Goal: Book appointment/travel/reservation

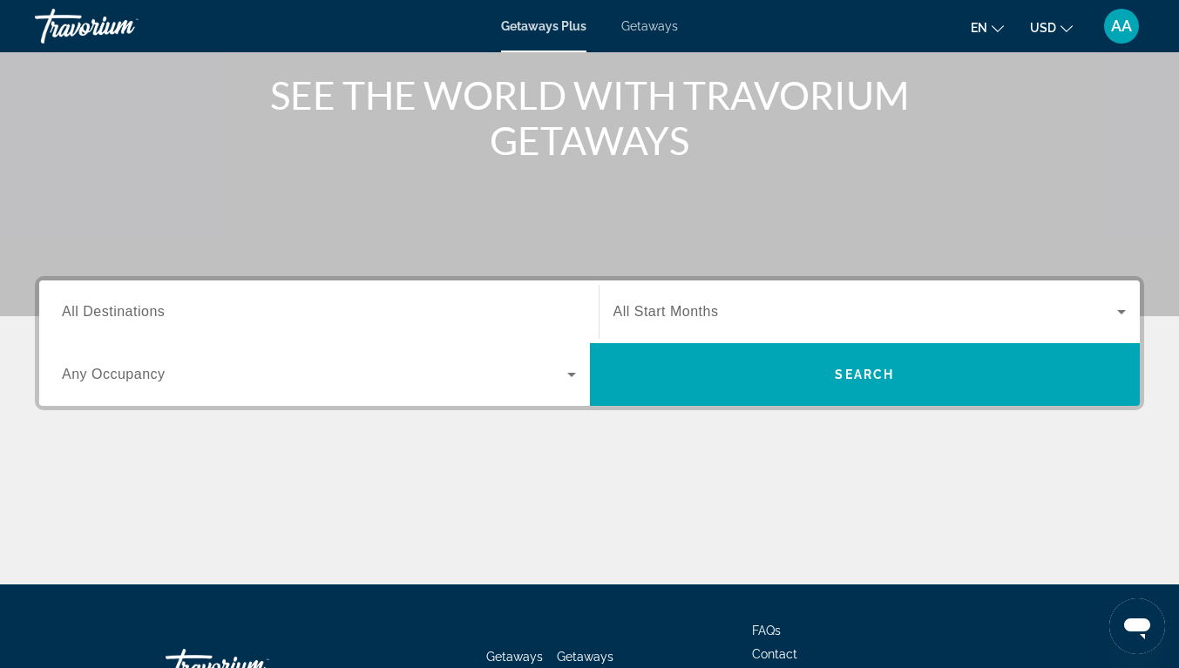
scroll to position [208, 0]
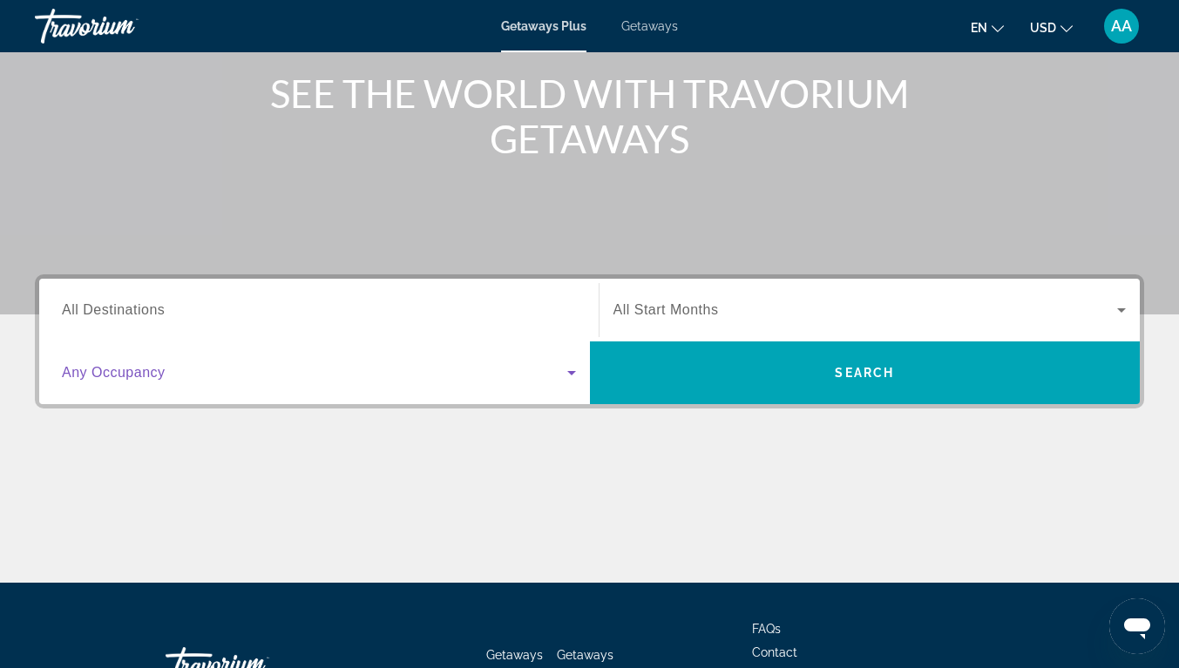
click at [568, 371] on icon "Search widget" at bounding box center [571, 373] width 9 height 4
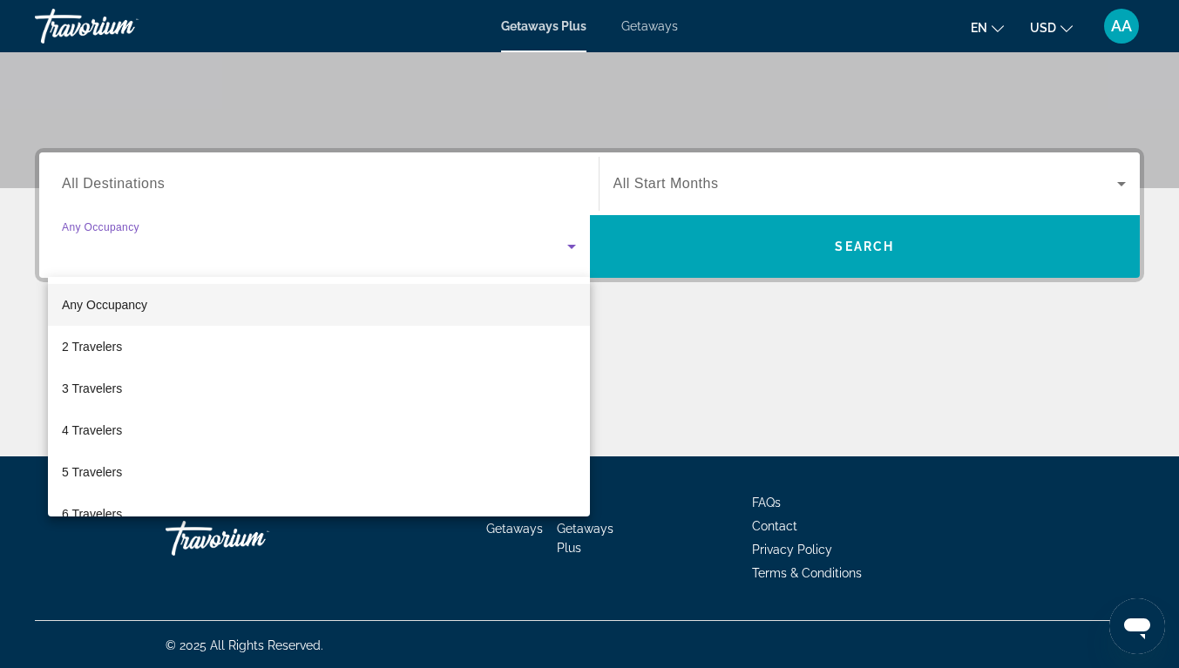
scroll to position [336, 0]
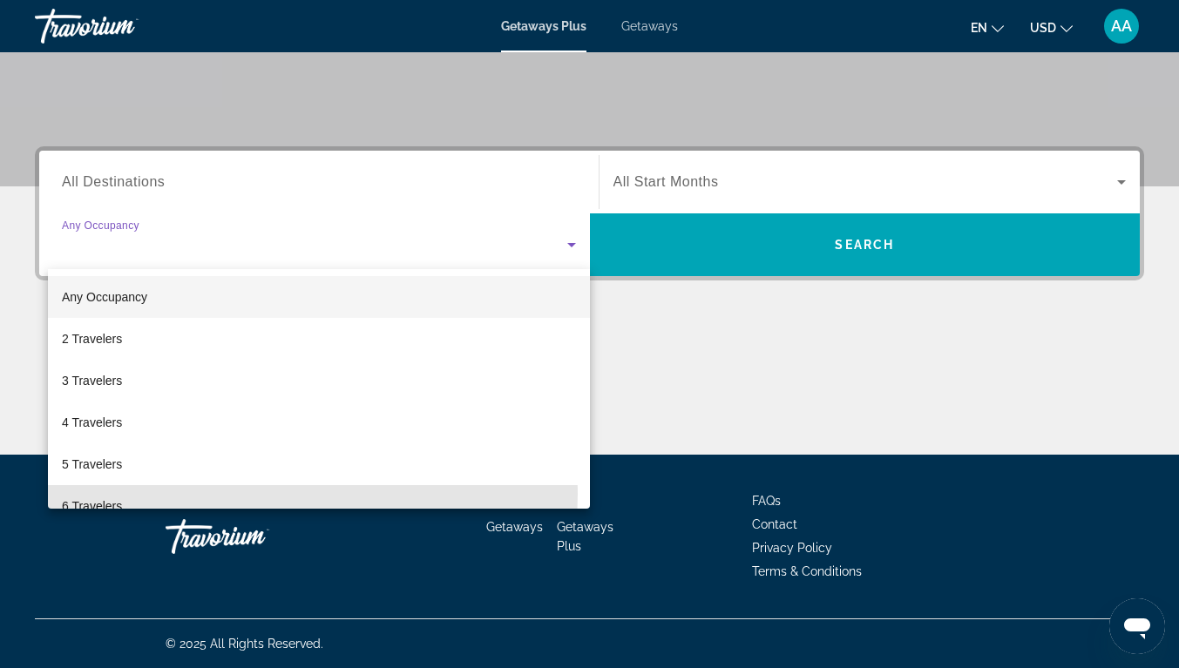
click at [112, 494] on mat-option "6 Travelers" at bounding box center [319, 506] width 542 height 42
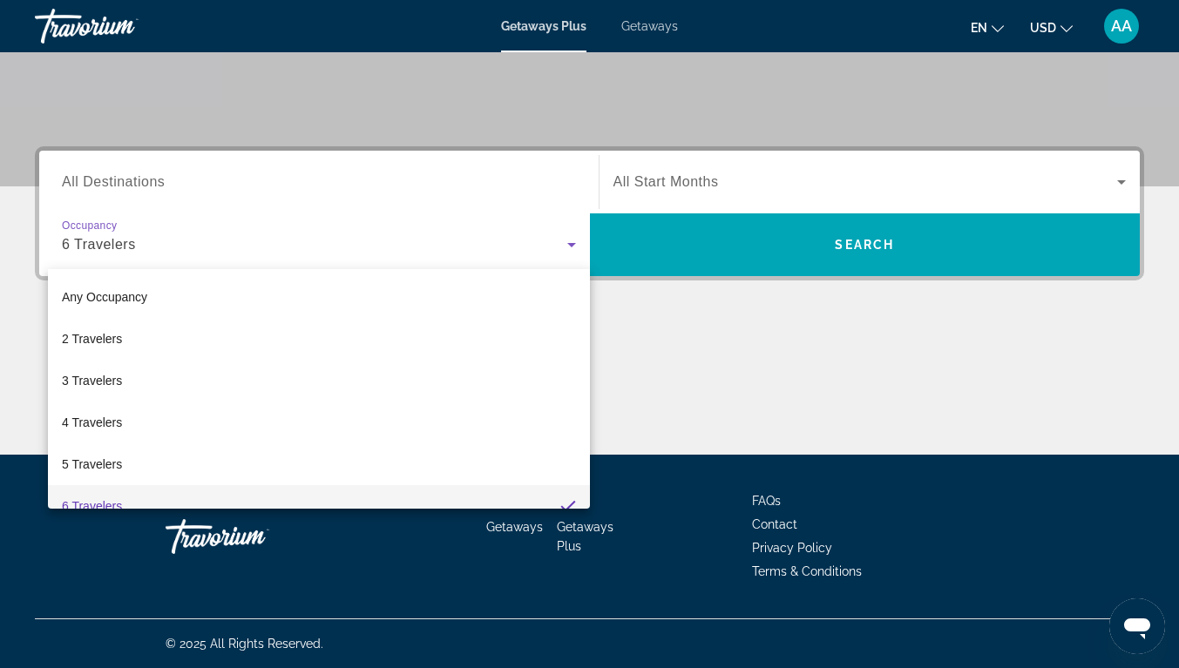
scroll to position [0, 0]
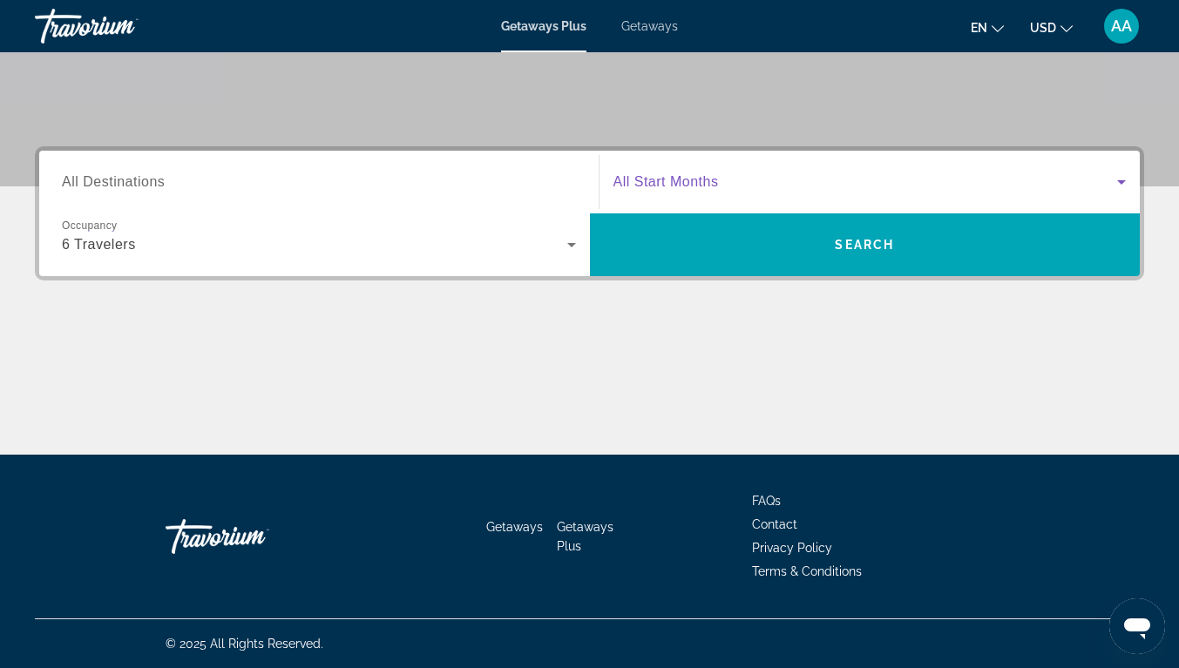
click at [815, 180] on span "Search widget" at bounding box center [866, 182] width 505 height 21
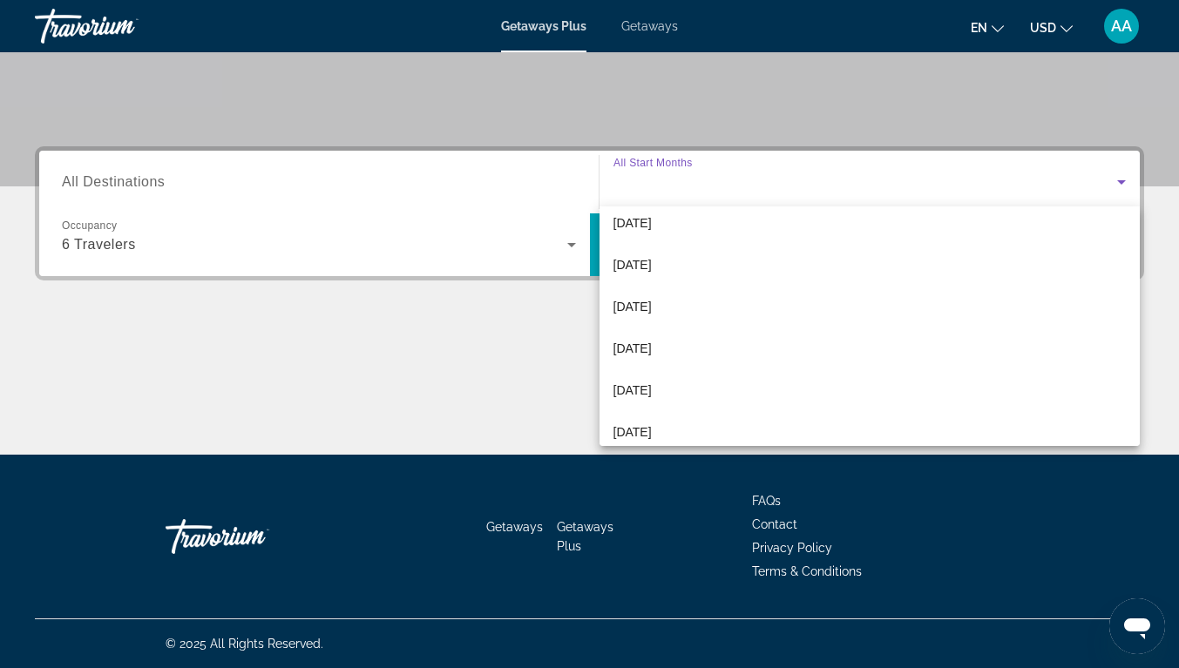
scroll to position [196, 0]
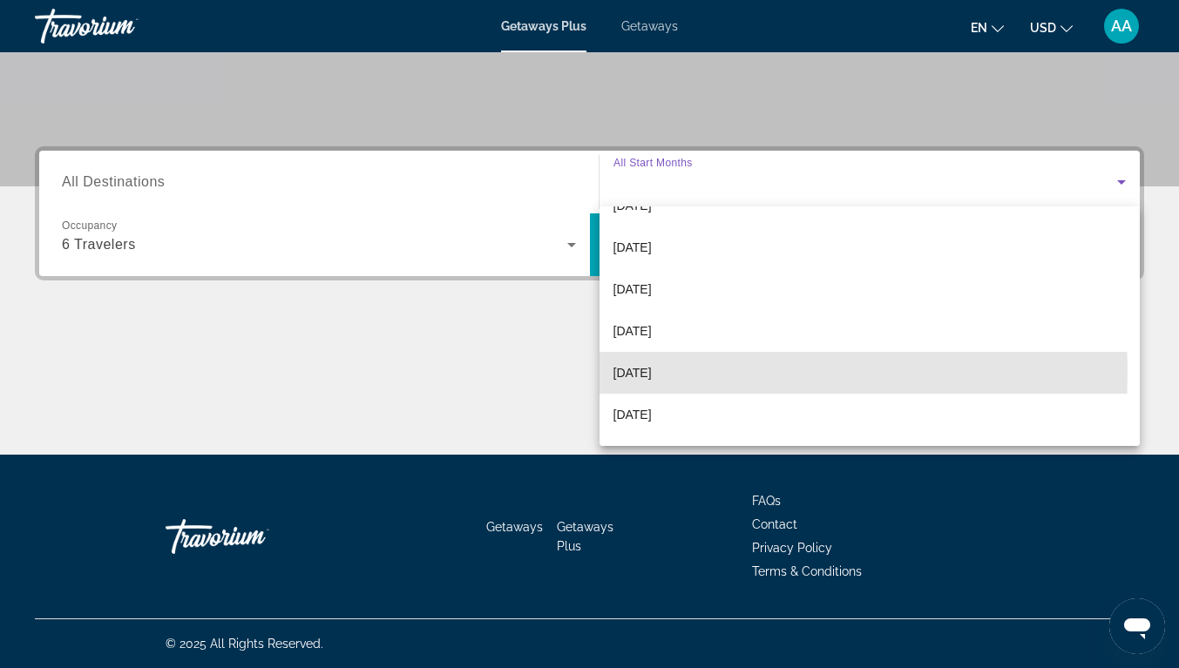
click at [652, 373] on span "[DATE]" at bounding box center [633, 373] width 38 height 21
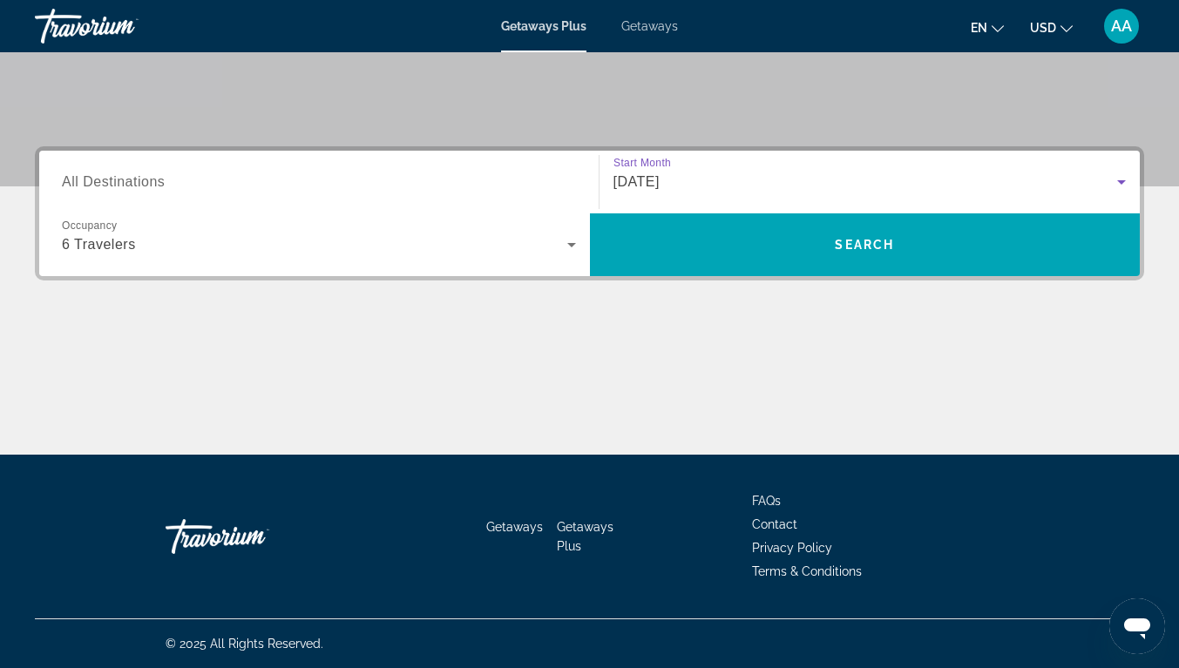
click at [224, 249] on div "6 Travelers" at bounding box center [314, 244] width 505 height 21
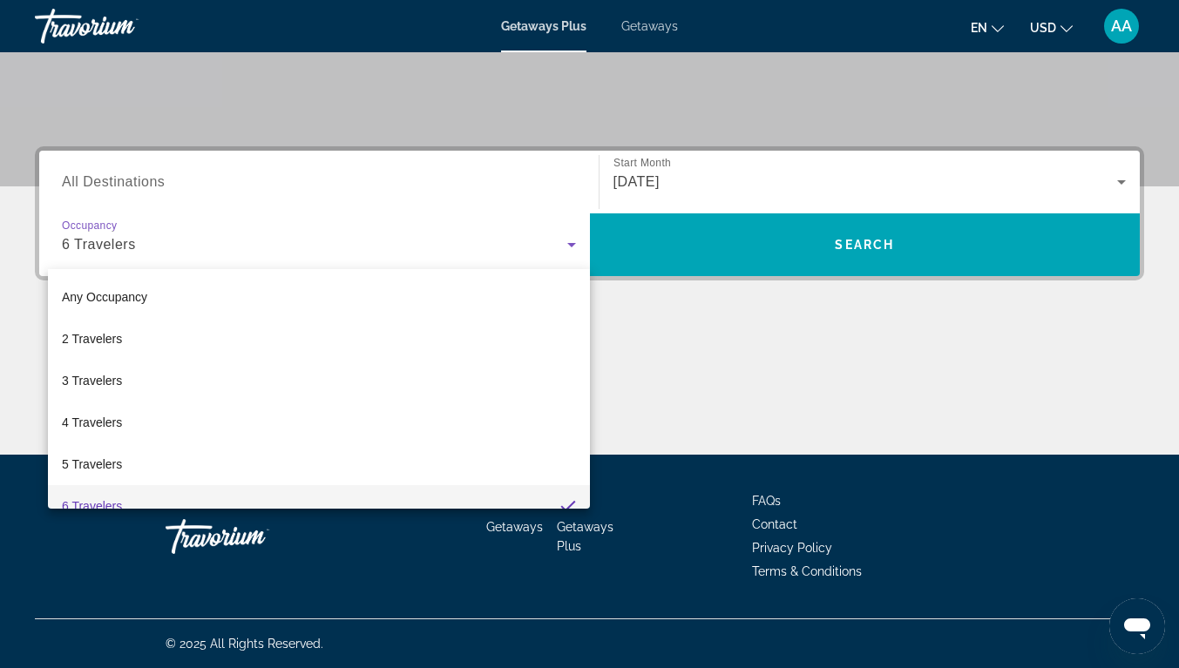
scroll to position [18, 0]
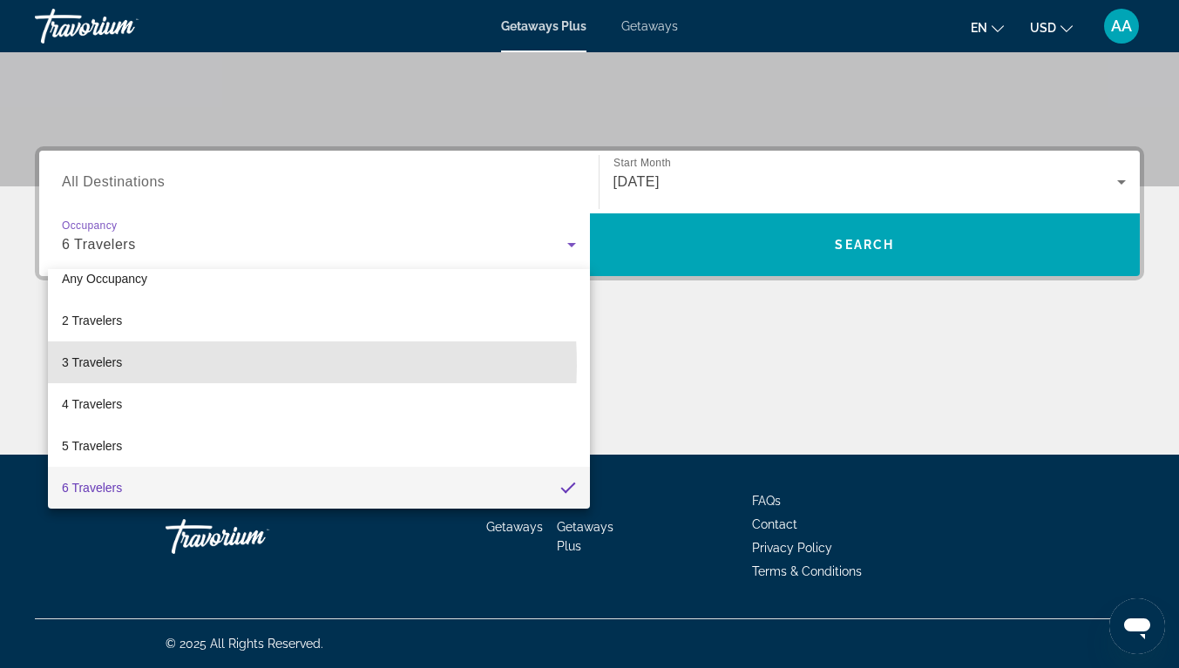
click at [109, 366] on span "3 Travelers" at bounding box center [92, 362] width 60 height 21
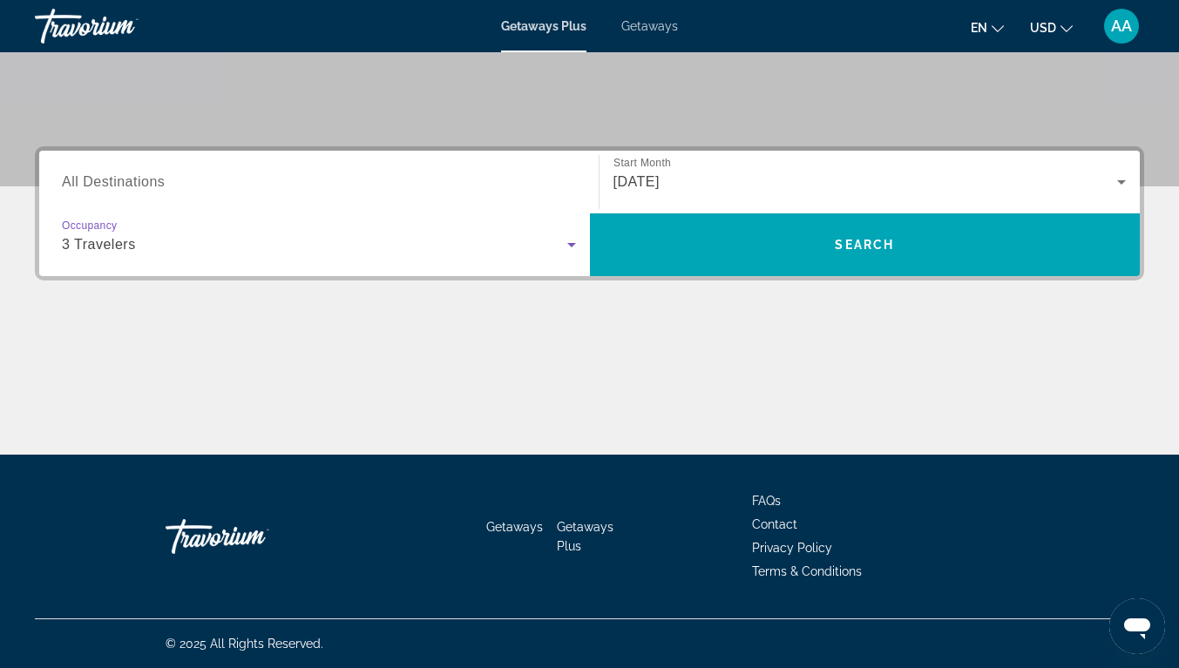
click at [430, 264] on div "3 Travelers" at bounding box center [319, 244] width 514 height 49
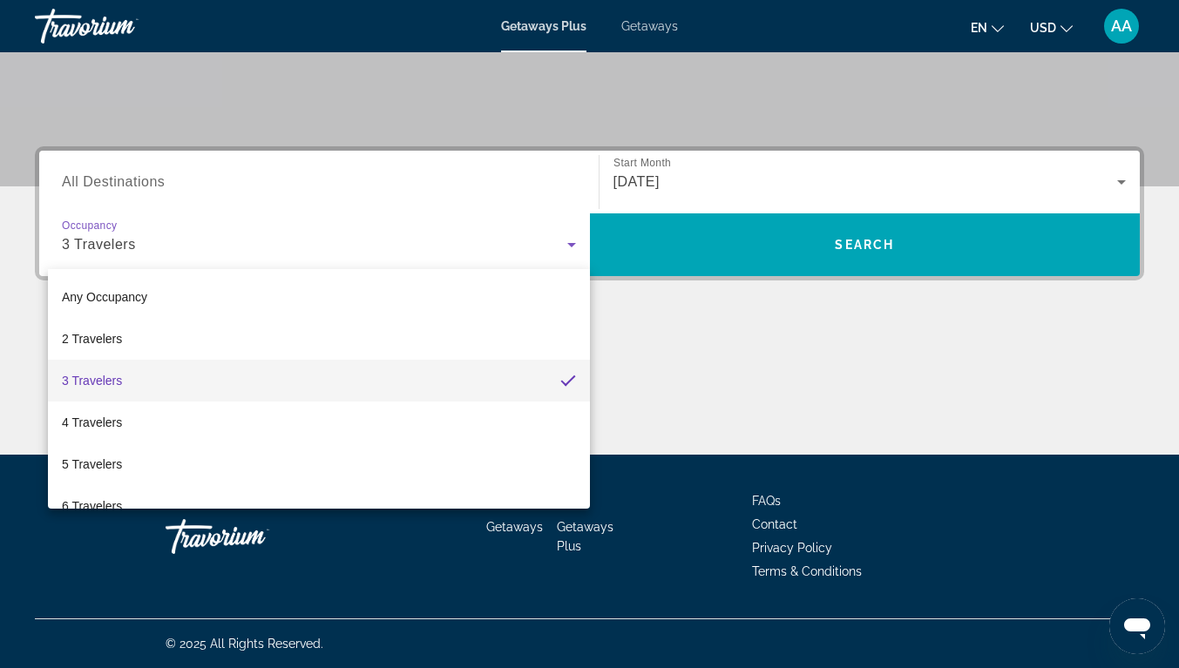
click at [93, 382] on span "3 Travelers" at bounding box center [92, 380] width 60 height 21
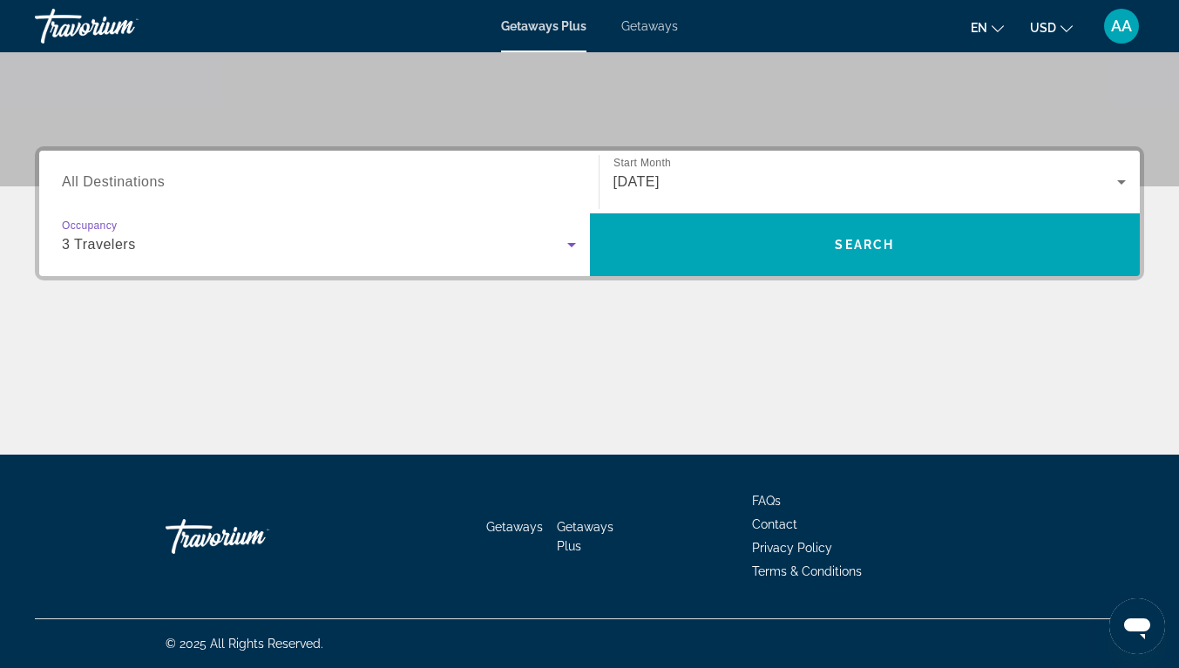
click at [760, 229] on span "Search" at bounding box center [865, 245] width 551 height 42
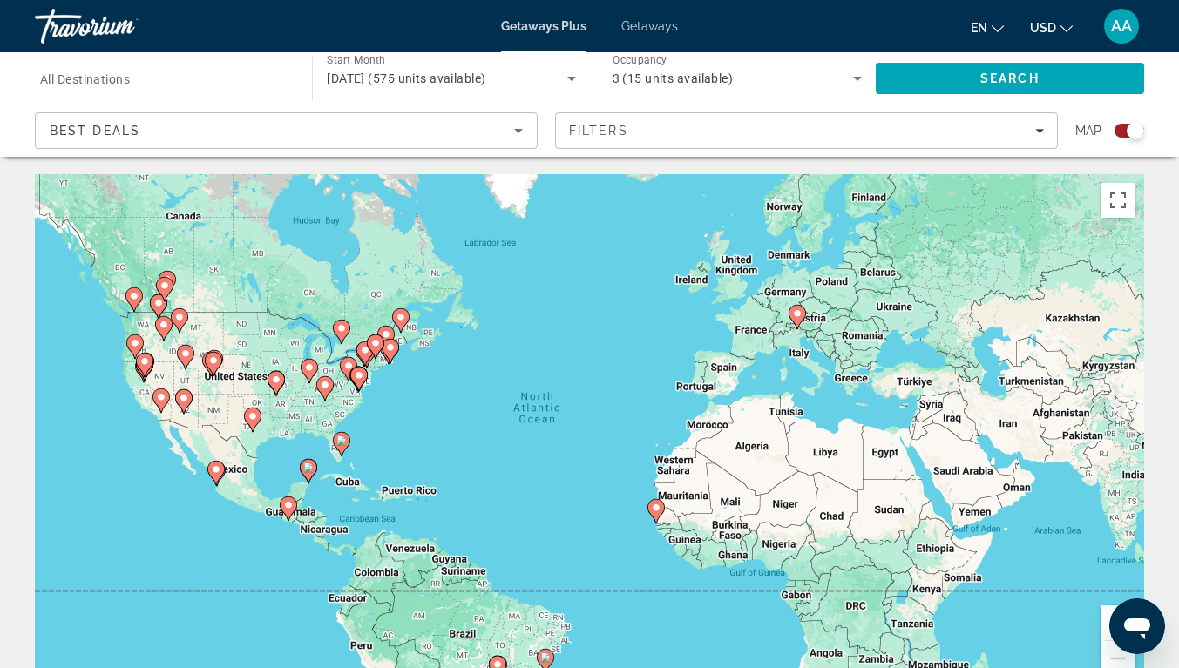
click at [388, 392] on div "To activate drag with keyboard, press Alt + Enter. Once in keyboard drag state,…" at bounding box center [589, 435] width 1109 height 523
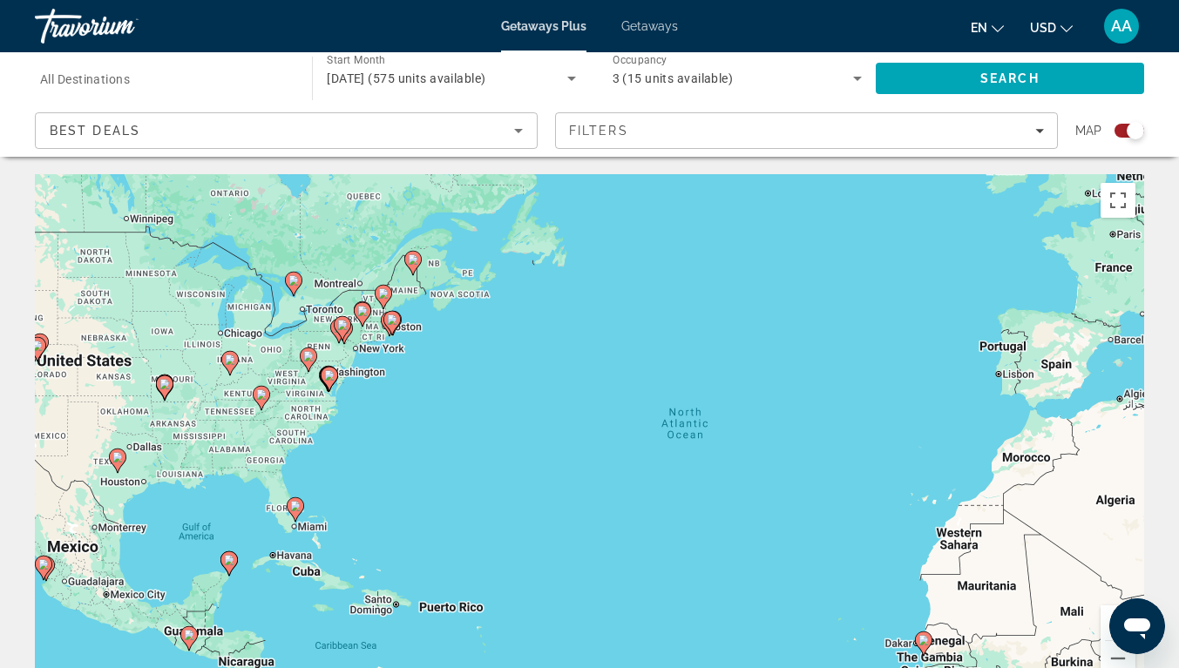
click at [356, 363] on div "To activate drag with keyboard, press Alt + Enter. Once in keyboard drag state,…" at bounding box center [589, 435] width 1109 height 523
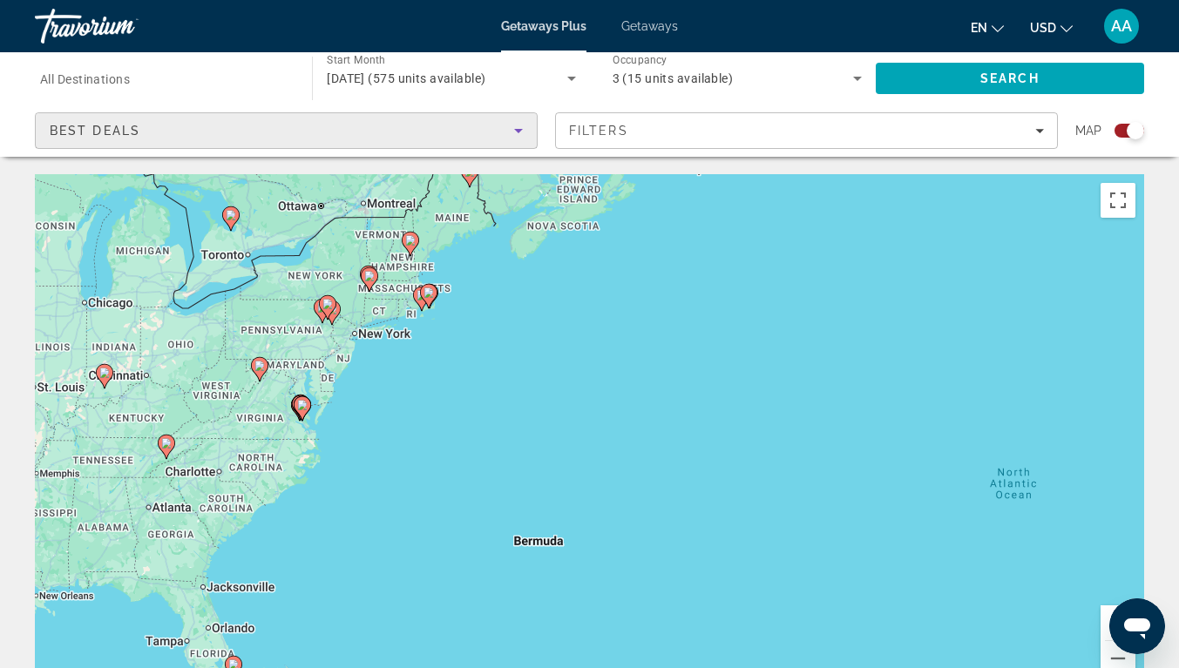
click at [511, 122] on icon "Sort by" at bounding box center [518, 130] width 21 height 21
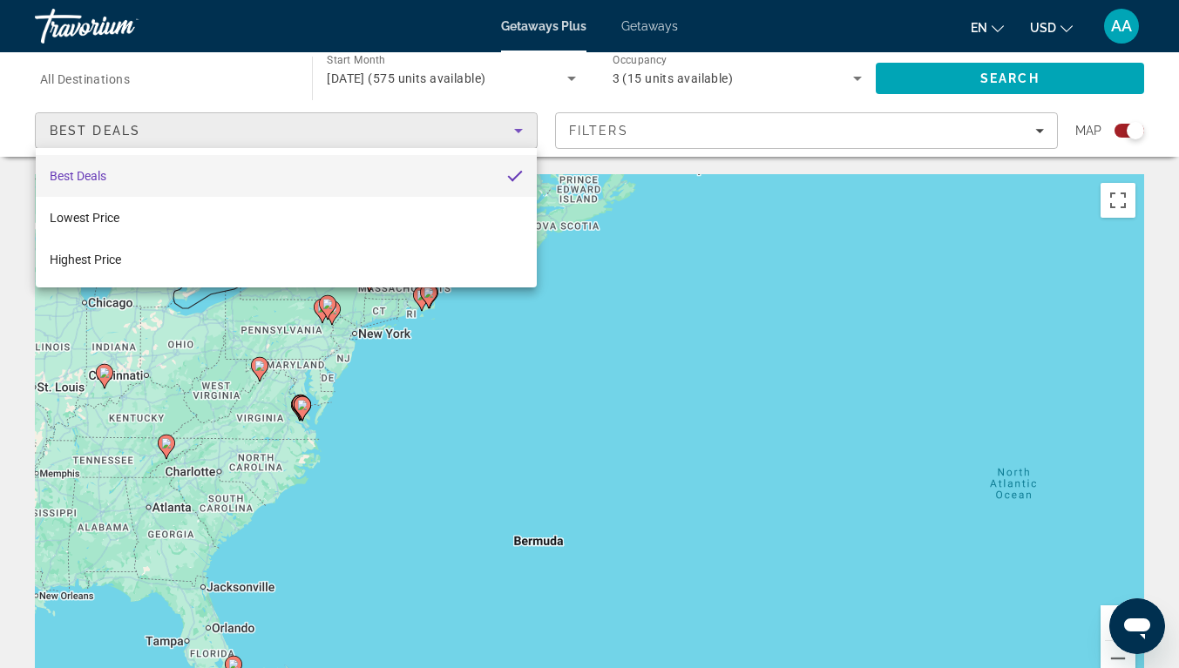
click at [630, 220] on div at bounding box center [589, 334] width 1179 height 668
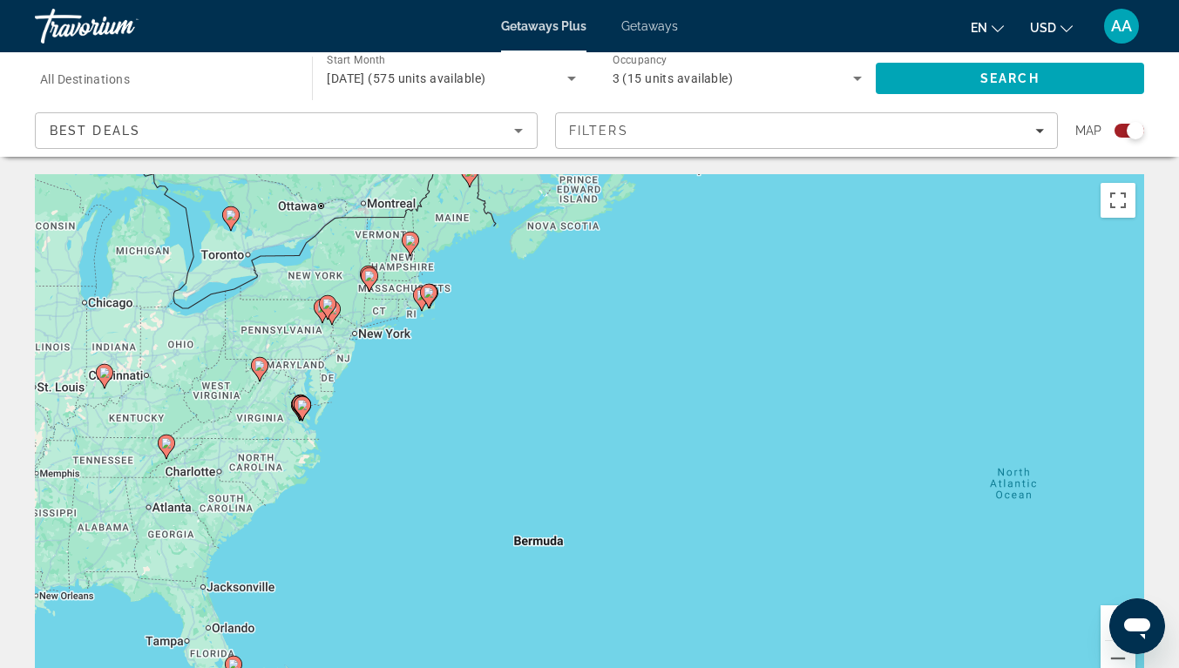
click at [100, 85] on span "All Destinations" at bounding box center [85, 79] width 90 height 14
click at [100, 85] on input "Destination All Destinations" at bounding box center [164, 79] width 249 height 21
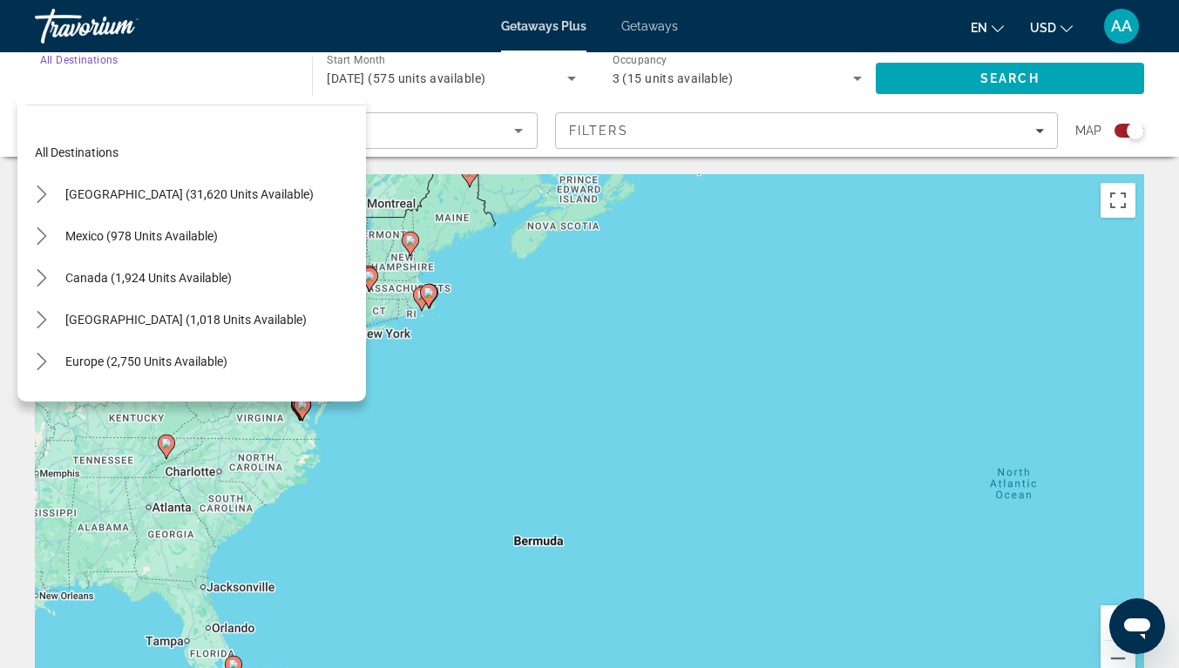
click at [94, 186] on span "Select destination: United States (31,620 units available)" at bounding box center [190, 194] width 266 height 42
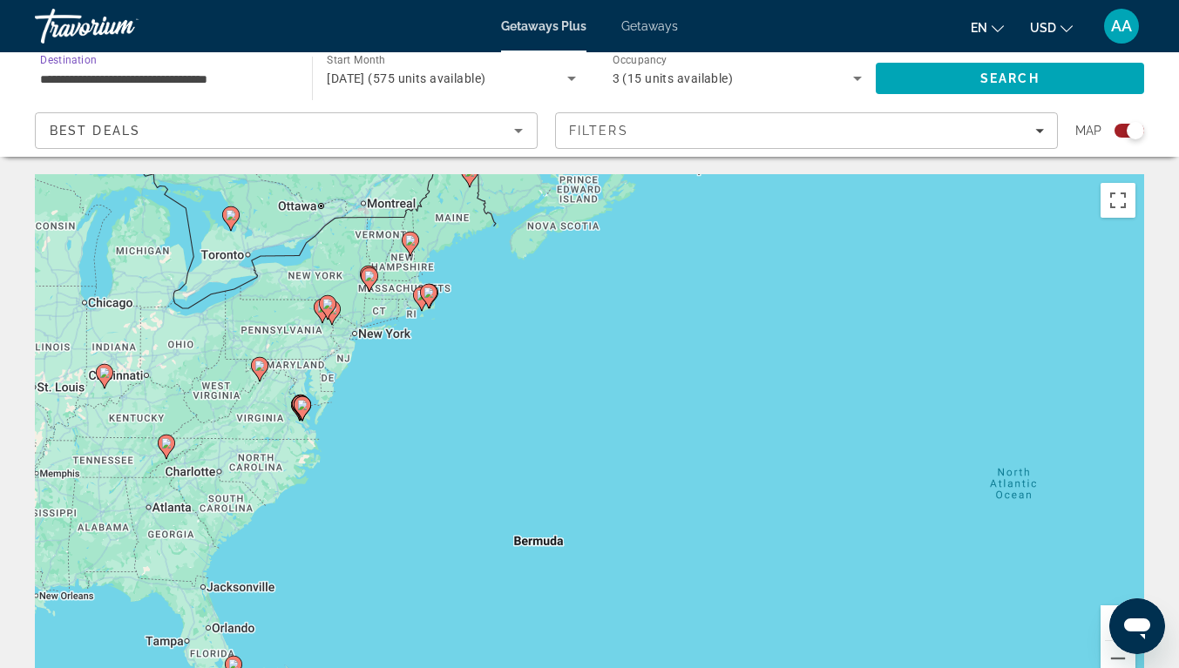
click at [347, 335] on div "To activate drag with keyboard, press Alt + Enter. Once in keyboard drag state,…" at bounding box center [589, 435] width 1109 height 523
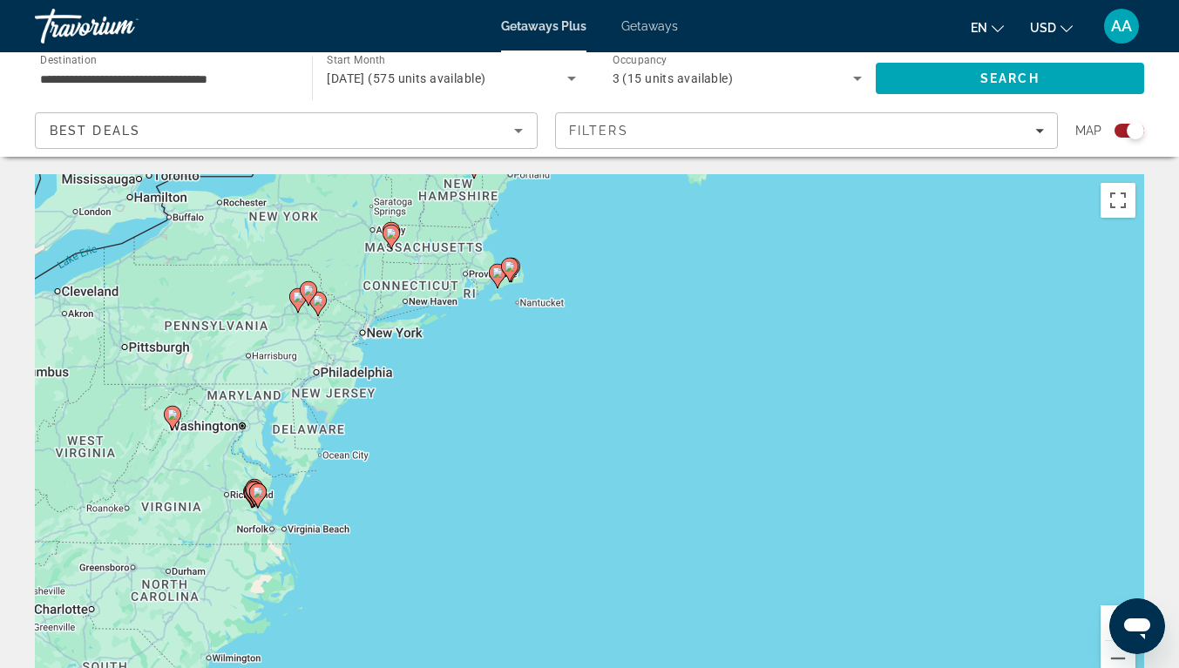
click at [314, 333] on div "To activate drag with keyboard, press Alt + Enter. Once in keyboard drag state,…" at bounding box center [589, 435] width 1109 height 523
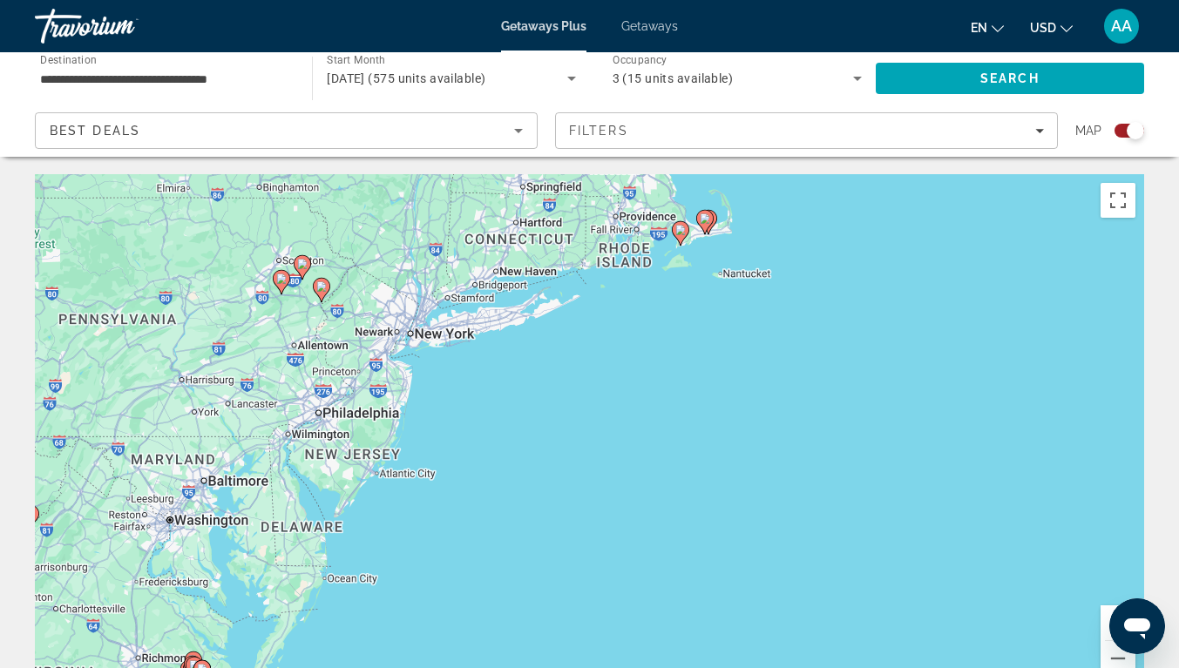
click at [292, 322] on div "To activate drag with keyboard, press Alt + Enter. Once in keyboard drag state,…" at bounding box center [589, 435] width 1109 height 523
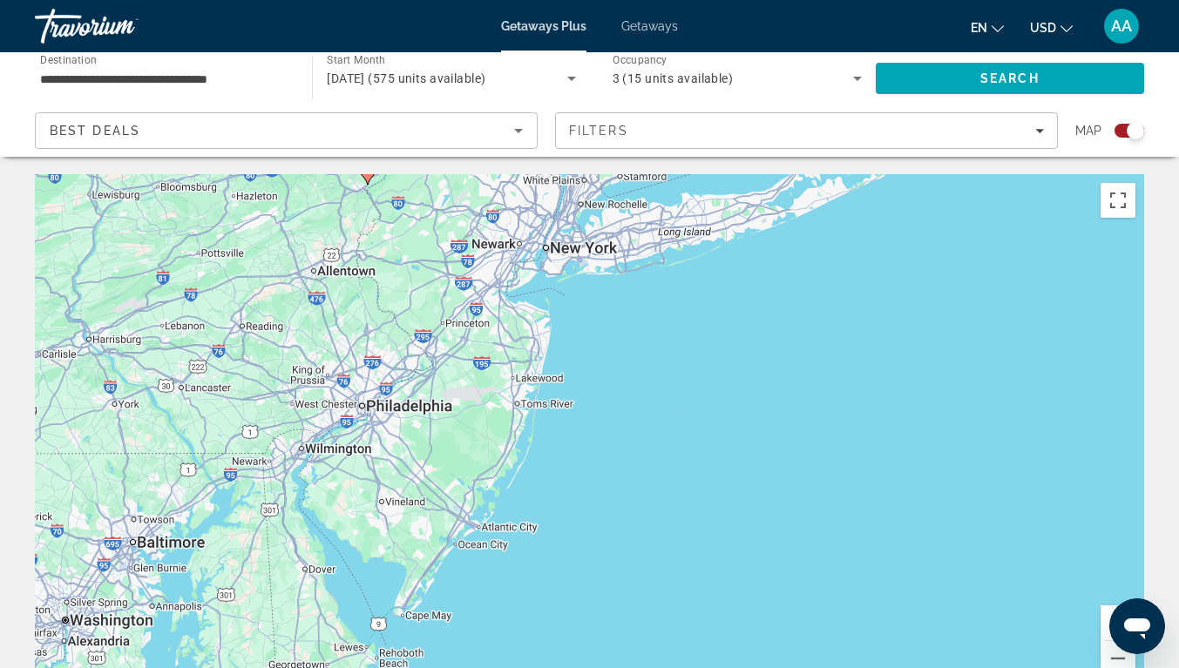
drag, startPoint x: 328, startPoint y: 482, endPoint x: 349, endPoint y: 363, distance: 120.4
click at [349, 363] on div "To activate drag with keyboard, press Alt + Enter. Once in keyboard drag state,…" at bounding box center [589, 435] width 1109 height 523
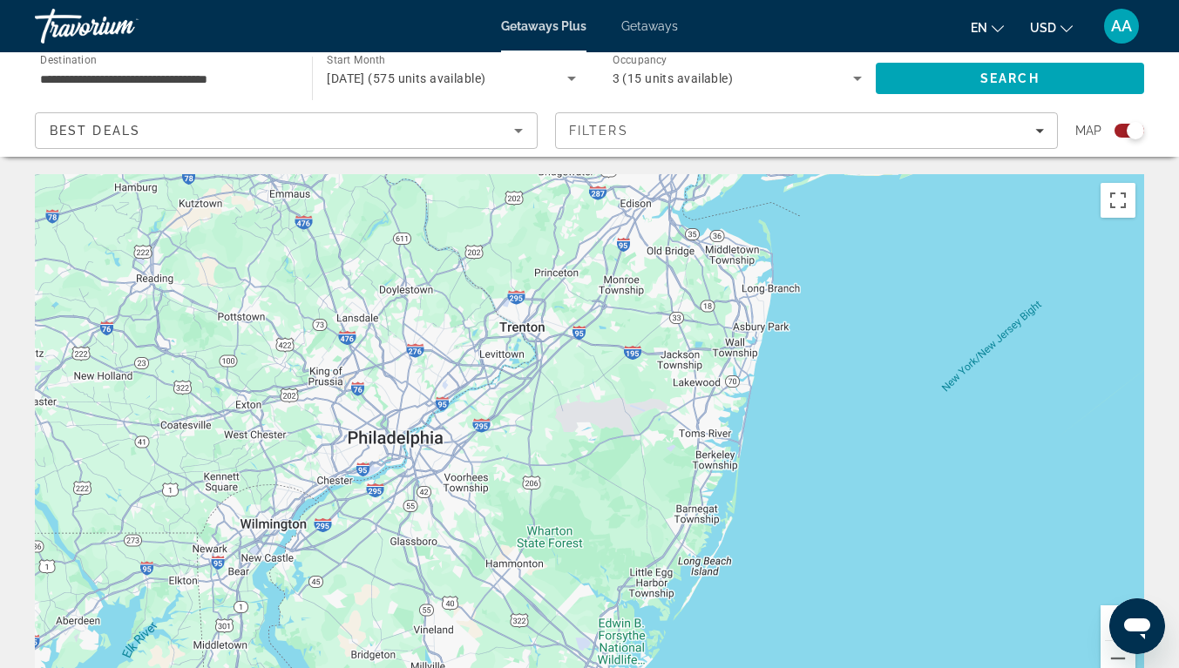
drag, startPoint x: 369, startPoint y: 421, endPoint x: 402, endPoint y: 399, distance: 39.6
click at [402, 399] on div "Main content" at bounding box center [589, 435] width 1109 height 523
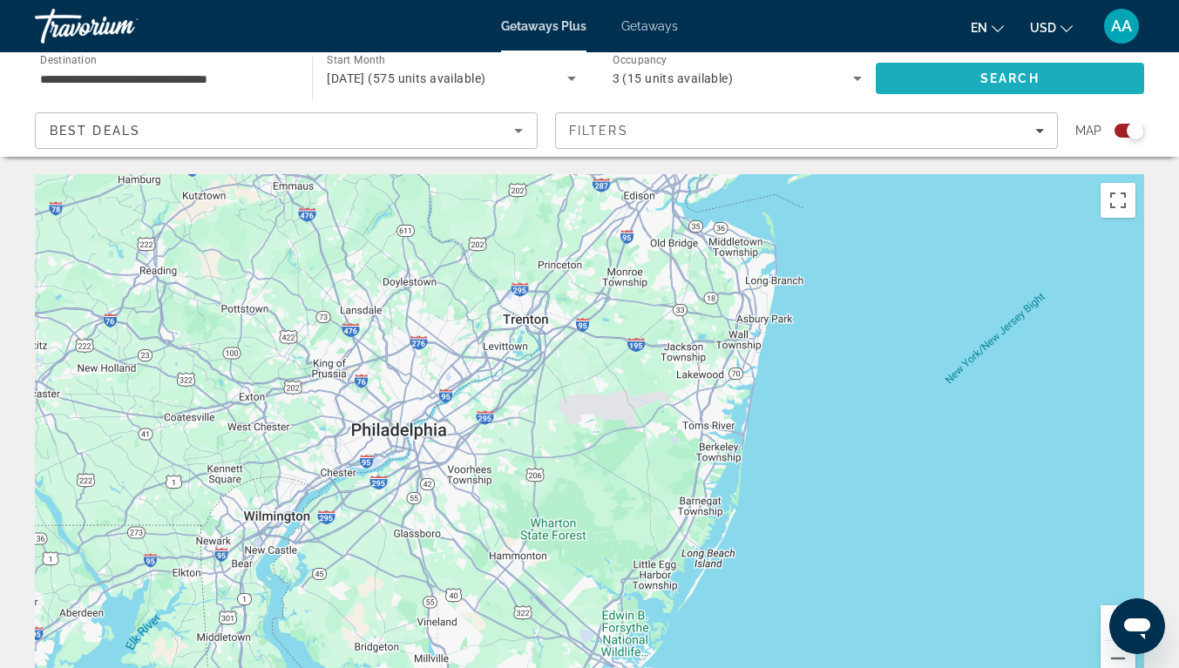
click at [895, 68] on span "Search" at bounding box center [1010, 79] width 268 height 42
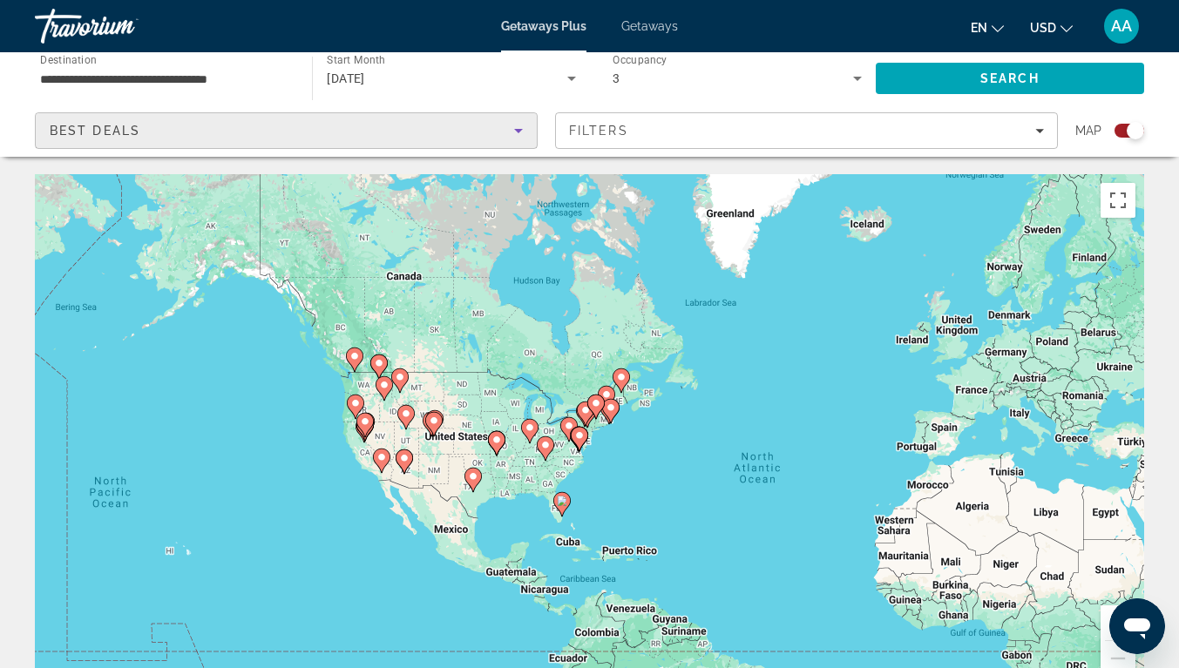
click at [514, 122] on icon "Sort by" at bounding box center [518, 130] width 21 height 21
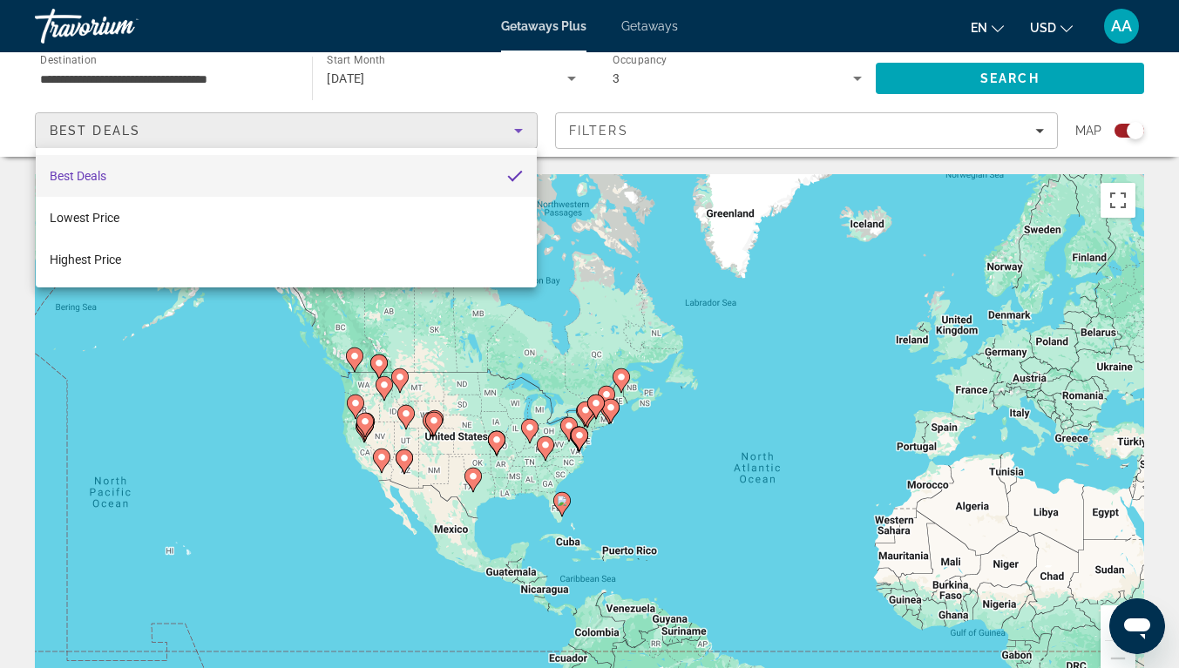
click at [694, 131] on div at bounding box center [589, 334] width 1179 height 668
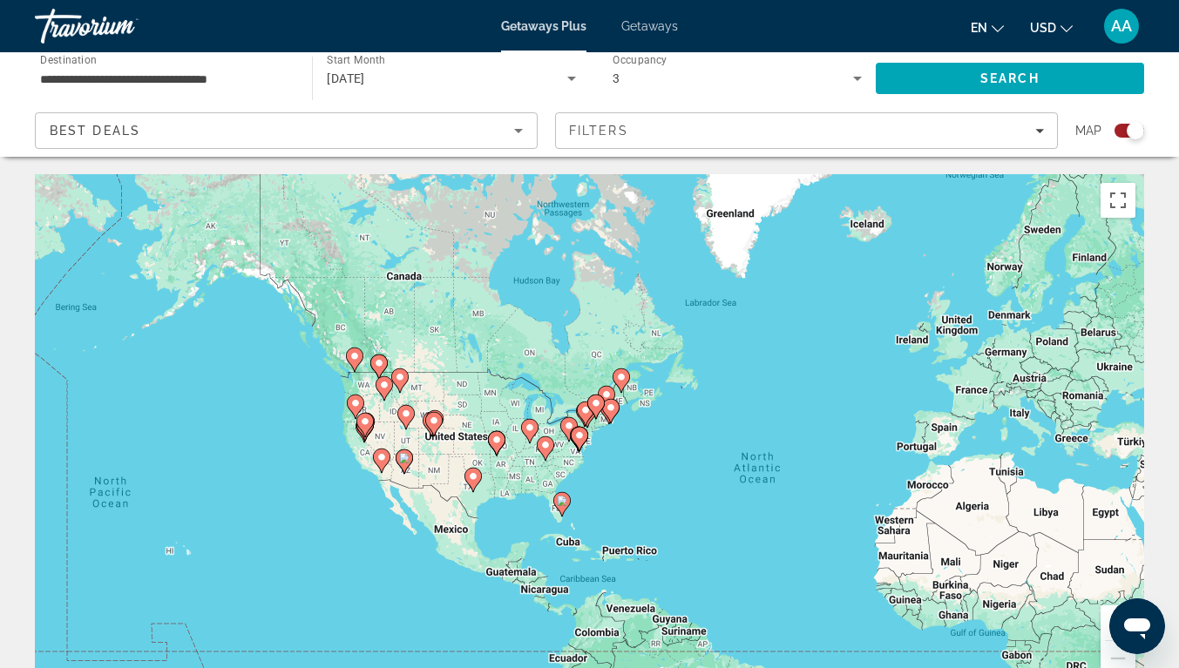
click at [694, 131] on div "Filters" at bounding box center [806, 131] width 475 height 14
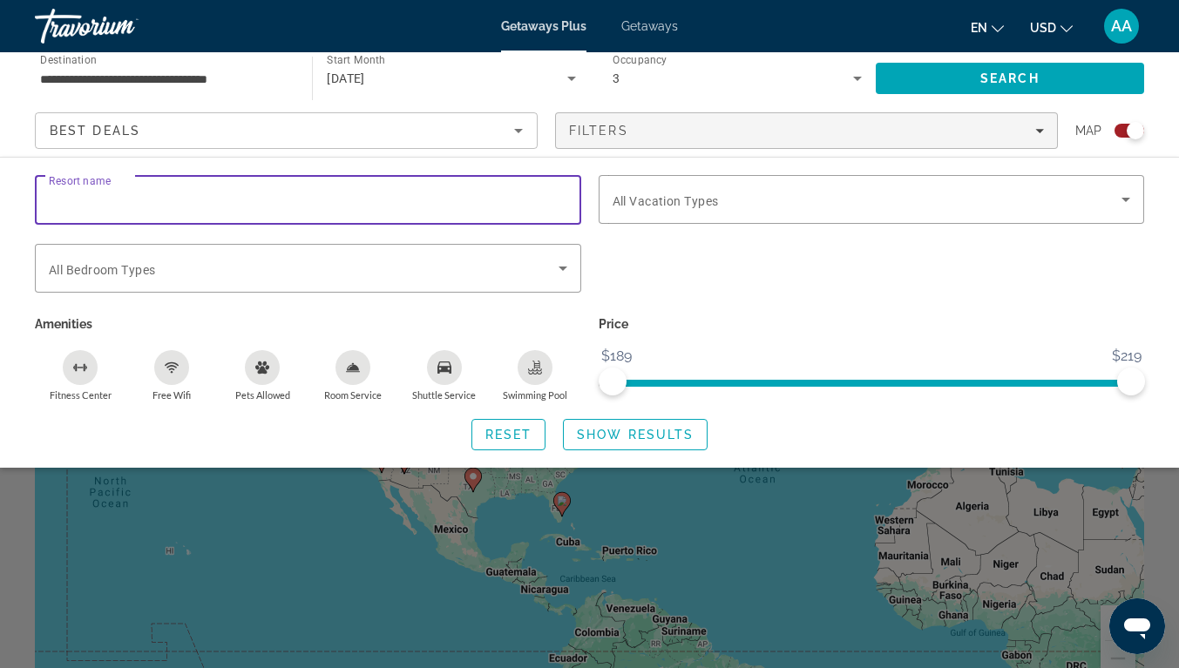
click at [485, 203] on input "Resort name" at bounding box center [308, 200] width 519 height 21
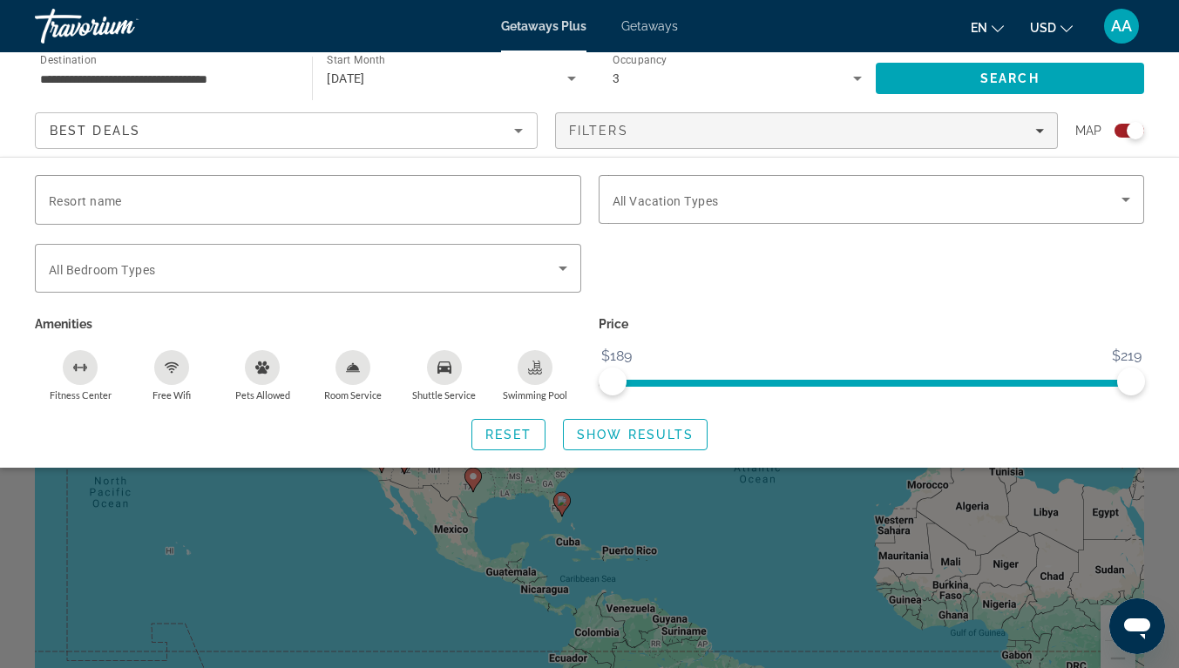
click at [675, 198] on span "All Vacation Types" at bounding box center [666, 201] width 106 height 14
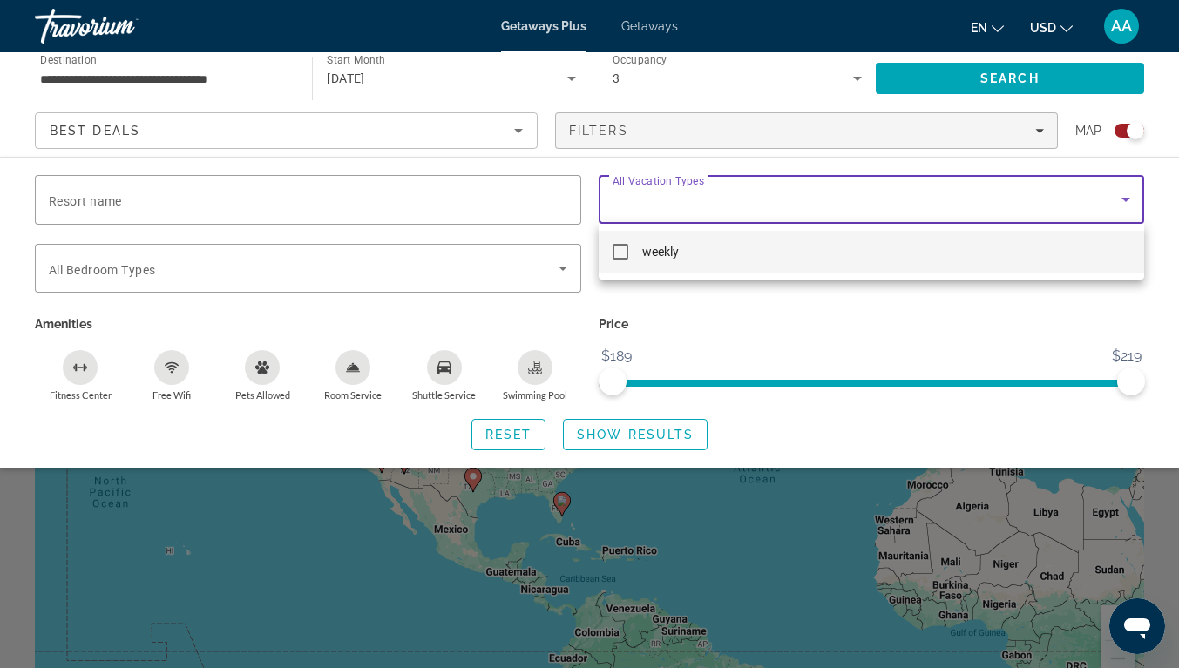
click at [953, 351] on div at bounding box center [589, 334] width 1179 height 668
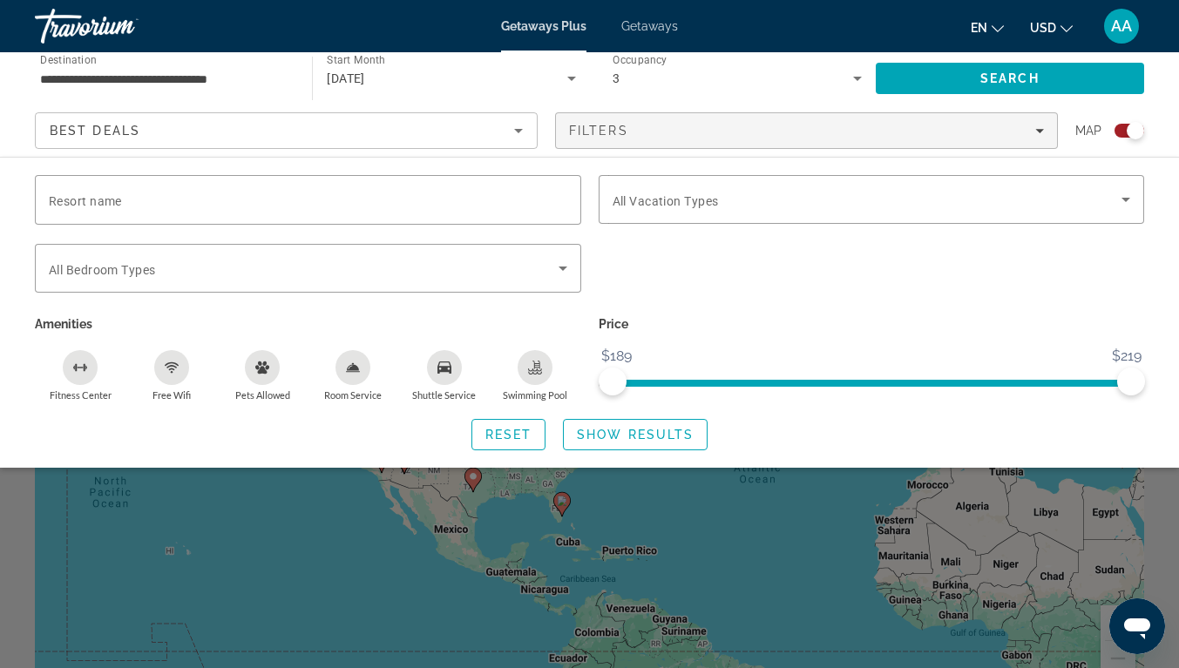
click at [744, 523] on div "Search widget" at bounding box center [589, 464] width 1179 height 407
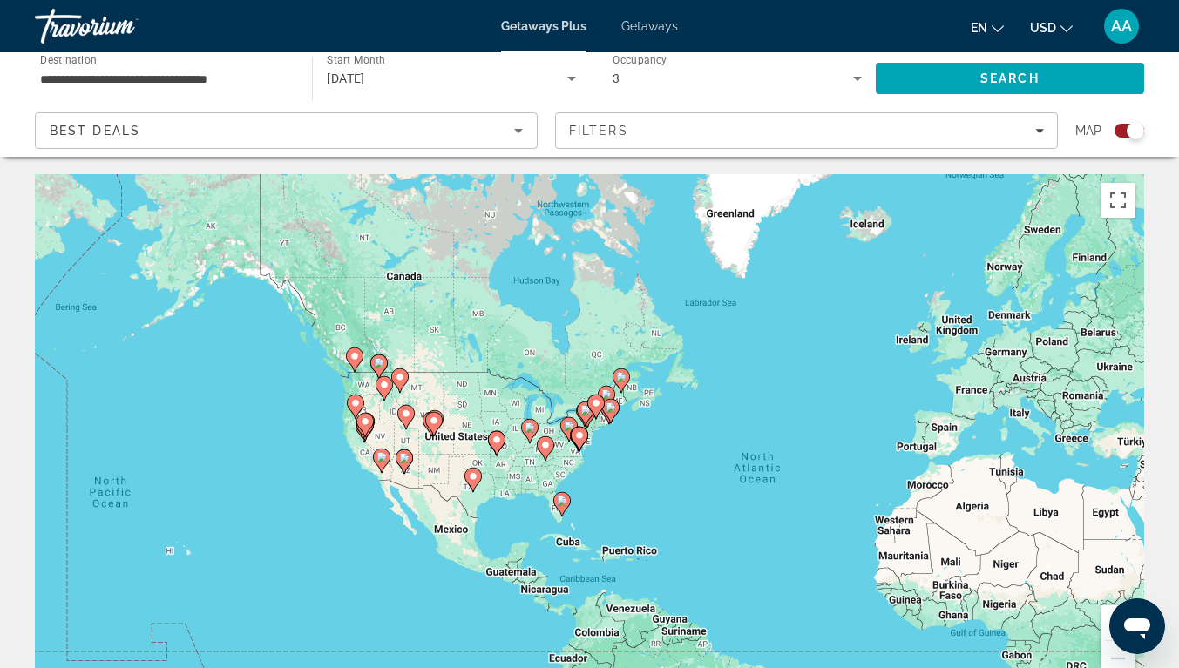
click at [633, 492] on div "To activate drag with keyboard, press Alt + Enter. Once in keyboard drag state,…" at bounding box center [589, 435] width 1109 height 523
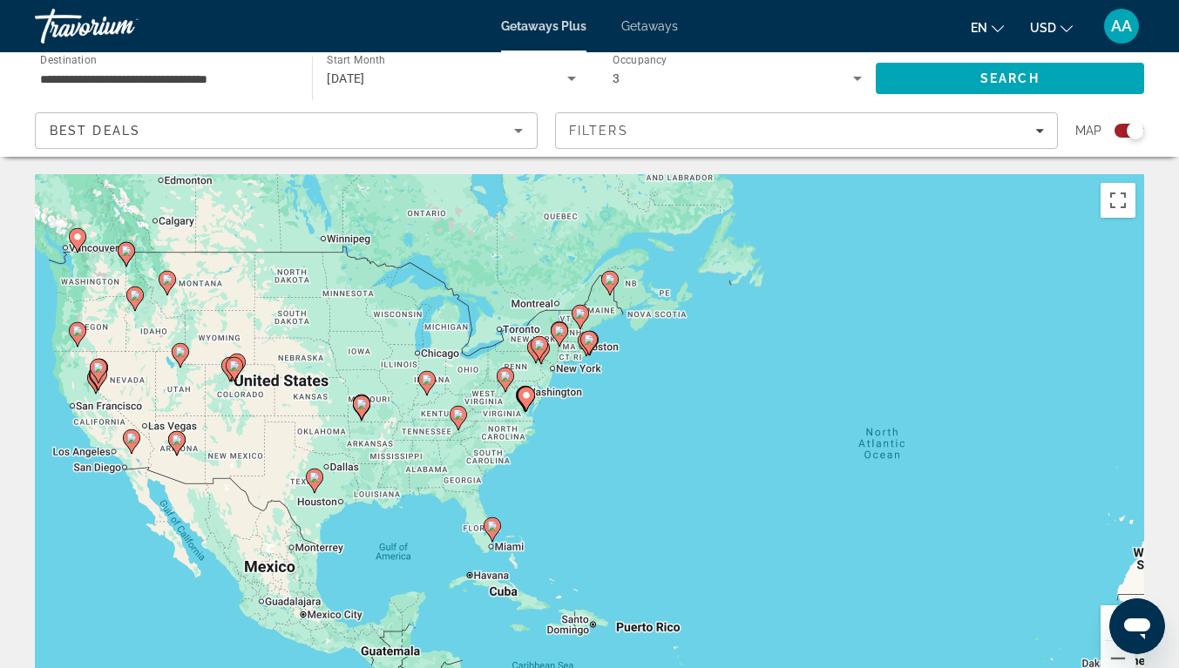
click at [575, 377] on div "To activate drag with keyboard, press Alt + Enter. Once in keyboard drag state,…" at bounding box center [589, 435] width 1109 height 523
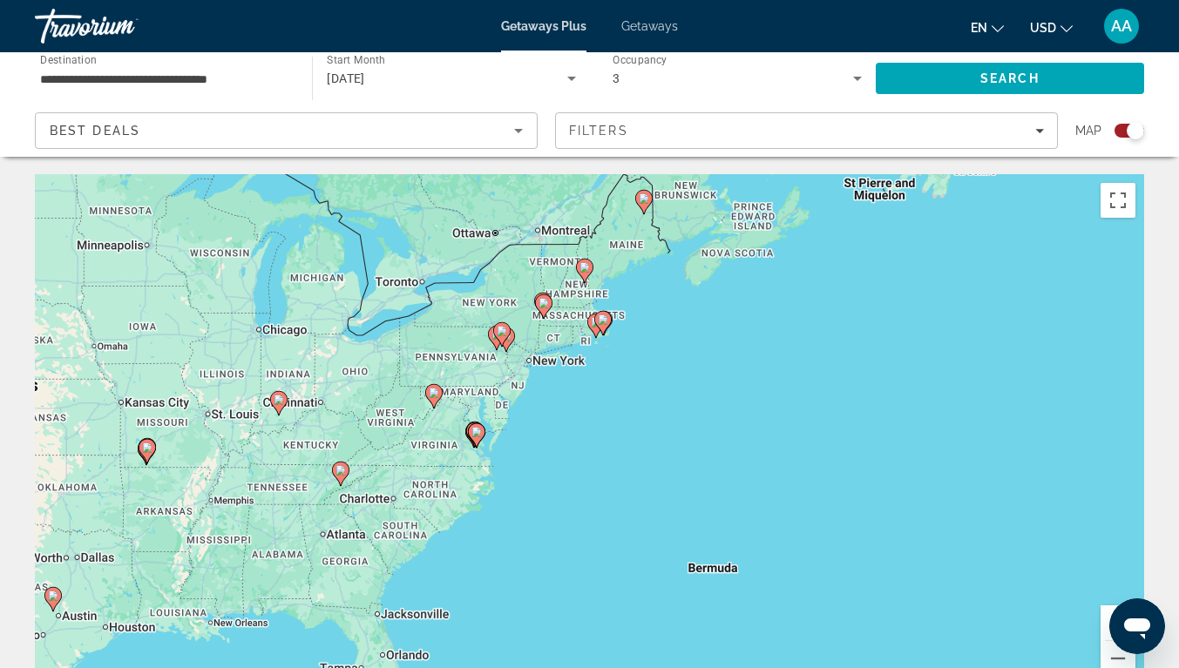
click at [485, 371] on div "To activate drag with keyboard, press Alt + Enter. Once in keyboard drag state,…" at bounding box center [589, 435] width 1109 height 523
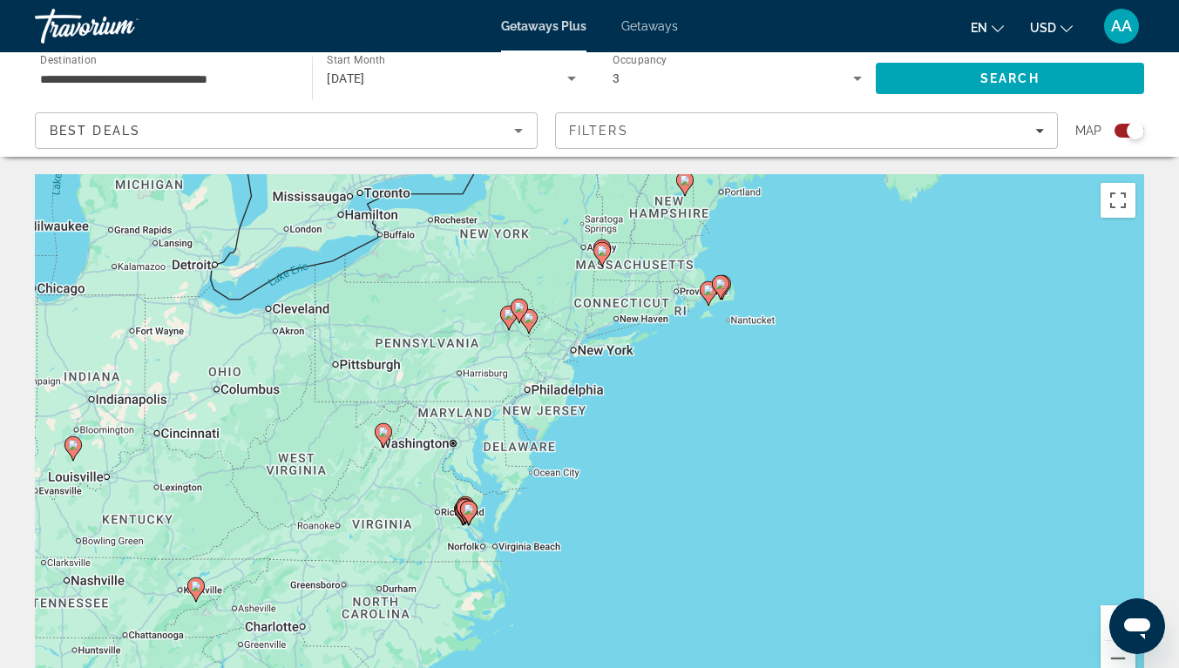
click at [485, 371] on div "To activate drag with keyboard, press Alt + Enter. Once in keyboard drag state,…" at bounding box center [589, 435] width 1109 height 523
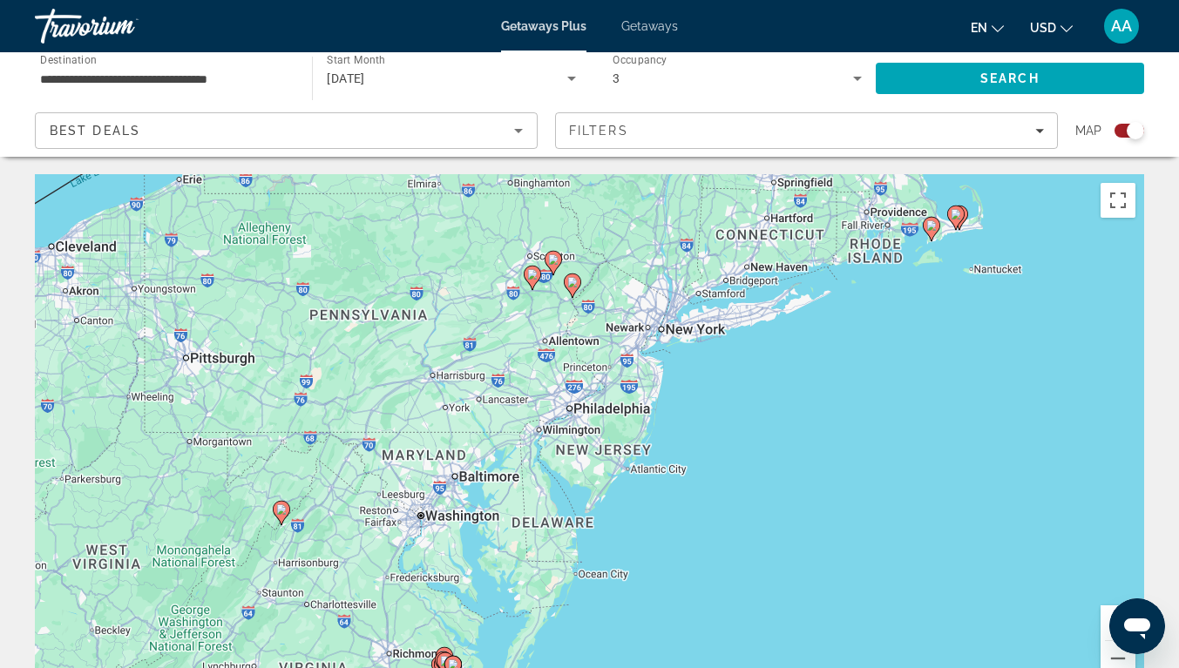
click at [485, 371] on div "To activate drag with keyboard, press Alt + Enter. Once in keyboard drag state,…" at bounding box center [589, 435] width 1109 height 523
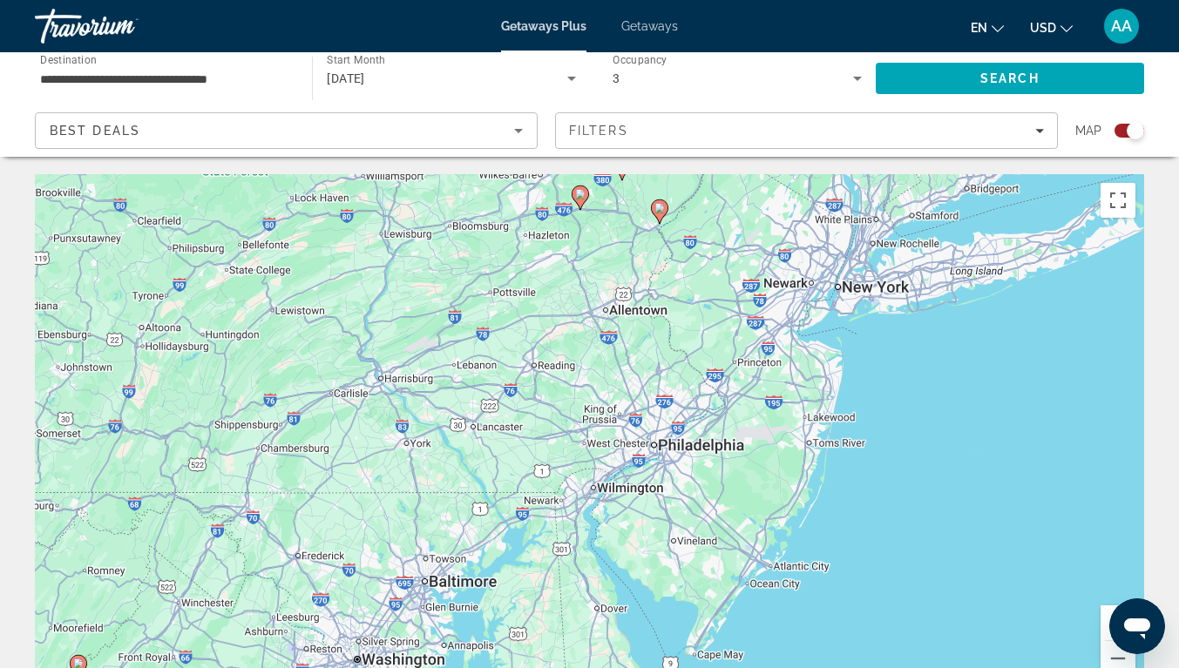
click at [603, 335] on div "To activate drag with keyboard, press Alt + Enter. Once in keyboard drag state,…" at bounding box center [589, 435] width 1109 height 523
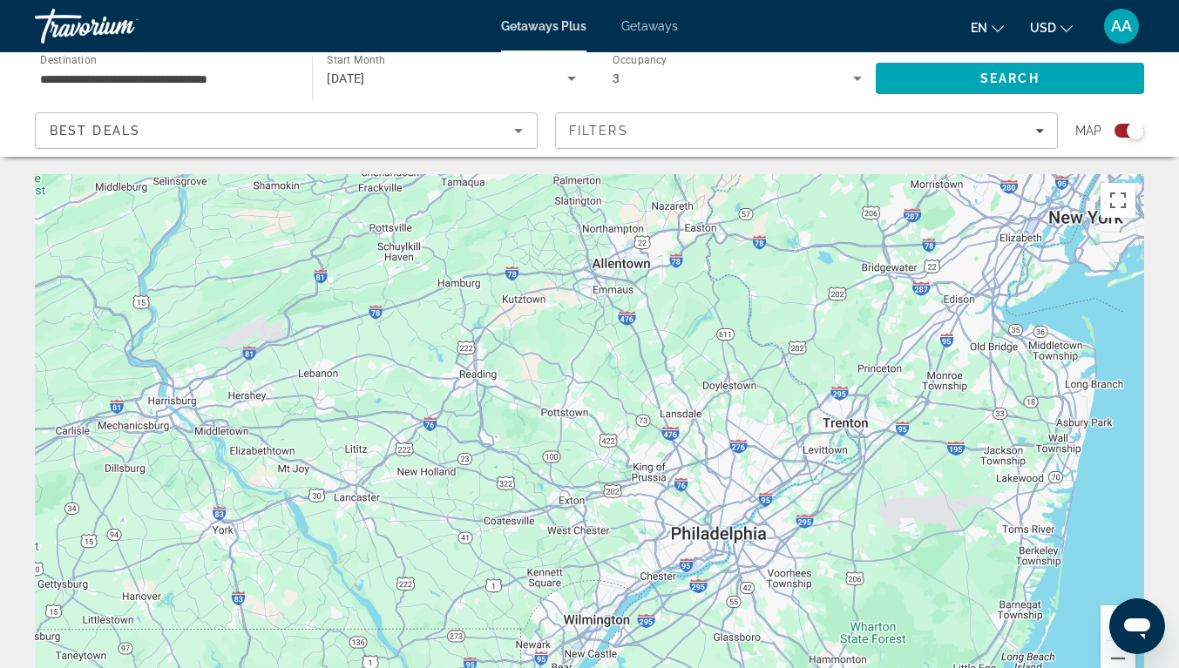
drag, startPoint x: 603, startPoint y: 335, endPoint x: 621, endPoint y: 302, distance: 37.4
click at [621, 302] on div "To activate drag with keyboard, press Alt + Enter. Once in keyboard drag state,…" at bounding box center [589, 435] width 1109 height 523
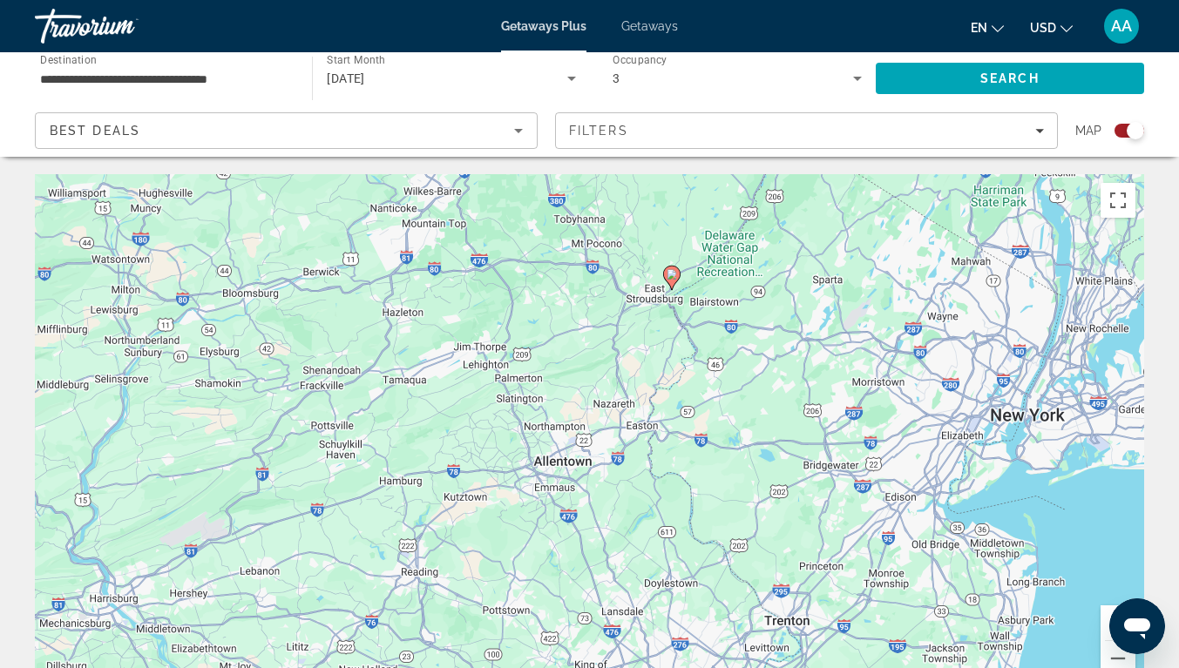
drag, startPoint x: 621, startPoint y: 302, endPoint x: 560, endPoint y: 510, distance: 216.8
click at [560, 510] on div "To activate drag with keyboard, press Alt + Enter. Once in keyboard drag state,…" at bounding box center [589, 435] width 1109 height 523
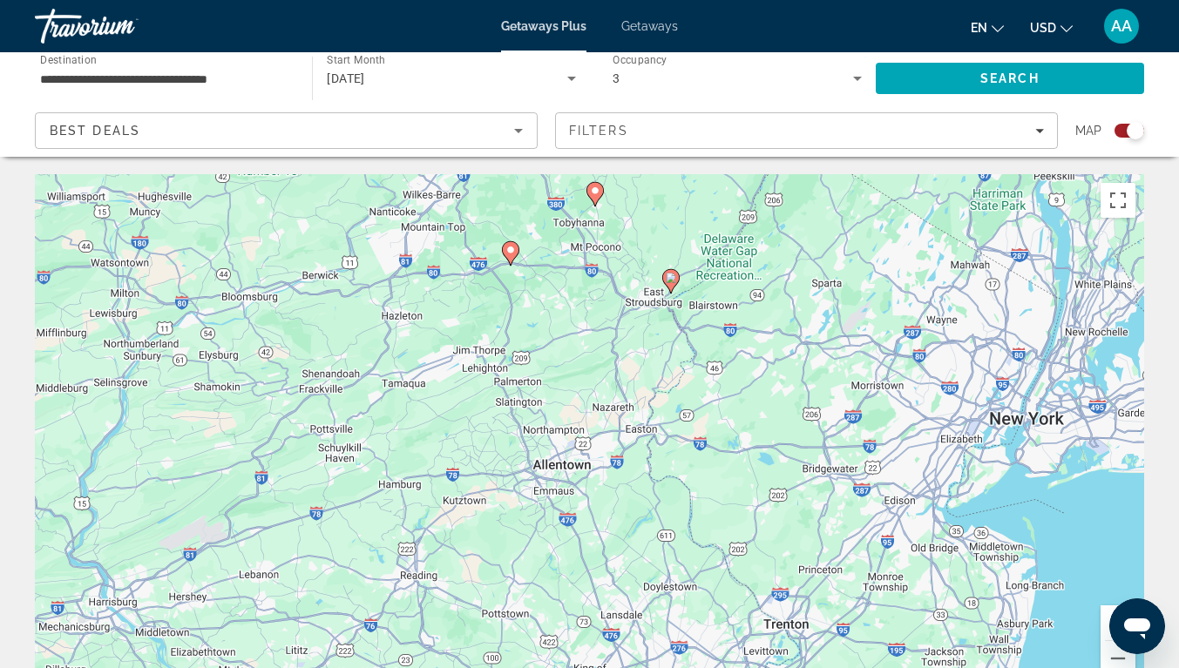
click at [673, 282] on image "Main content" at bounding box center [671, 278] width 10 height 10
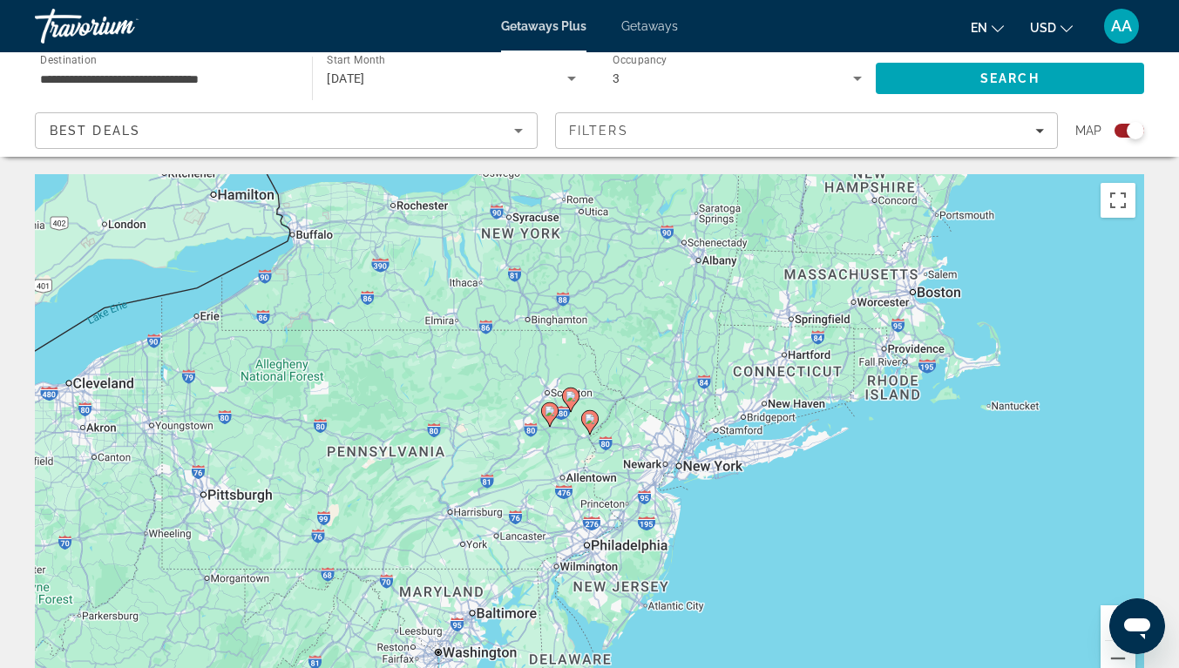
click at [589, 417] on image "Main content" at bounding box center [590, 419] width 10 height 10
type input "**********"
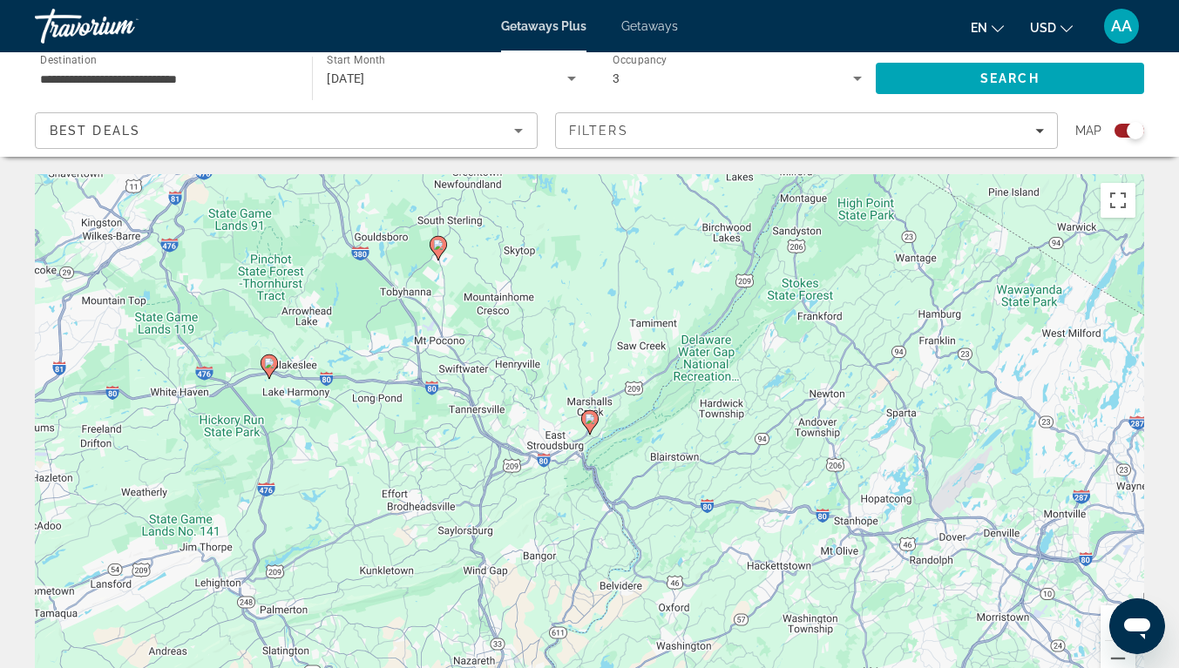
click at [589, 420] on image "Main content" at bounding box center [590, 419] width 10 height 10
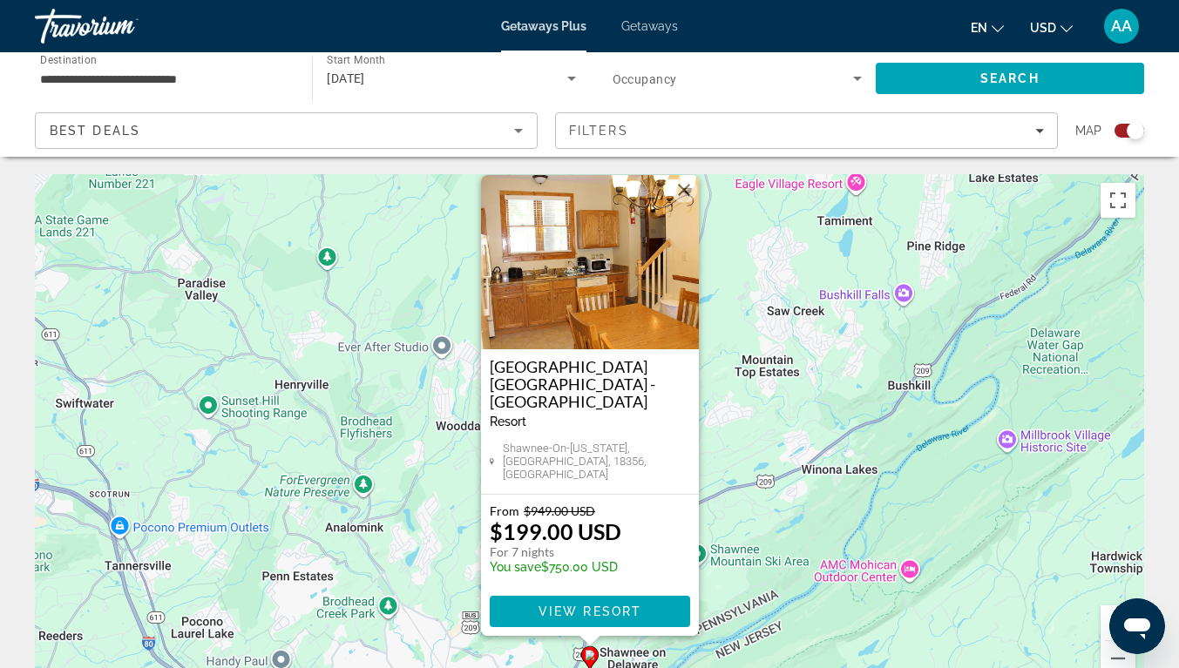
click at [388, 354] on div "To activate drag with keyboard, press Alt + Enter. Once in keyboard drag state,…" at bounding box center [589, 435] width 1109 height 523
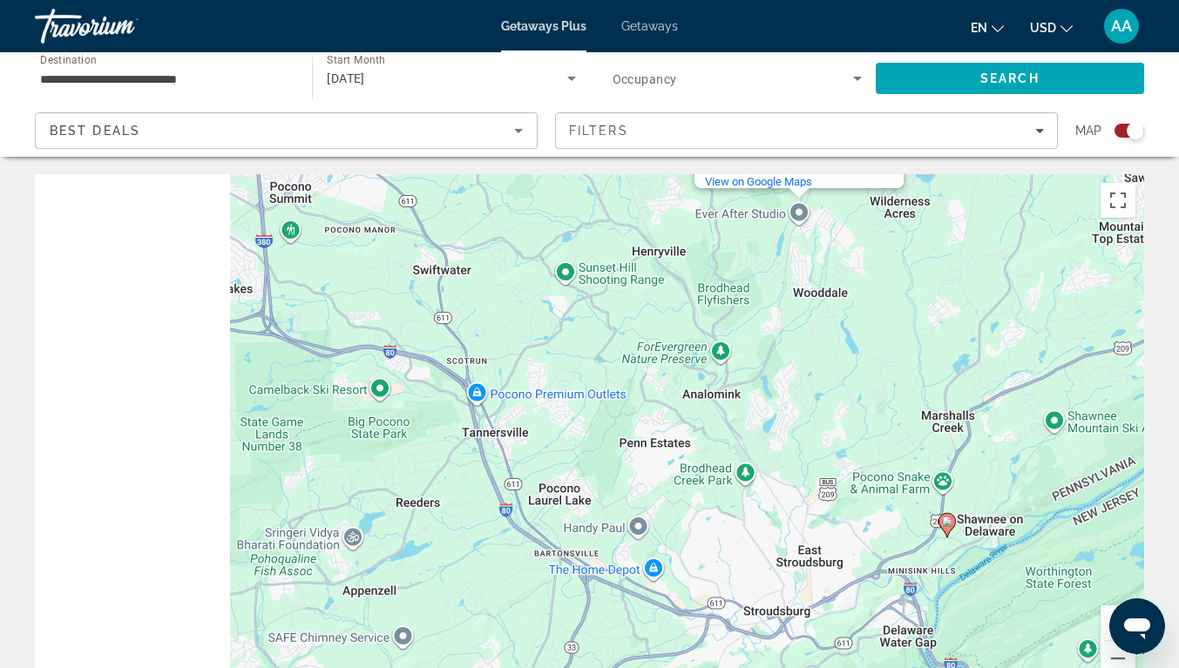
drag, startPoint x: 256, startPoint y: 457, endPoint x: 653, endPoint y: 298, distance: 427.1
click at [653, 298] on div "To activate drag with keyboard, press Alt + Enter. Once in keyboard drag state,…" at bounding box center [589, 435] width 1109 height 523
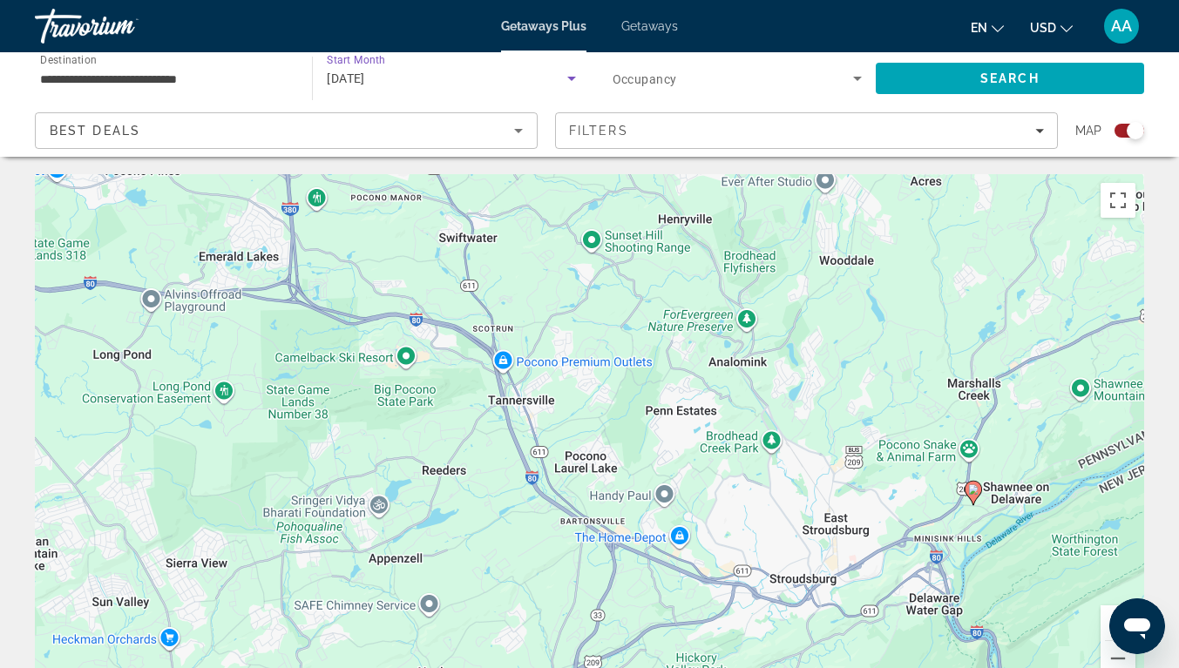
click at [489, 87] on div "[DATE]" at bounding box center [447, 78] width 240 height 21
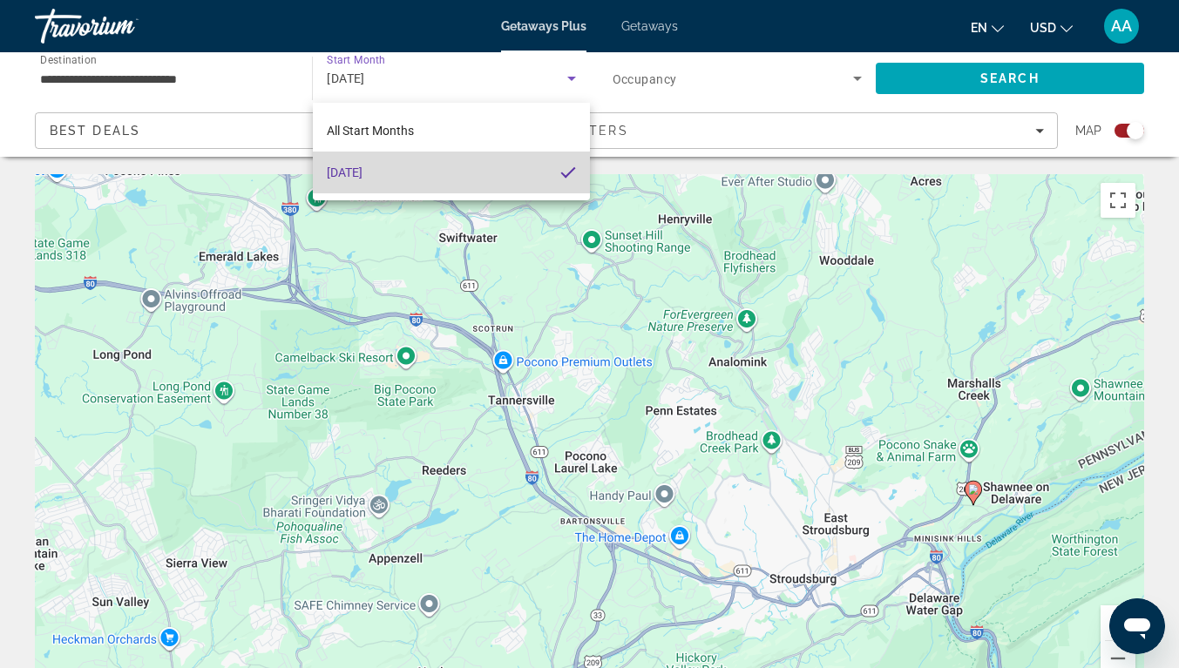
click at [571, 172] on mat-pseudo-checkbox at bounding box center [568, 173] width 16 height 16
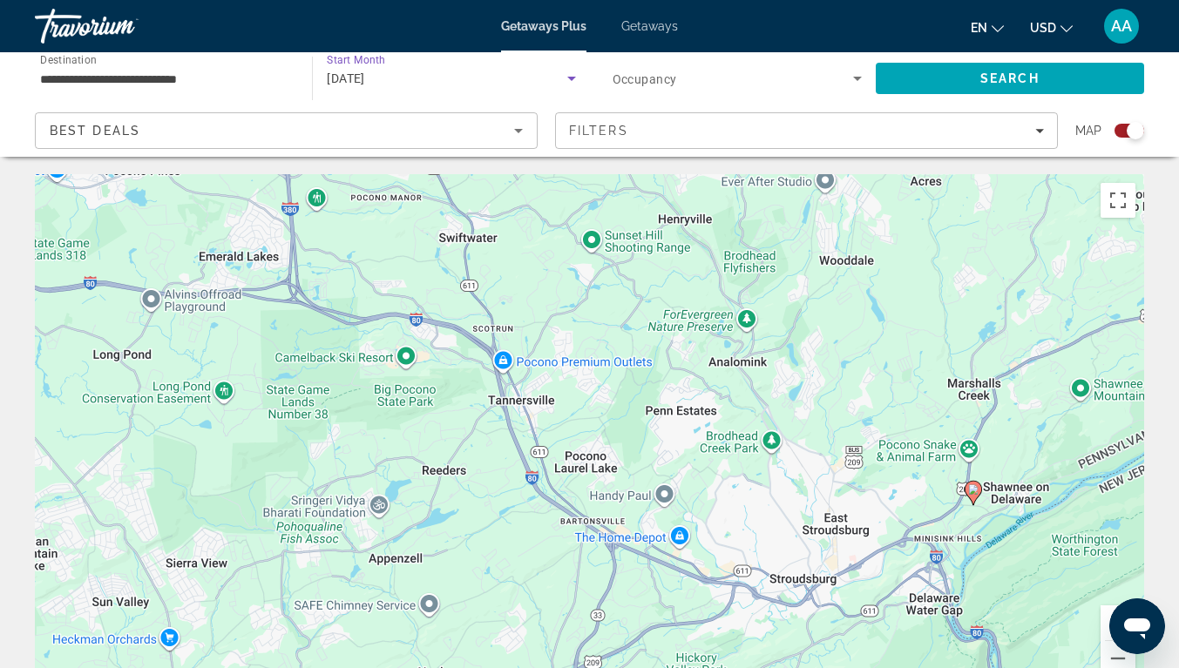
click at [569, 75] on icon "Search widget" at bounding box center [571, 78] width 21 height 21
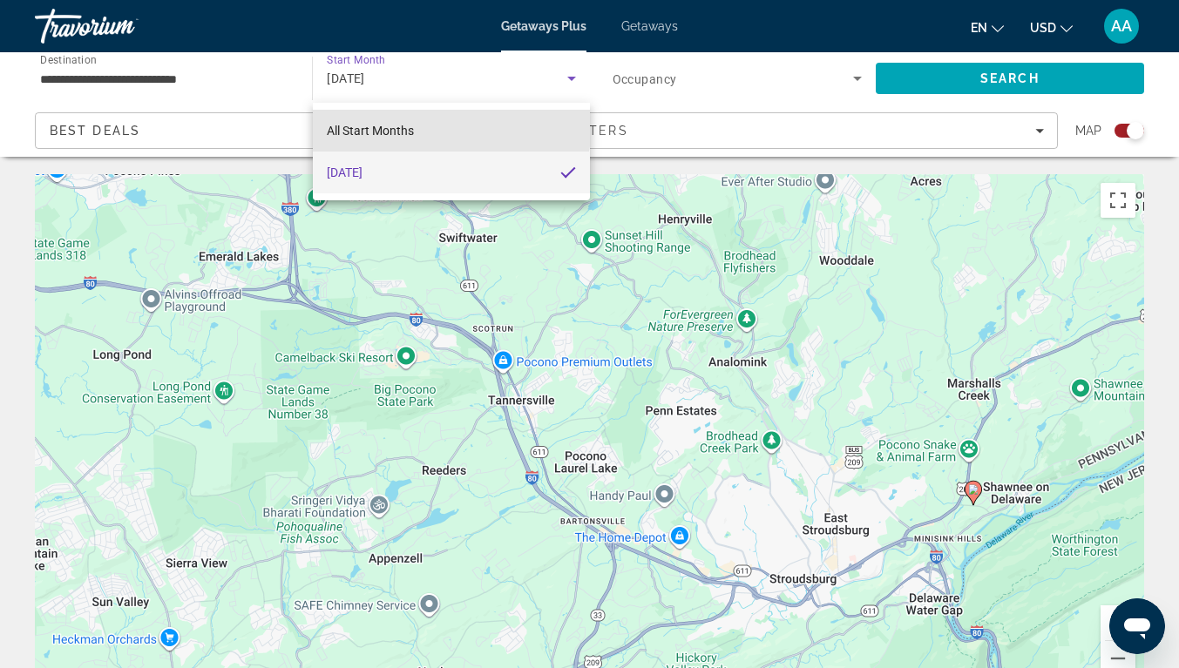
click at [395, 128] on span "All Start Months" at bounding box center [370, 131] width 87 height 14
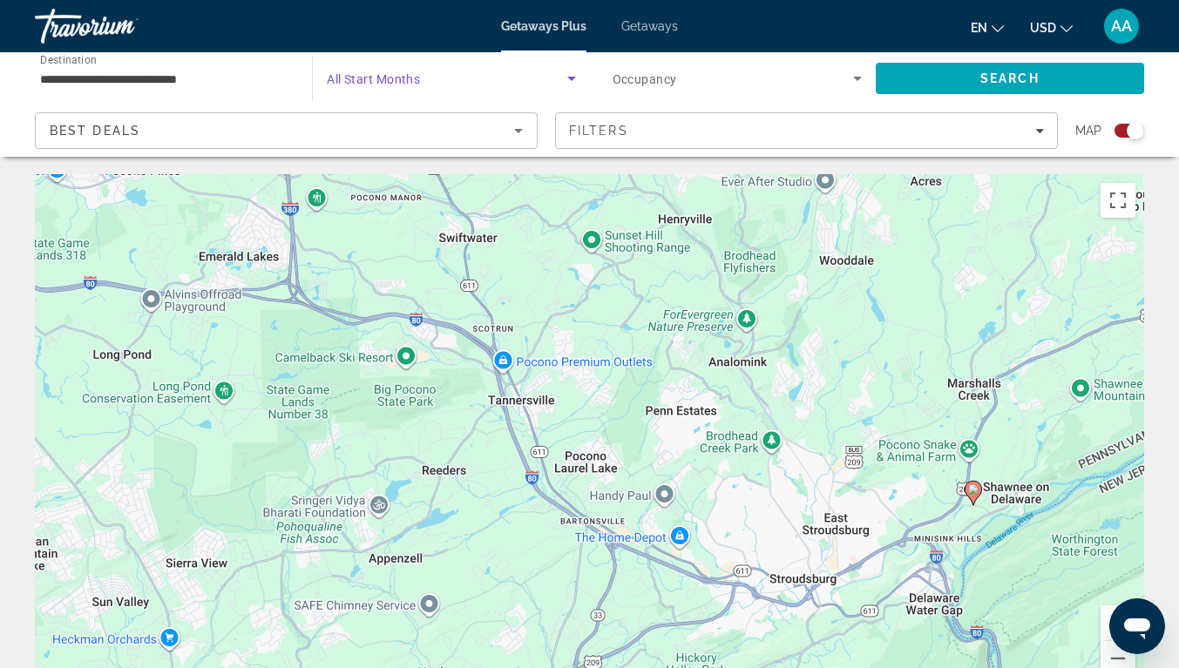
click at [569, 76] on icon "Search widget" at bounding box center [571, 78] width 21 height 21
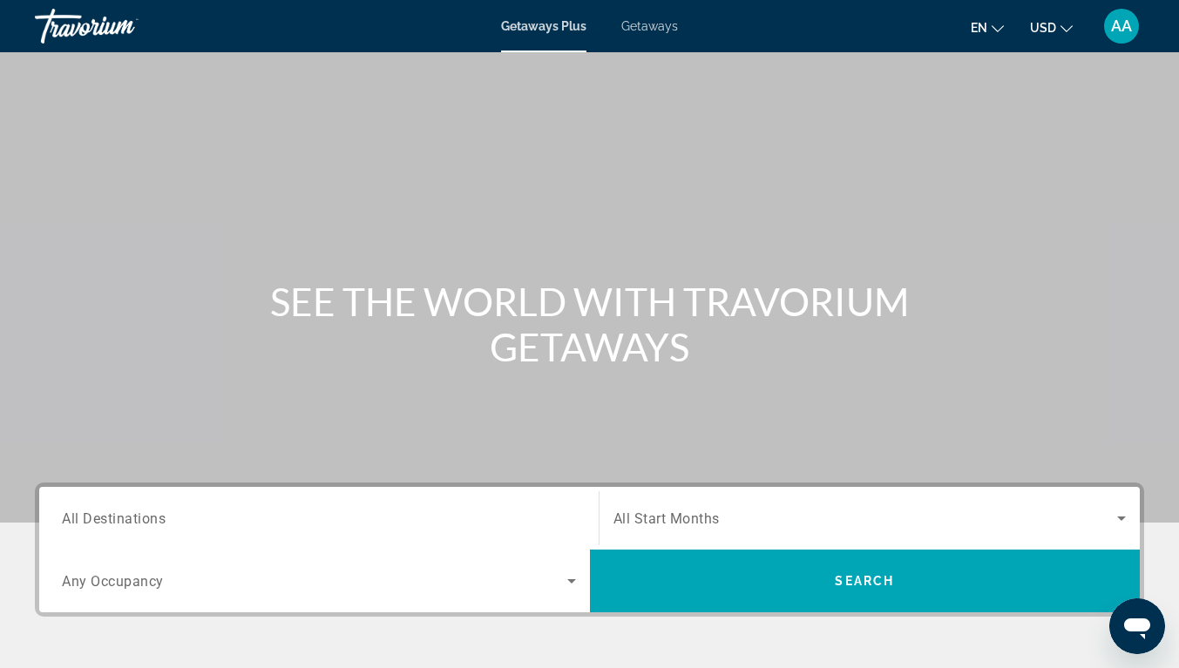
click at [668, 37] on div "Getaways Plus Getaways en English Español Français Italiano Português русский U…" at bounding box center [589, 25] width 1179 height 45
click at [657, 25] on span "Getaways" at bounding box center [649, 26] width 57 height 14
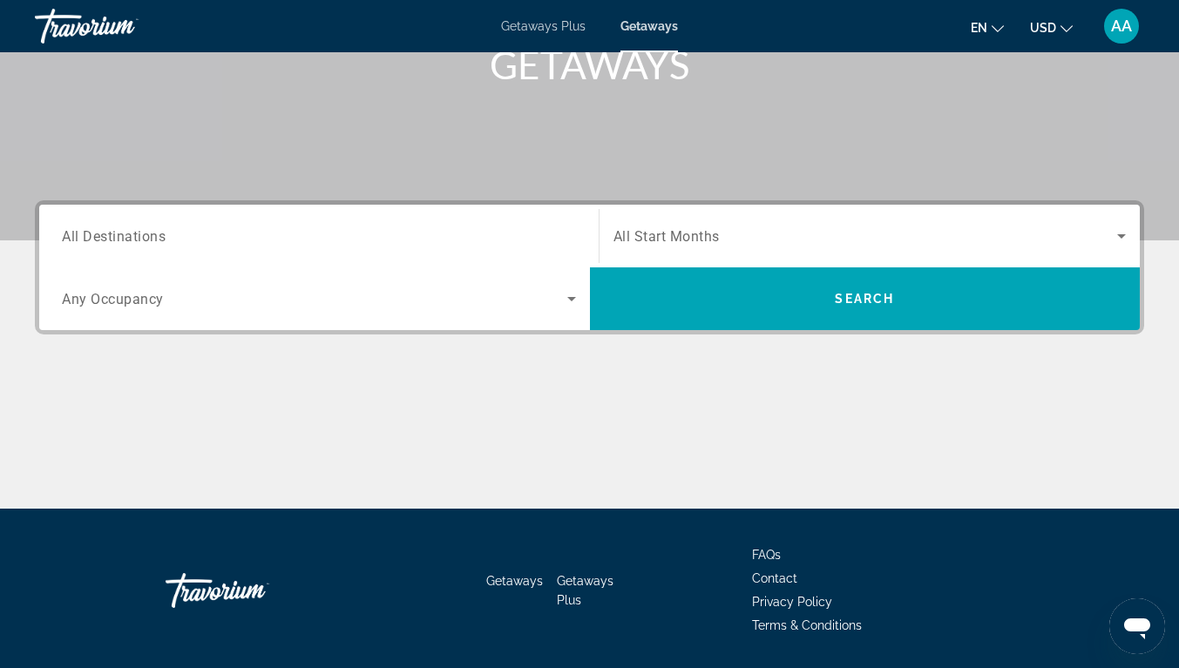
scroll to position [287, 0]
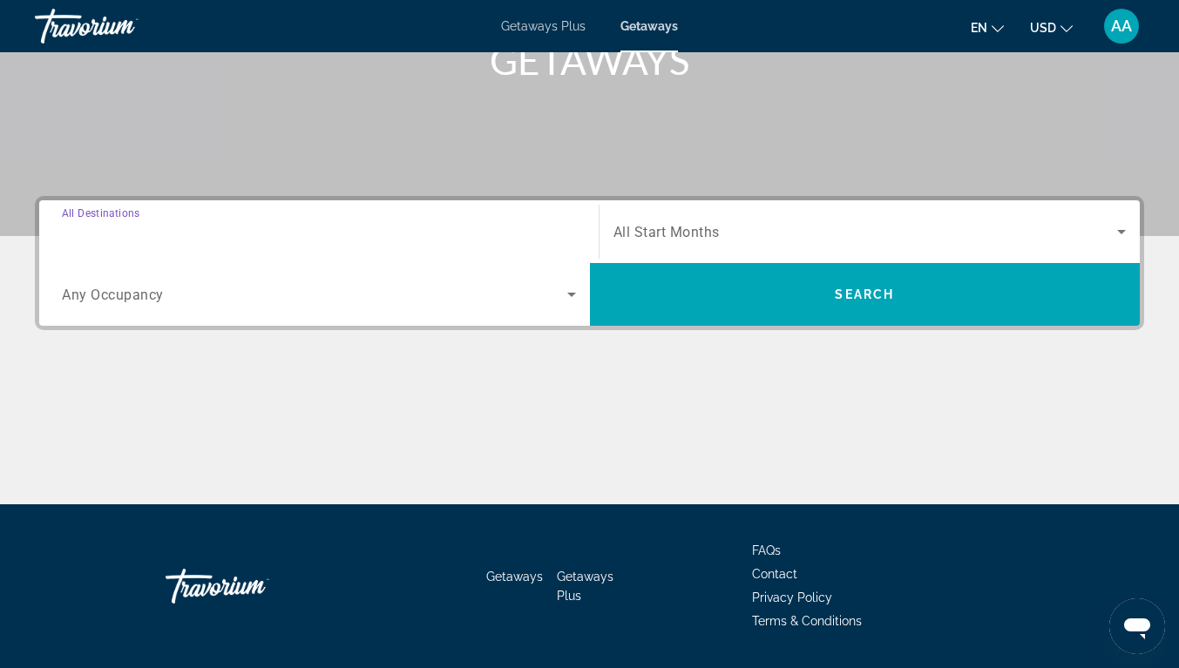
click at [436, 228] on input "Destination All Destinations" at bounding box center [319, 232] width 514 height 21
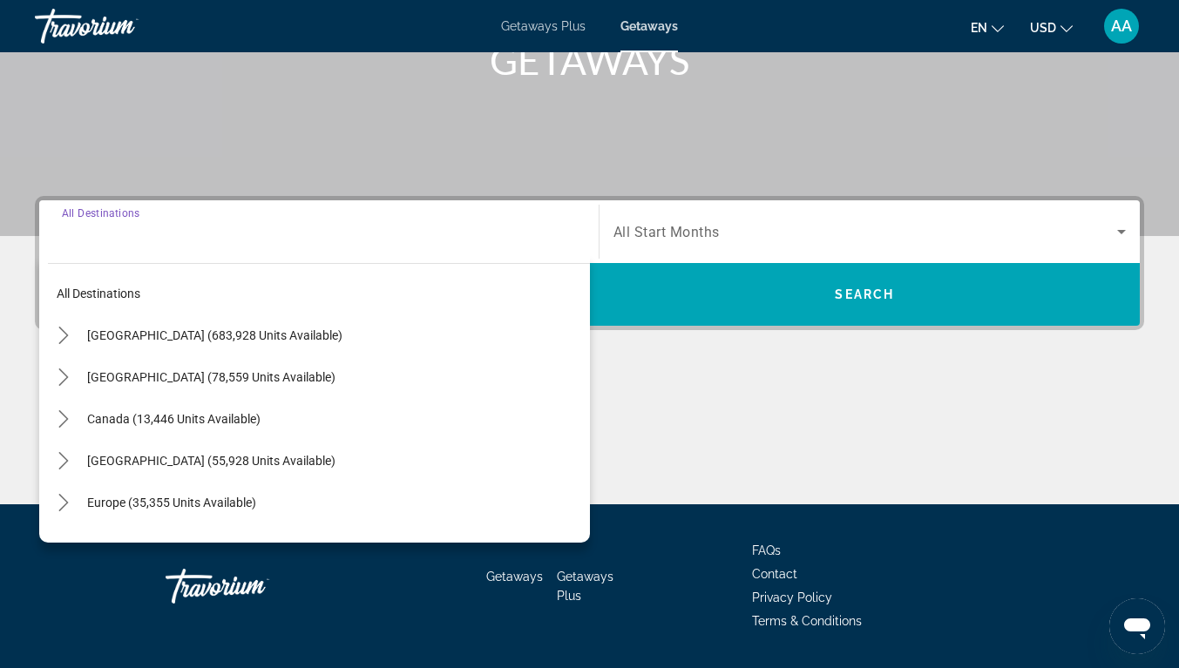
scroll to position [336, 0]
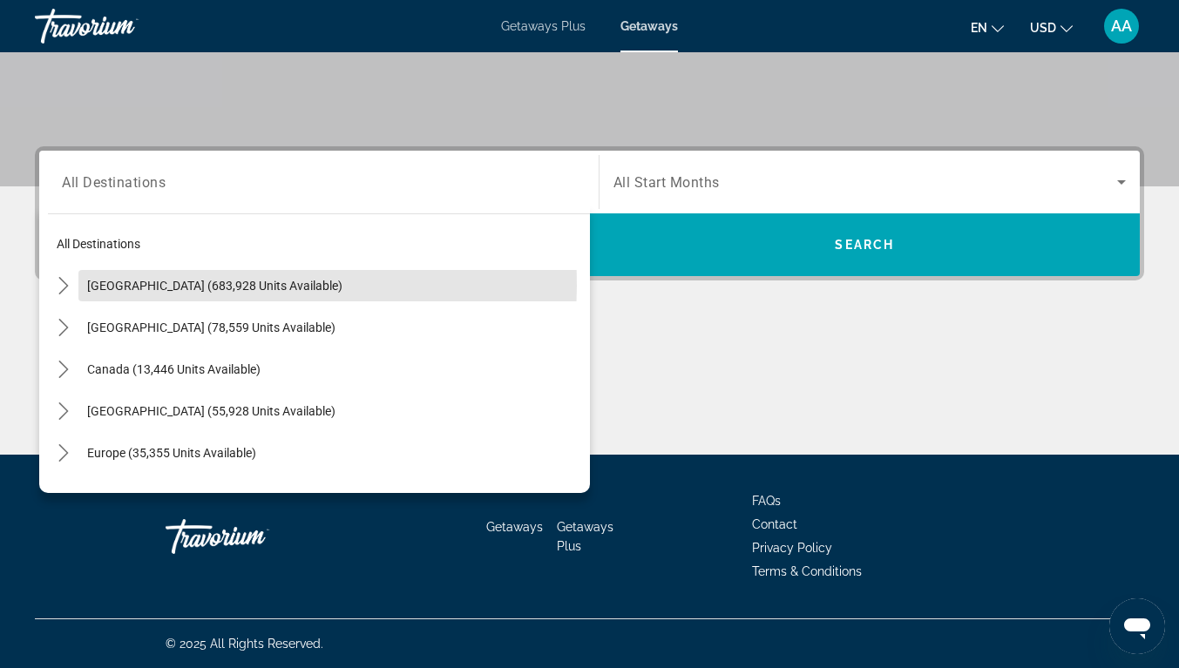
click at [105, 286] on span "[GEOGRAPHIC_DATA] (683,928 units available)" at bounding box center [214, 286] width 255 height 14
type input "**********"
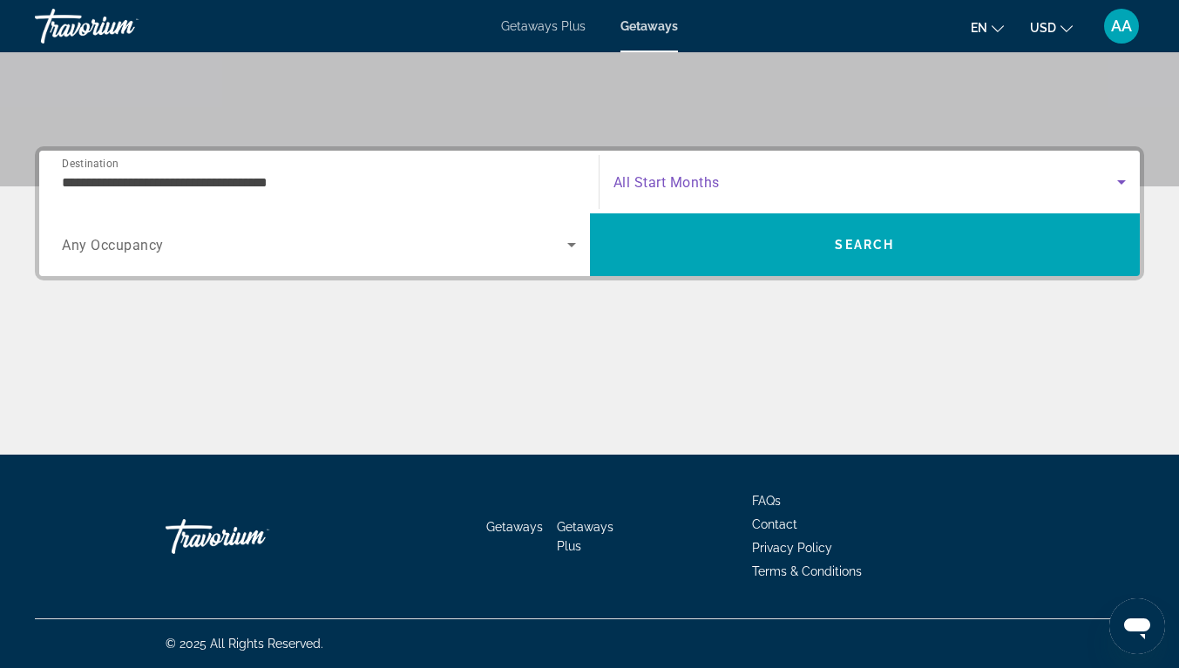
click at [733, 187] on span "Search widget" at bounding box center [866, 182] width 505 height 21
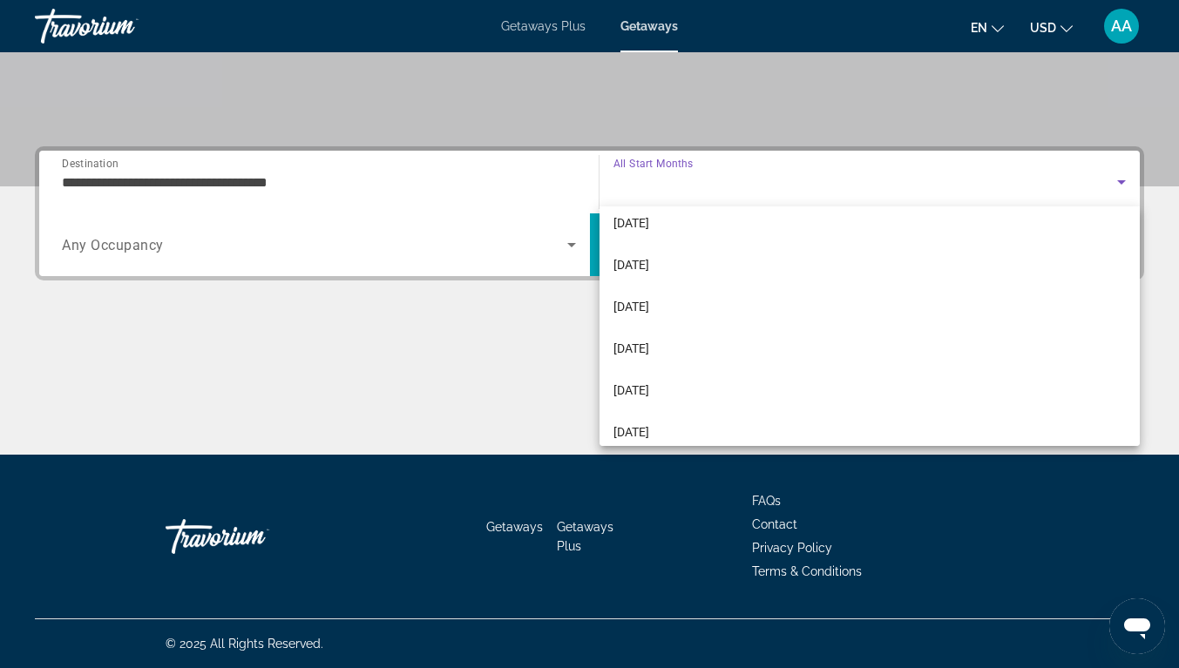
scroll to position [230, 0]
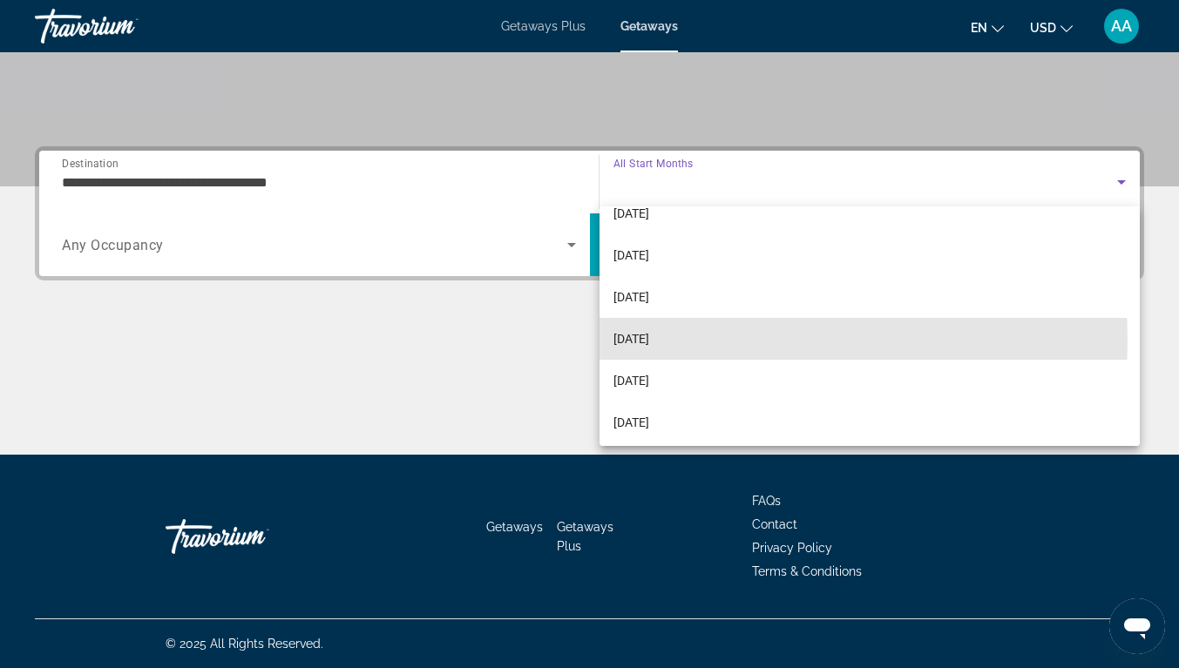
click at [648, 342] on span "[DATE]" at bounding box center [632, 339] width 36 height 21
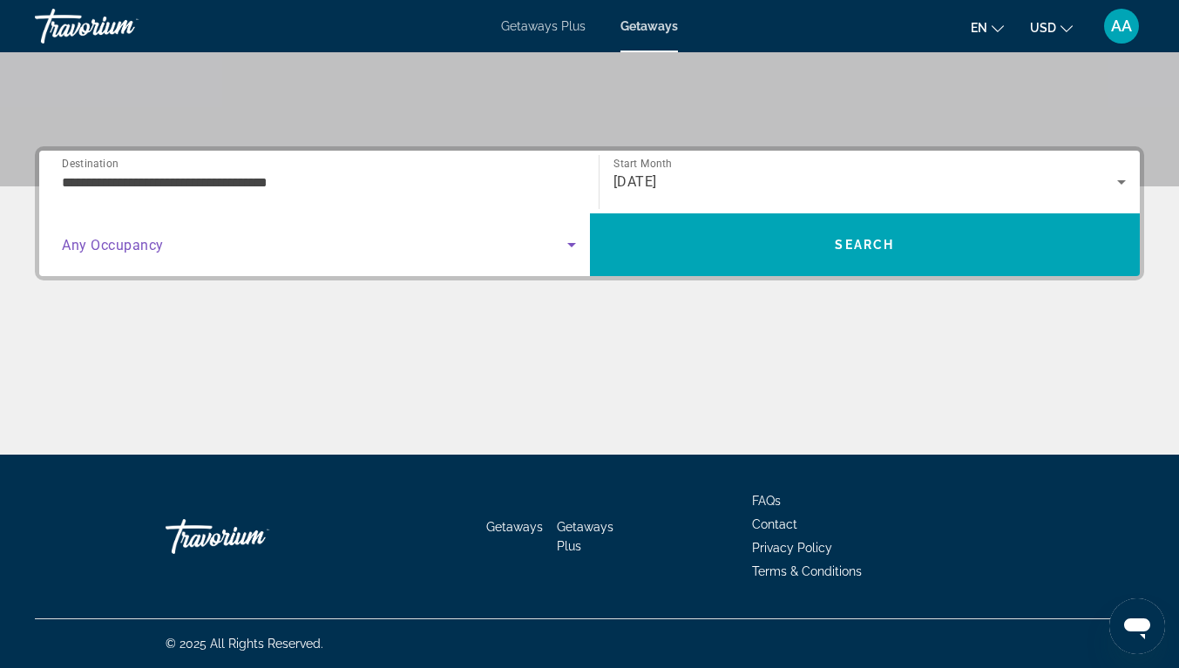
click at [443, 239] on span "Search widget" at bounding box center [314, 244] width 505 height 21
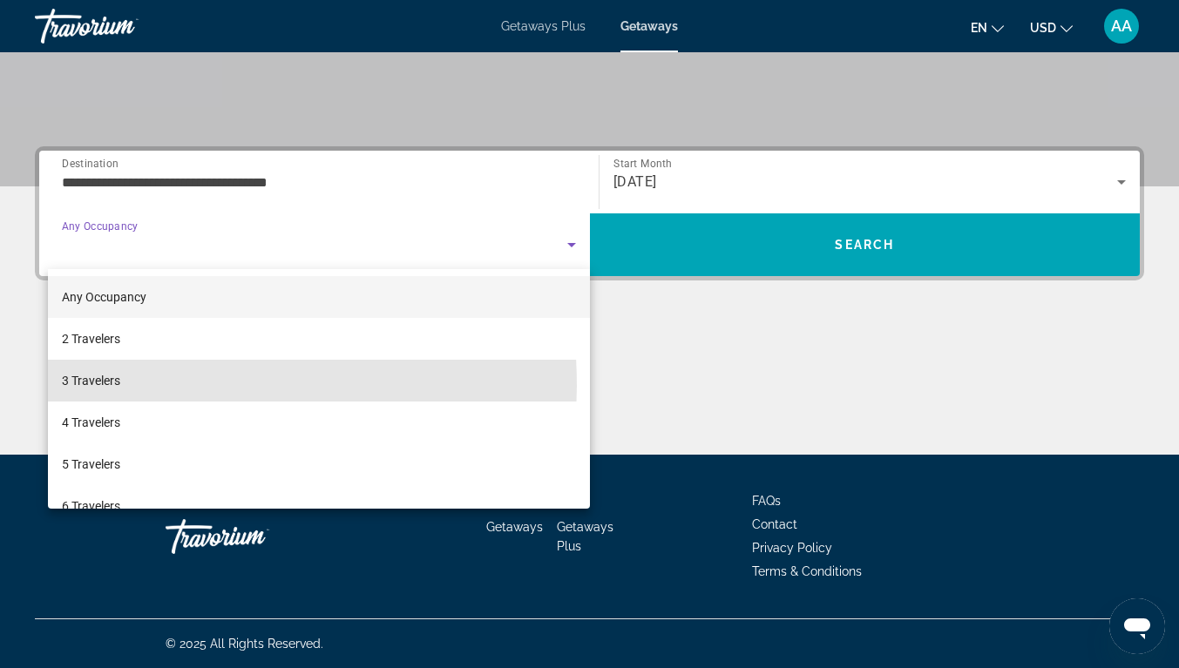
click at [107, 386] on span "3 Travelers" at bounding box center [91, 380] width 58 height 21
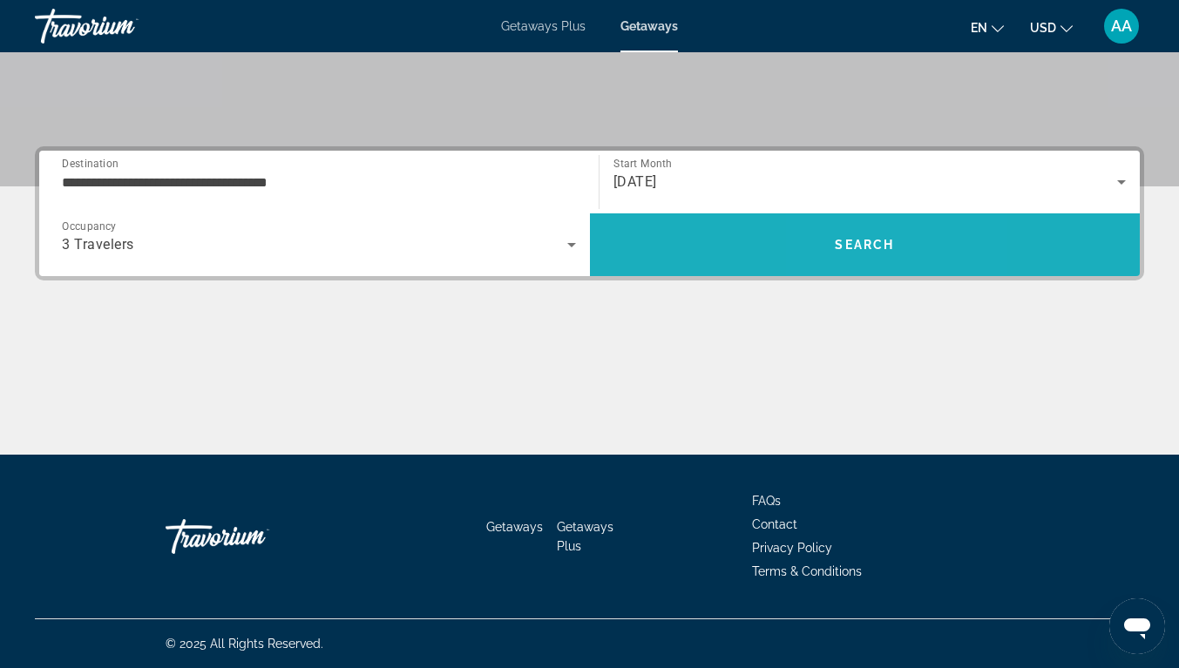
click at [853, 239] on span "Search" at bounding box center [864, 245] width 59 height 14
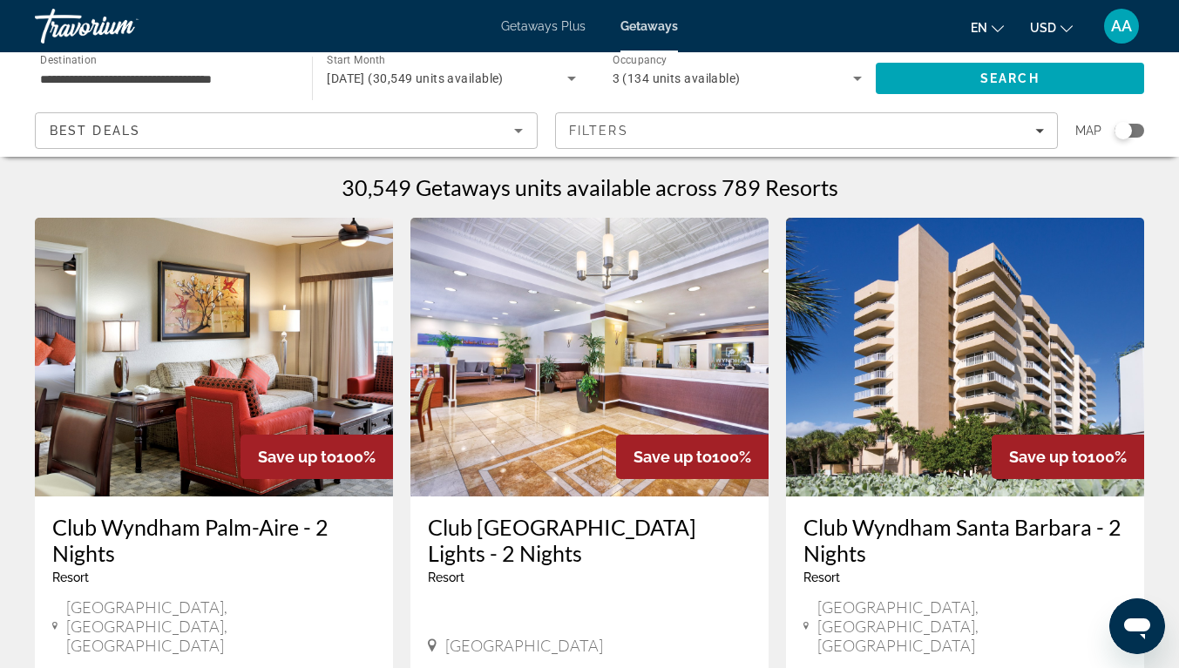
click at [1125, 135] on div "Search widget" at bounding box center [1123, 130] width 17 height 17
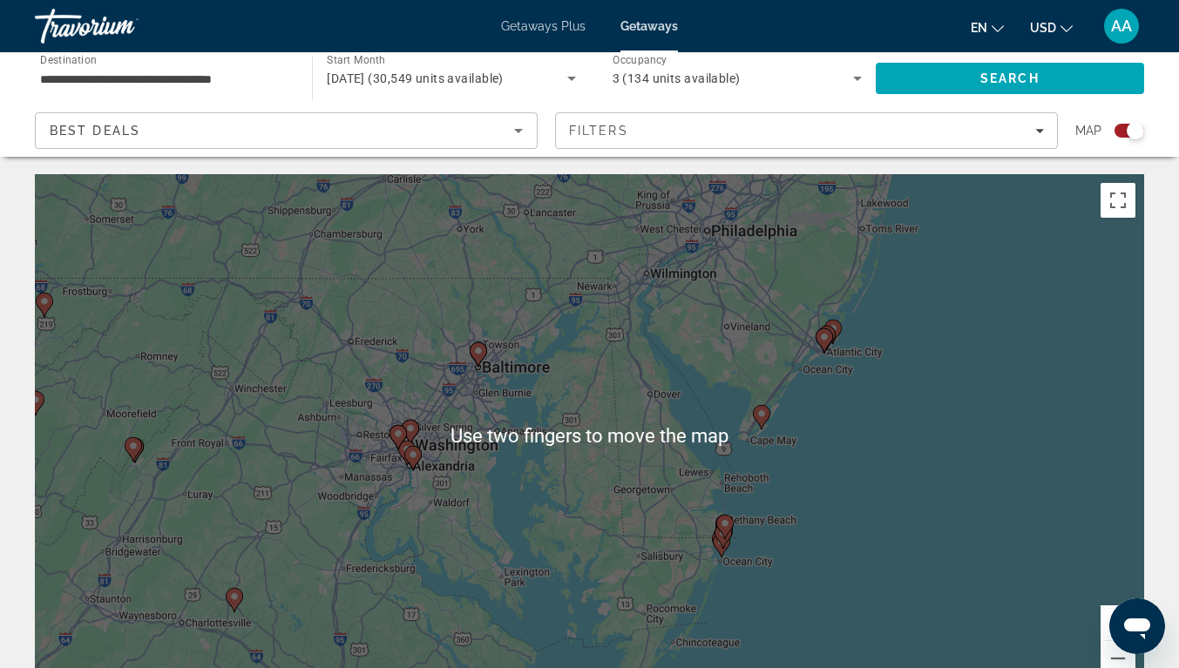
scroll to position [3, 0]
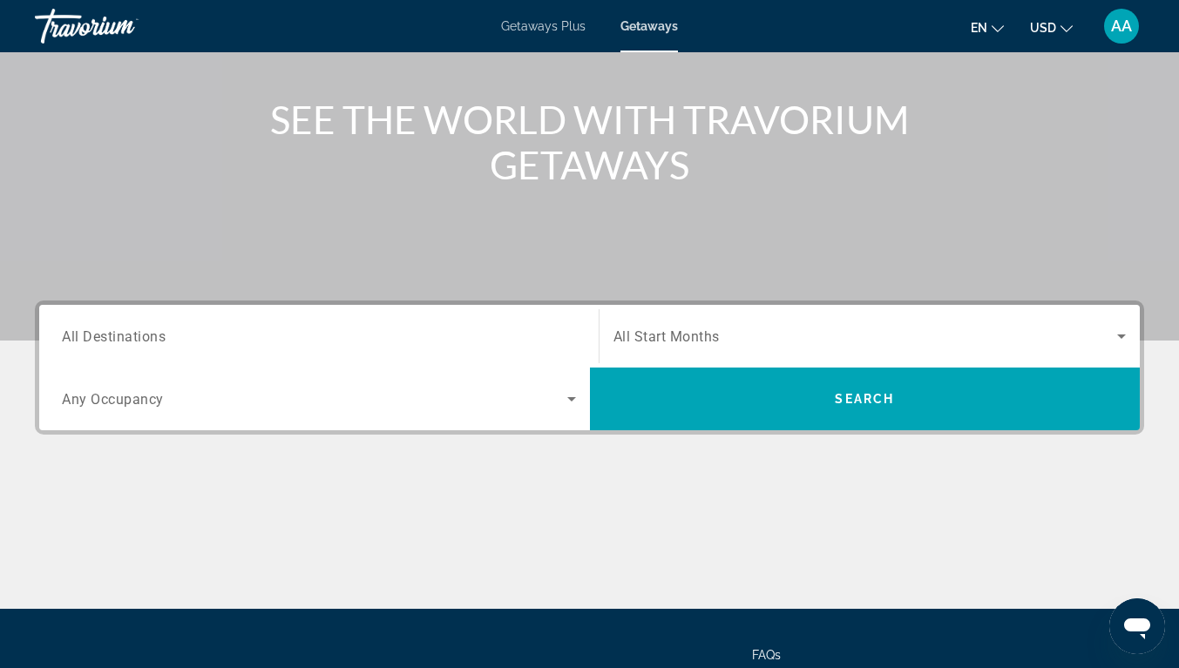
scroll to position [183, 0]
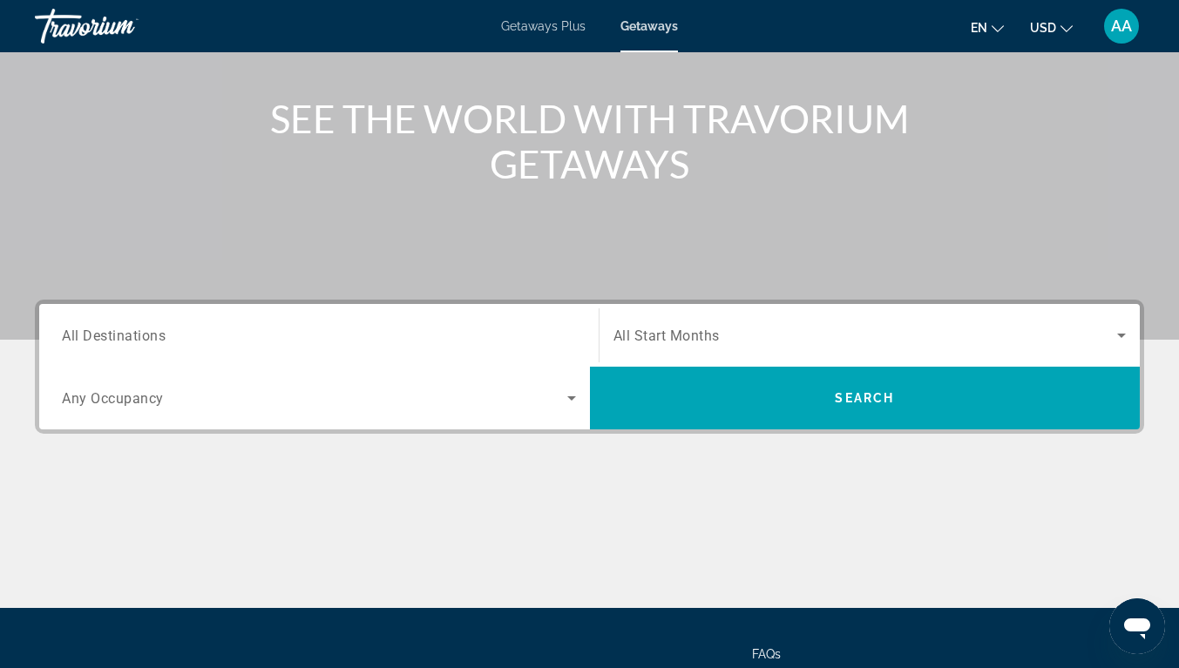
click at [692, 341] on span "All Start Months" at bounding box center [667, 336] width 106 height 17
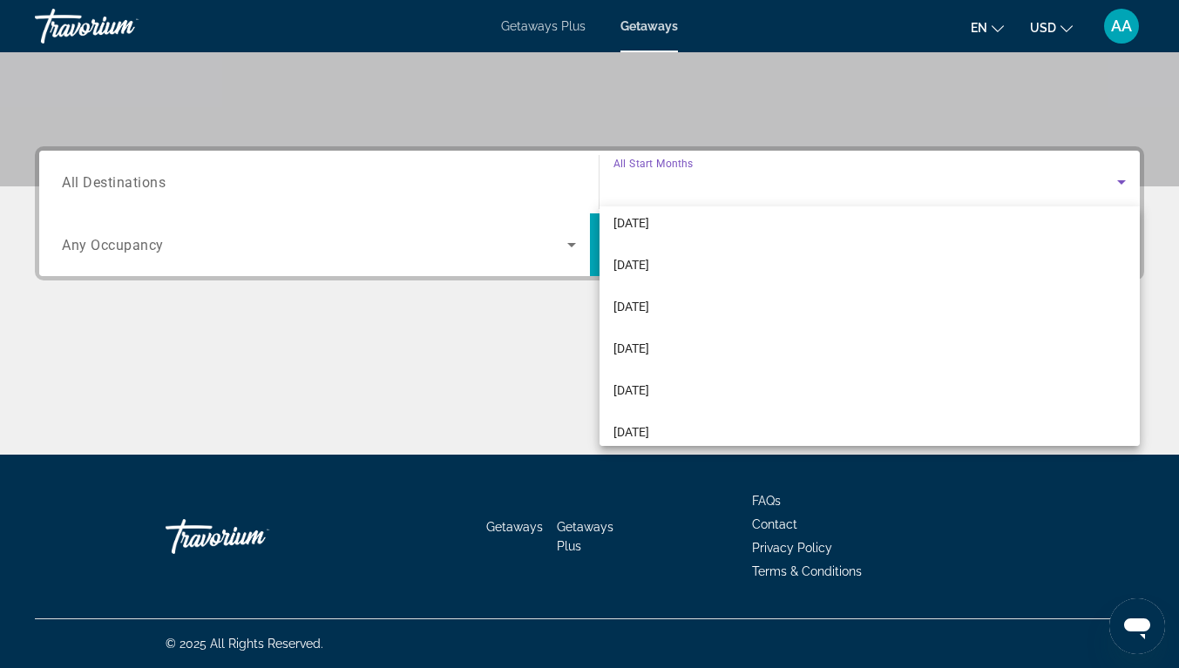
scroll to position [265, 0]
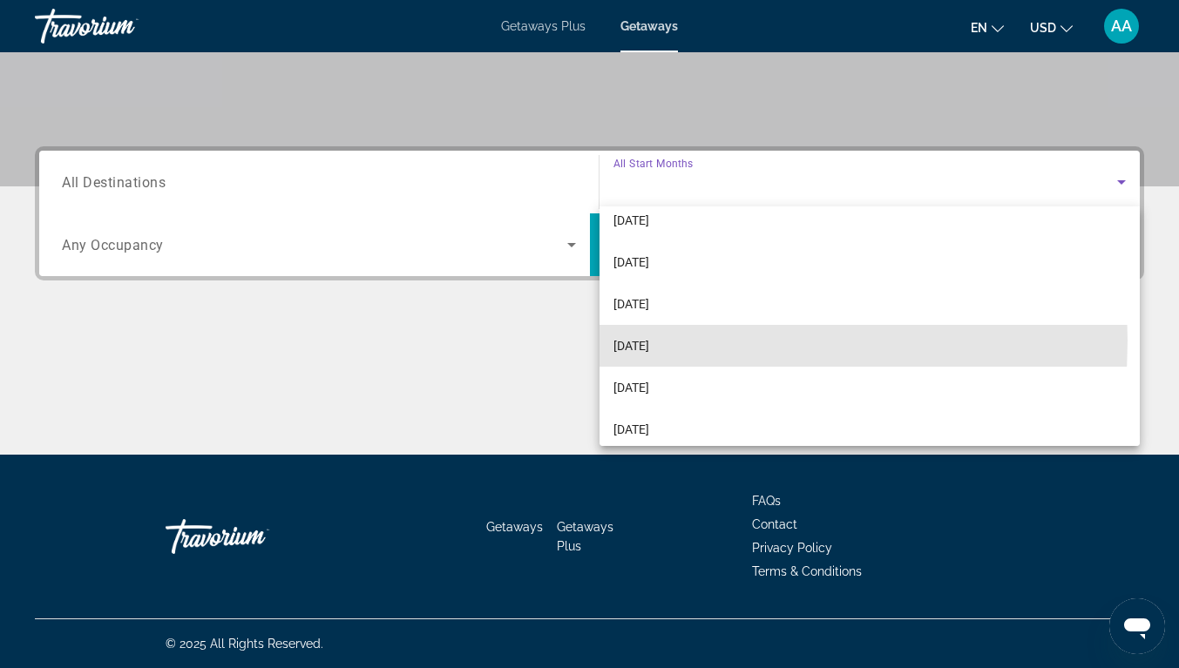
click at [627, 341] on span "[DATE]" at bounding box center [632, 346] width 36 height 21
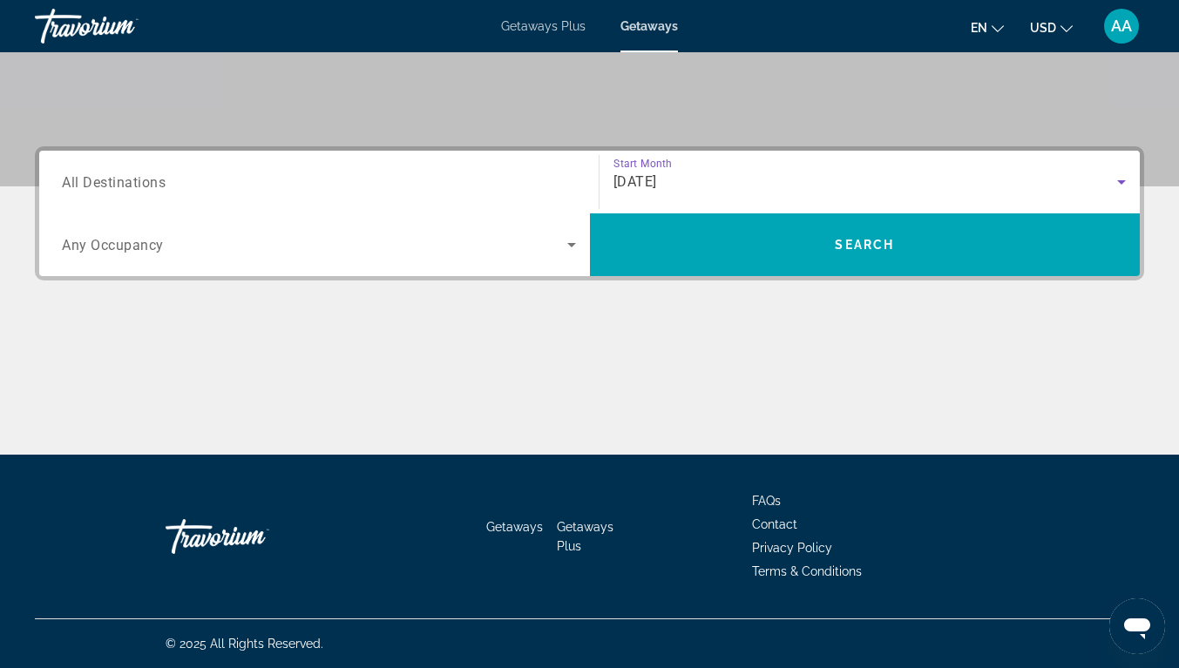
click at [516, 248] on span "Search widget" at bounding box center [314, 244] width 505 height 21
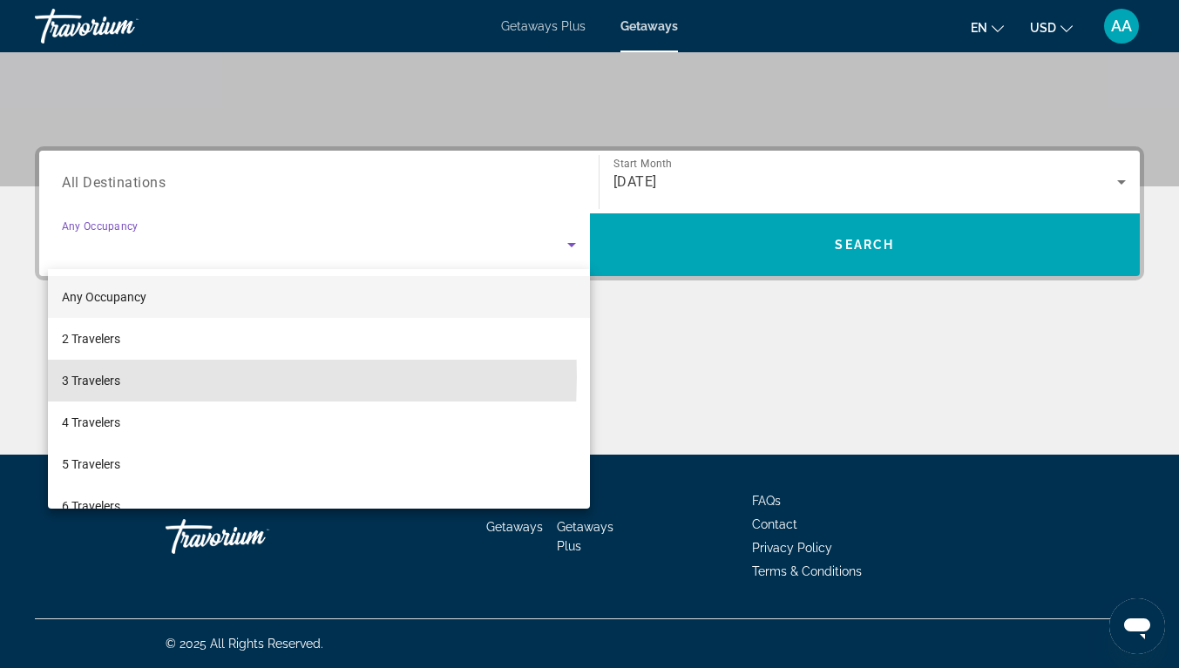
click at [101, 377] on span "3 Travelers" at bounding box center [91, 380] width 58 height 21
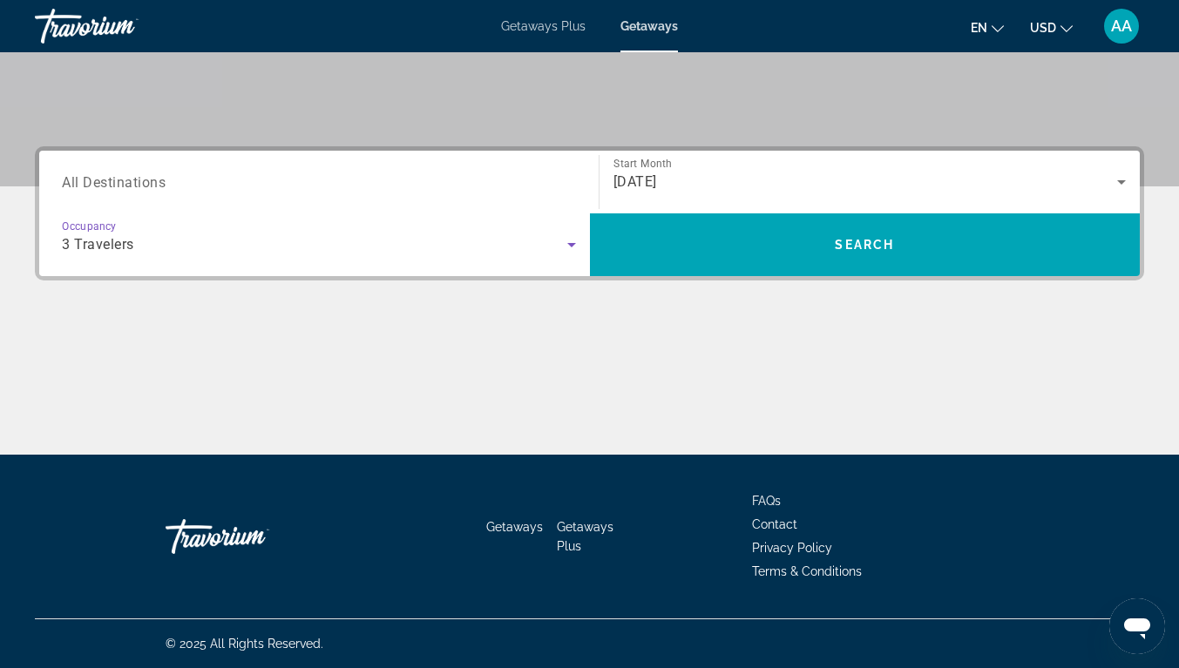
click at [890, 244] on span "Search" at bounding box center [864, 245] width 59 height 14
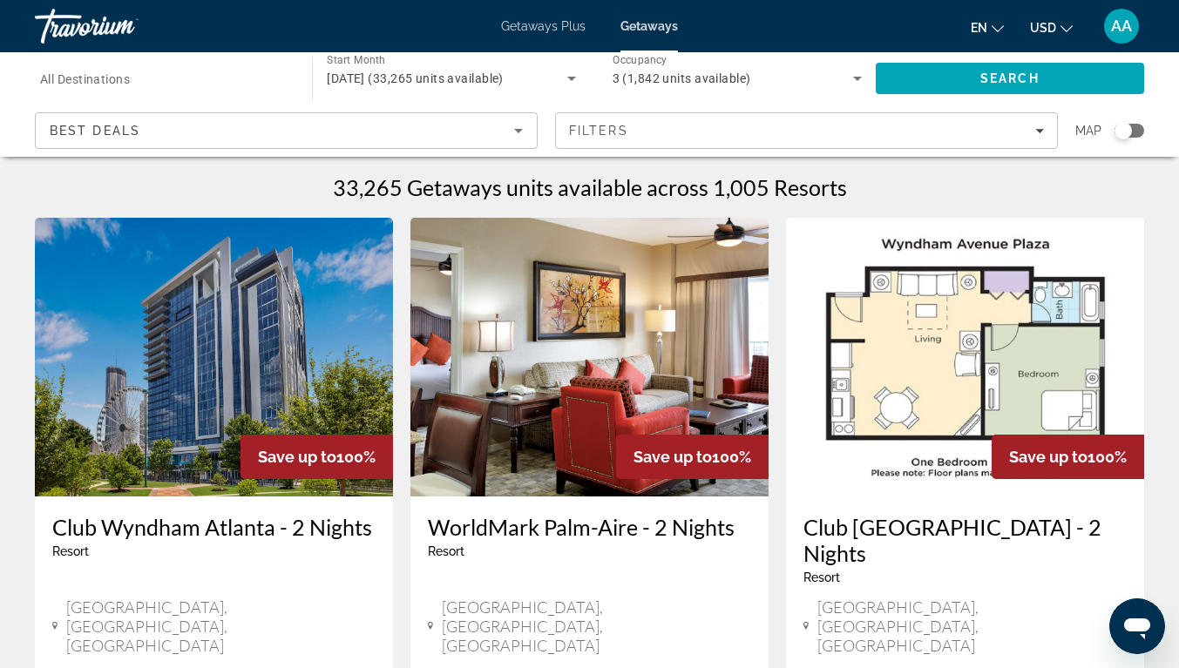
click at [1125, 124] on div "Search widget" at bounding box center [1123, 130] width 17 height 17
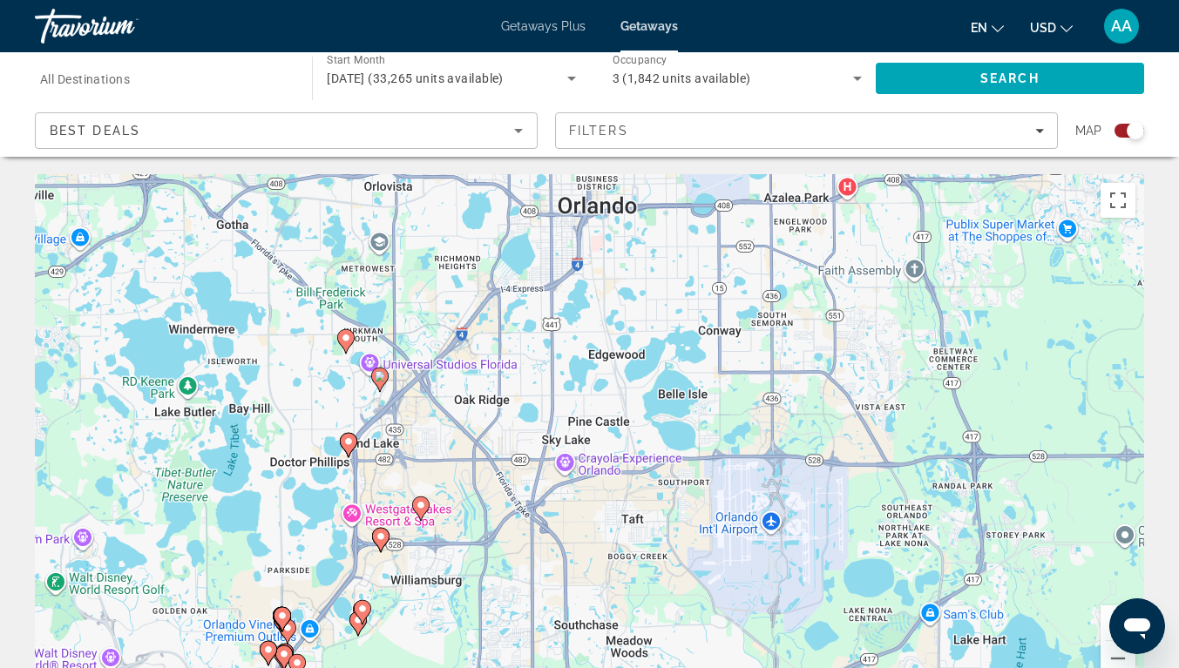
click at [382, 377] on image "Main content" at bounding box center [380, 376] width 10 height 10
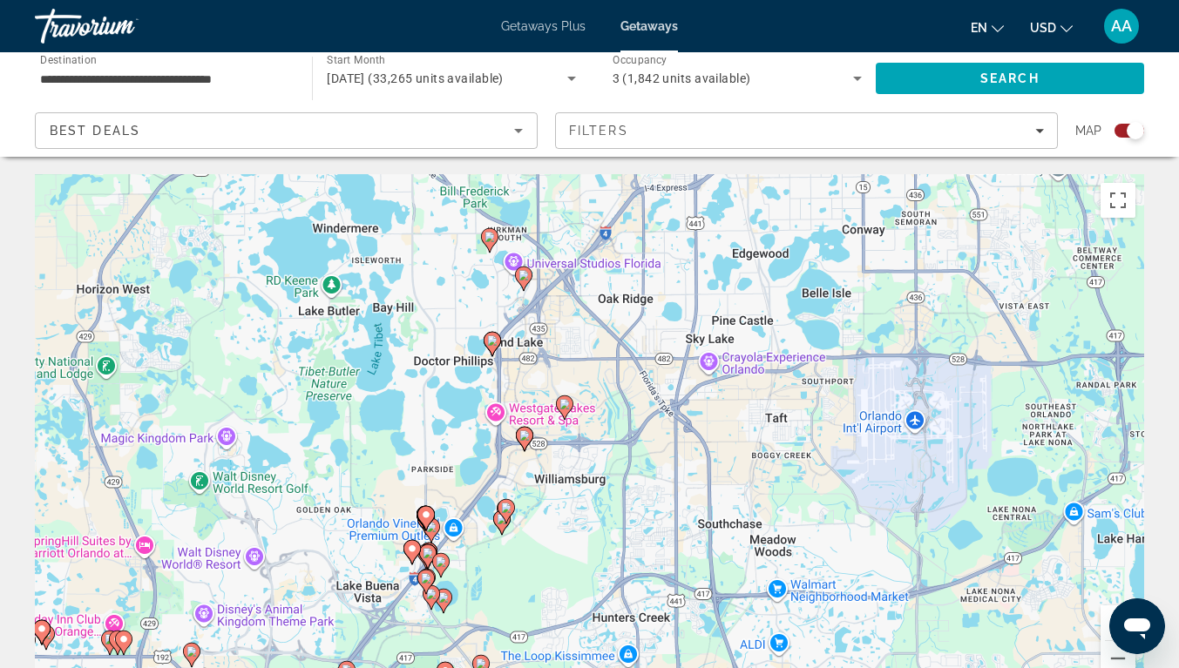
click at [523, 278] on image "Main content" at bounding box center [524, 275] width 10 height 10
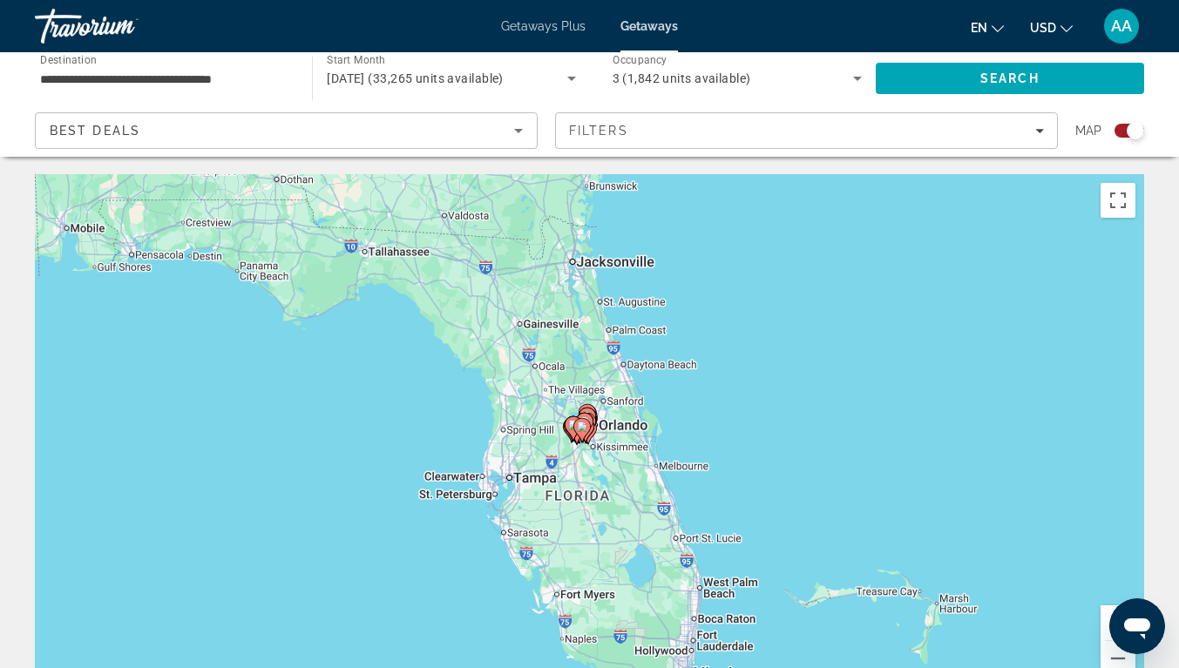
click at [696, 126] on div "Filters" at bounding box center [806, 131] width 475 height 14
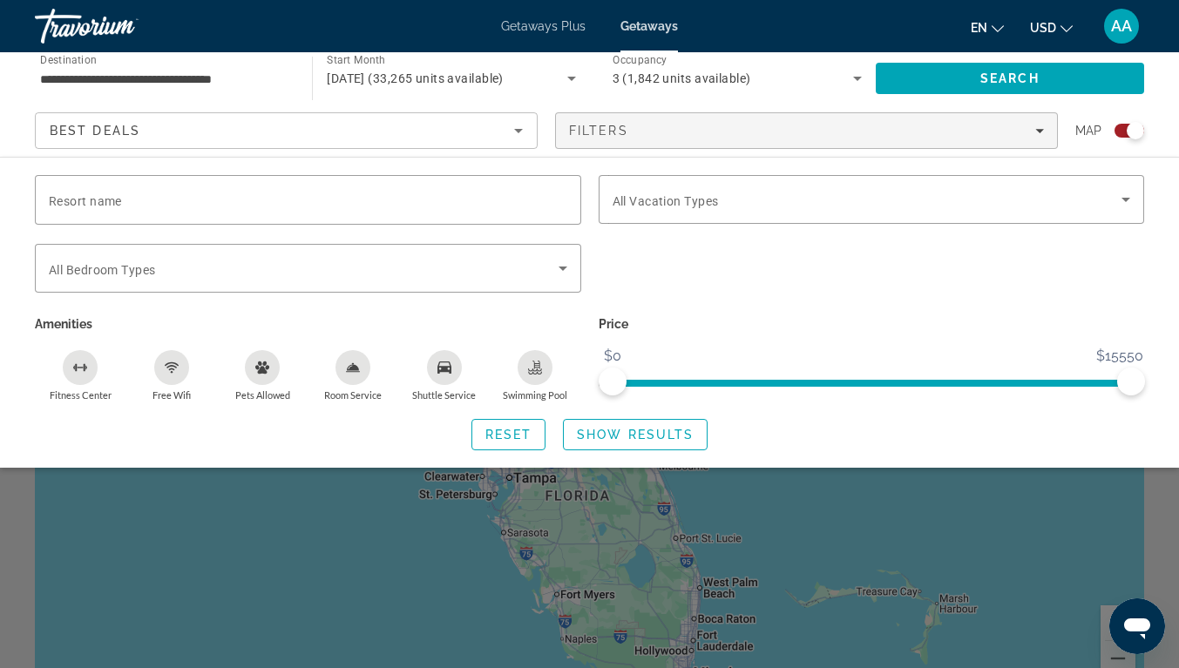
click at [538, 368] on icon "Swimming Pool" at bounding box center [535, 368] width 14 height 14
click at [168, 374] on div "Free Wifi" at bounding box center [171, 367] width 35 height 35
click at [70, 371] on div "Fitness Center" at bounding box center [80, 367] width 35 height 35
click at [364, 373] on div "Room Service" at bounding box center [353, 367] width 35 height 35
click at [451, 369] on icon "Shuttle Service" at bounding box center [444, 368] width 14 height 12
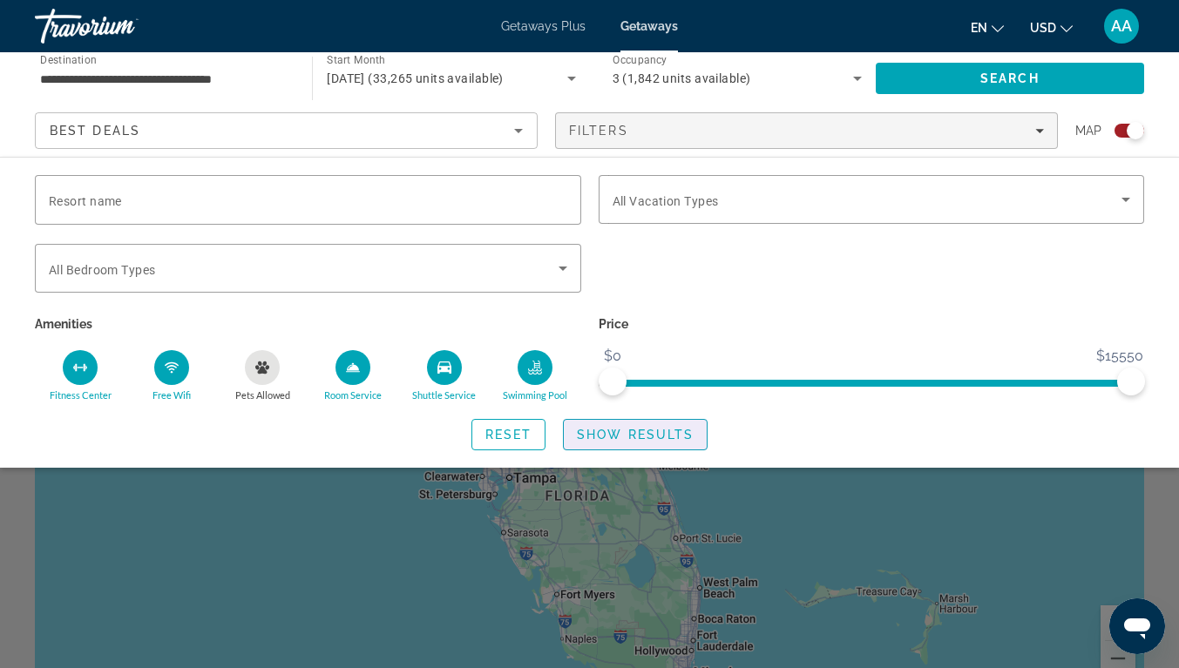
click at [657, 433] on span "Show Results" at bounding box center [635, 435] width 117 height 14
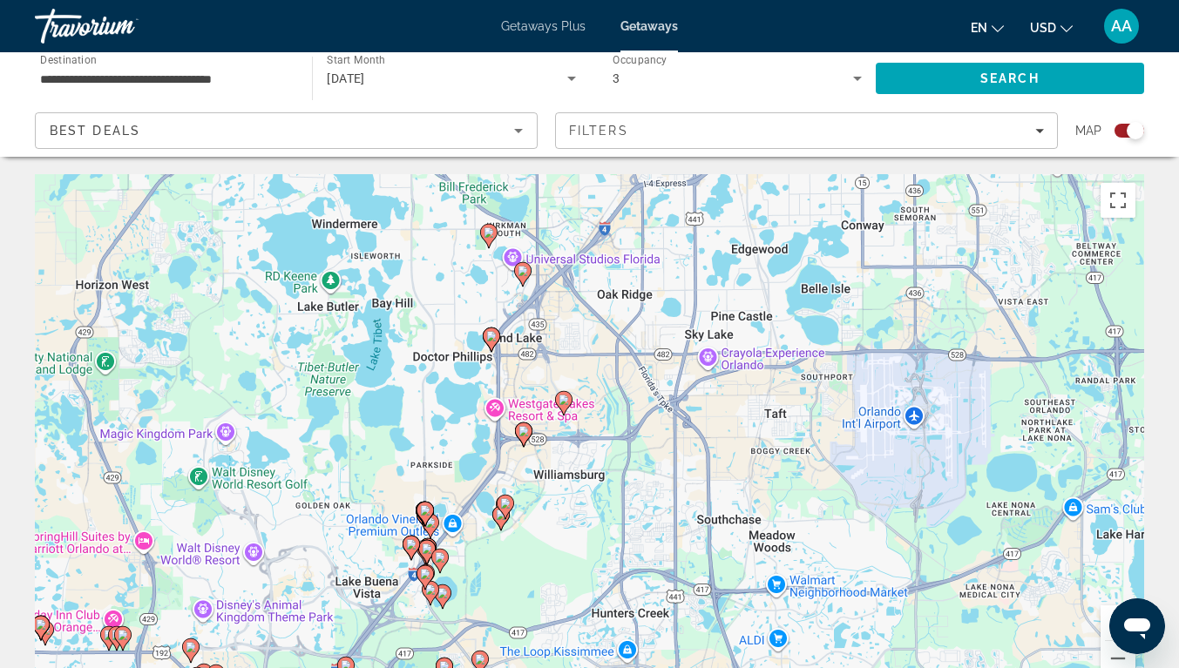
click at [487, 234] on image "Main content" at bounding box center [489, 232] width 10 height 10
type input "**********"
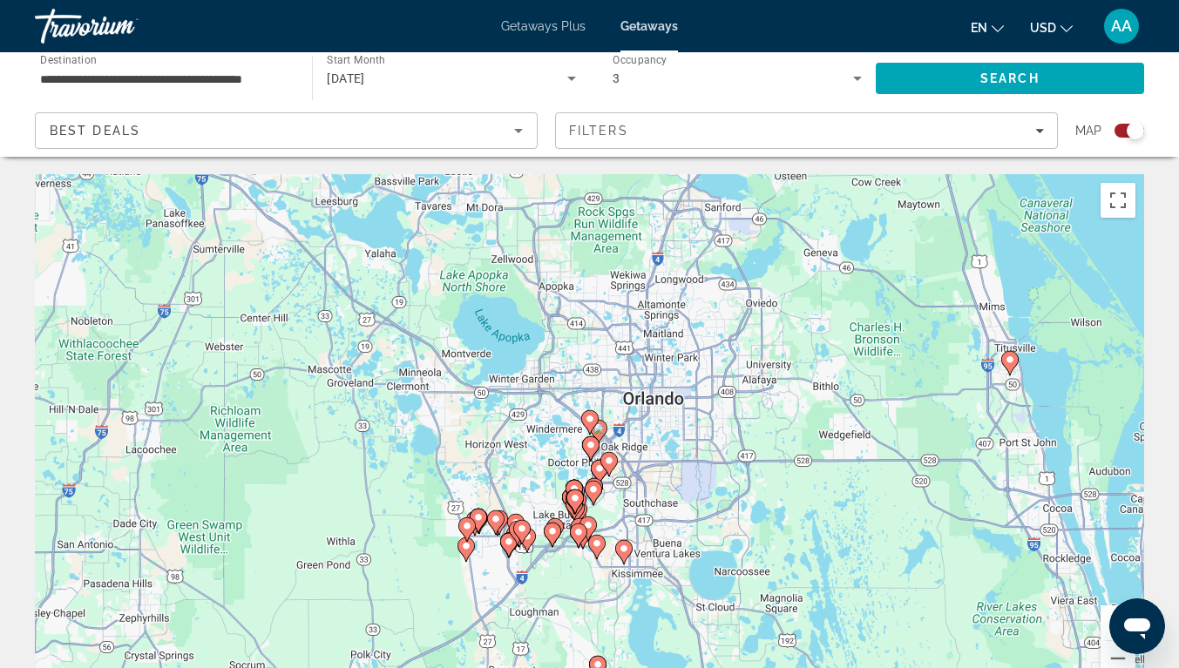
click at [591, 445] on image "Main content" at bounding box center [591, 445] width 10 height 10
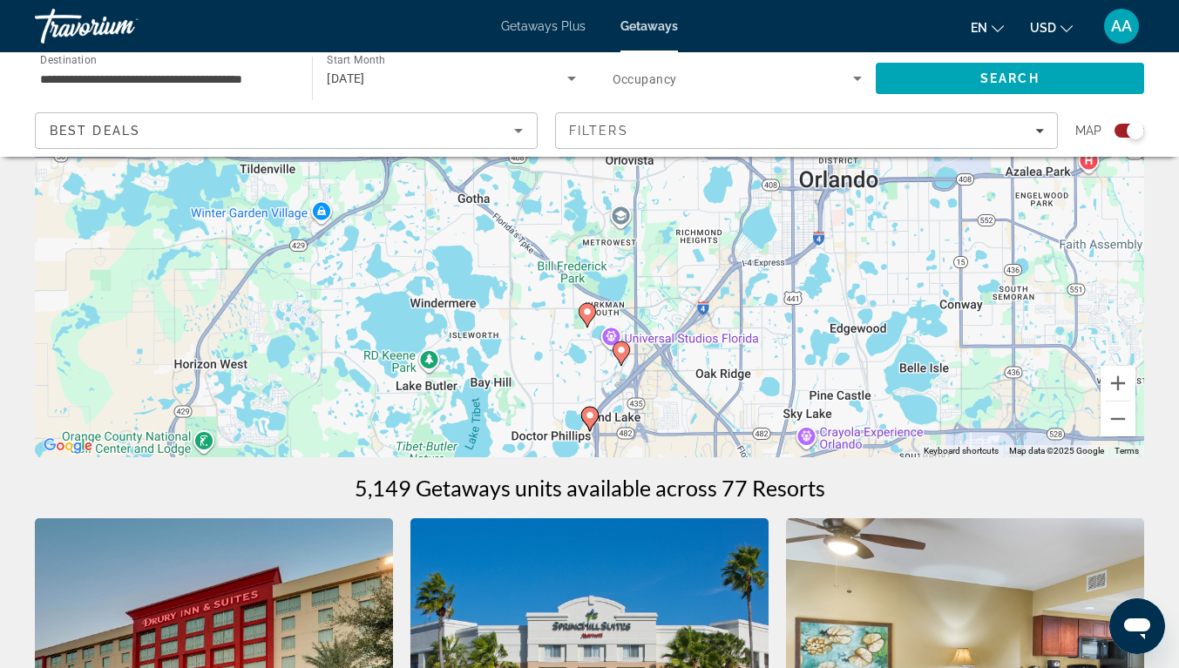
scroll to position [201, 0]
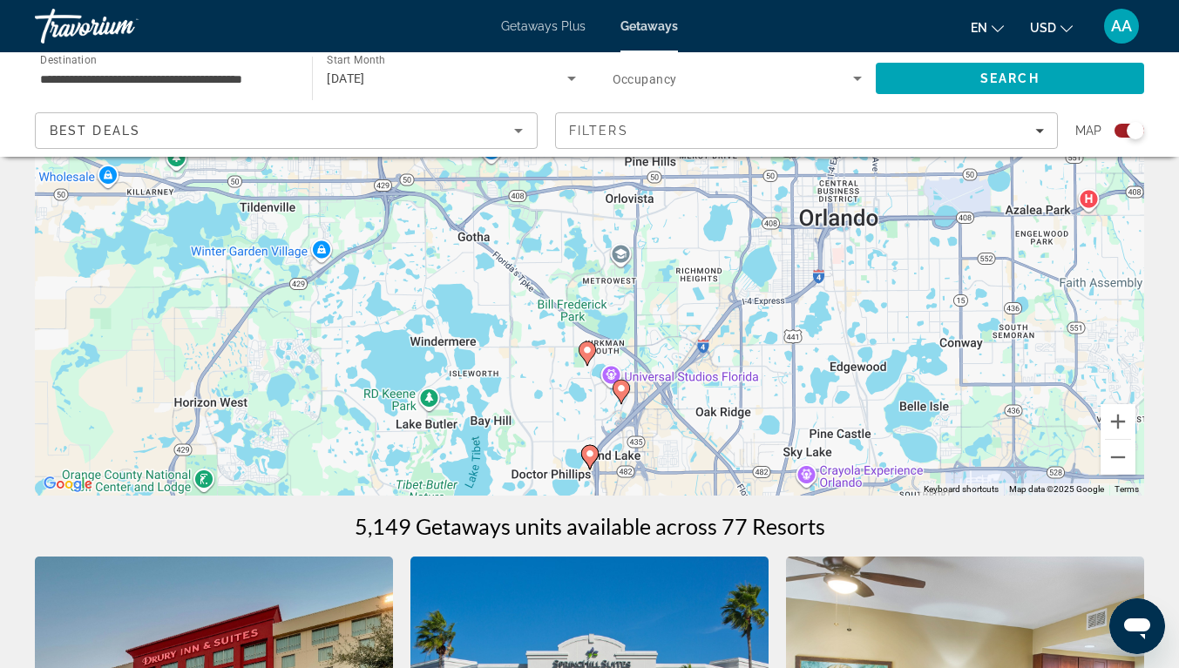
click at [623, 397] on icon "Main content" at bounding box center [621, 392] width 16 height 23
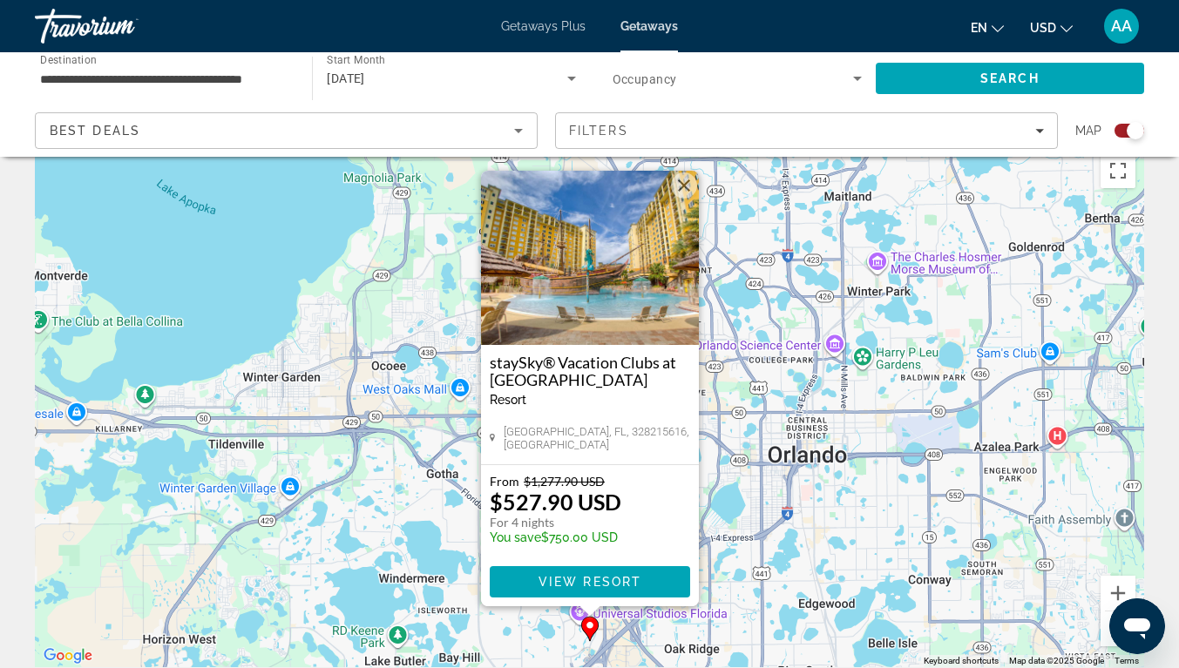
scroll to position [0, 0]
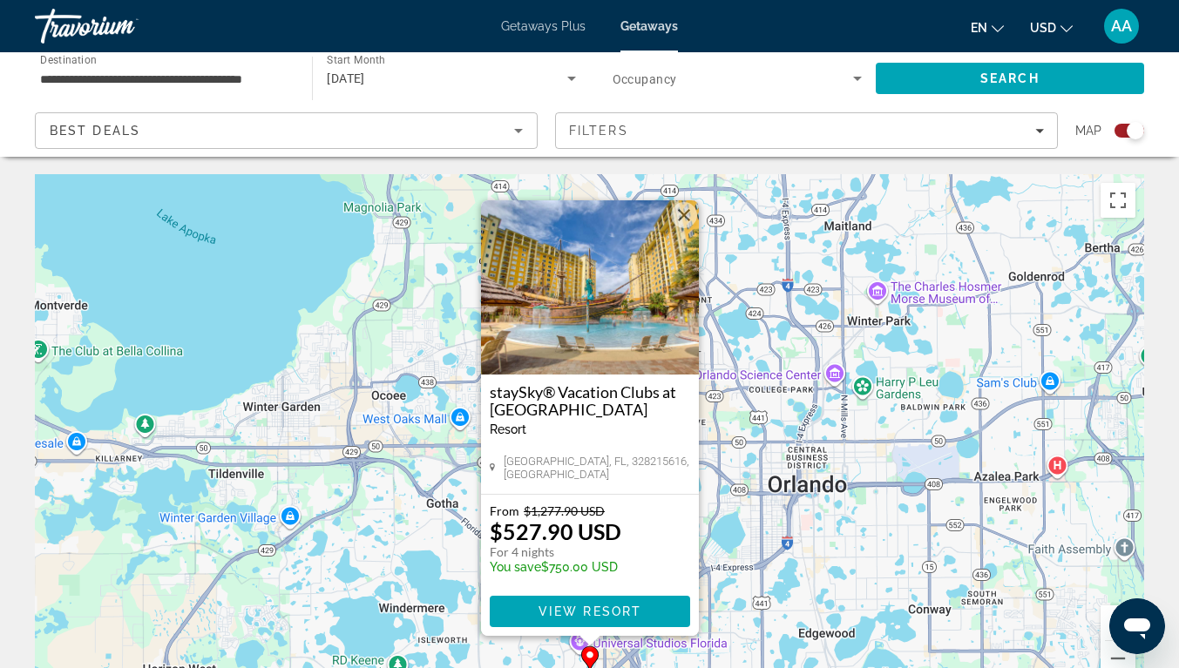
click at [679, 215] on button "Close" at bounding box center [684, 215] width 26 height 26
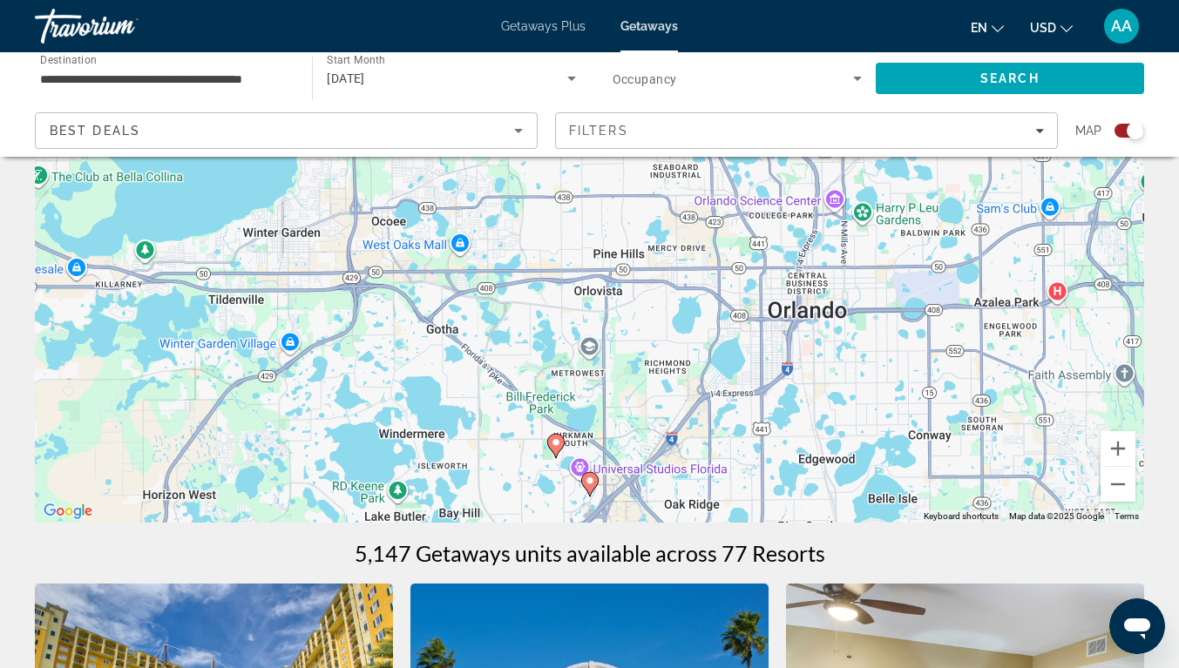
scroll to position [175, 0]
click at [1124, 490] on button "Zoom out" at bounding box center [1118, 483] width 35 height 35
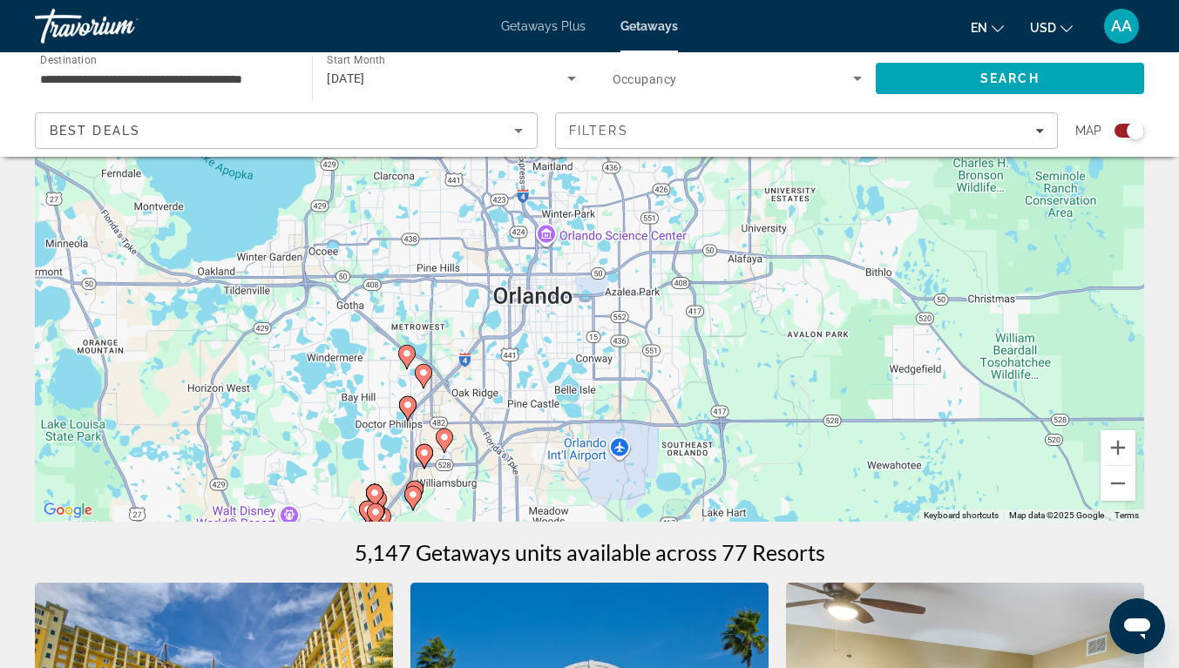
drag, startPoint x: 627, startPoint y: 477, endPoint x: 465, endPoint y: 484, distance: 162.3
click at [465, 484] on div "To activate drag with keyboard, press Alt + Enter. Once in keyboard drag state,…" at bounding box center [589, 260] width 1109 height 523
click at [531, 317] on div "To activate drag with keyboard, press Alt + Enter. Once in keyboard drag state,…" at bounding box center [589, 260] width 1109 height 523
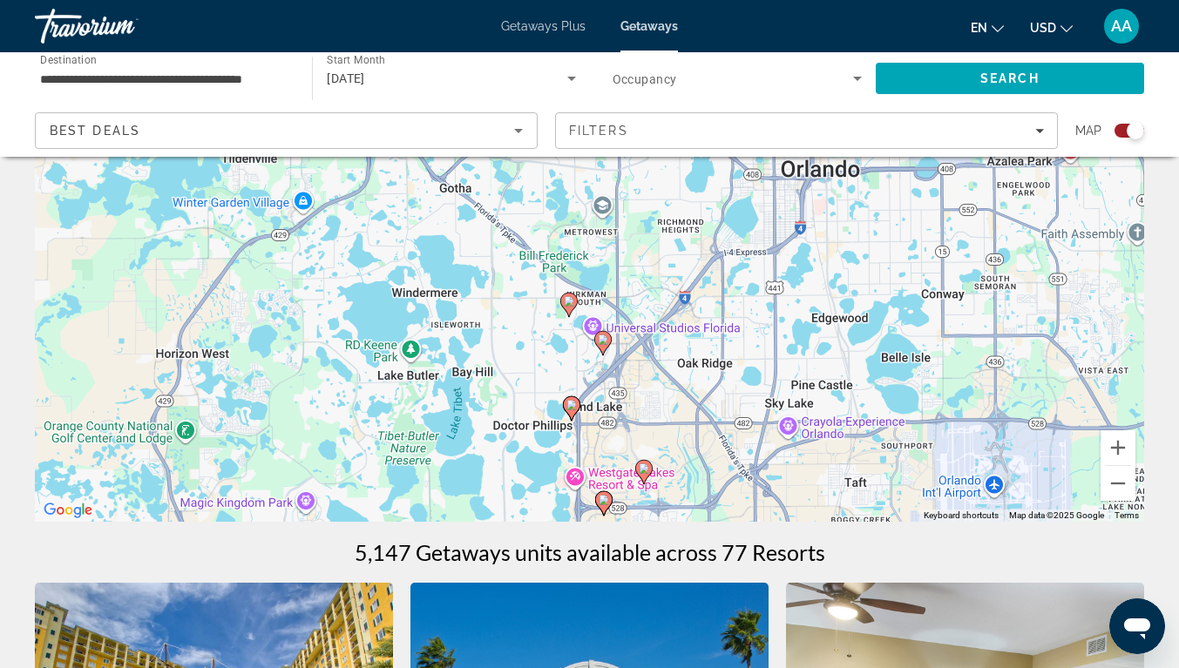
drag, startPoint x: 531, startPoint y: 317, endPoint x: 825, endPoint y: 221, distance: 309.8
click at [825, 221] on div "To activate drag with keyboard, press Alt + Enter. Once in keyboard drag state,…" at bounding box center [589, 260] width 1109 height 523
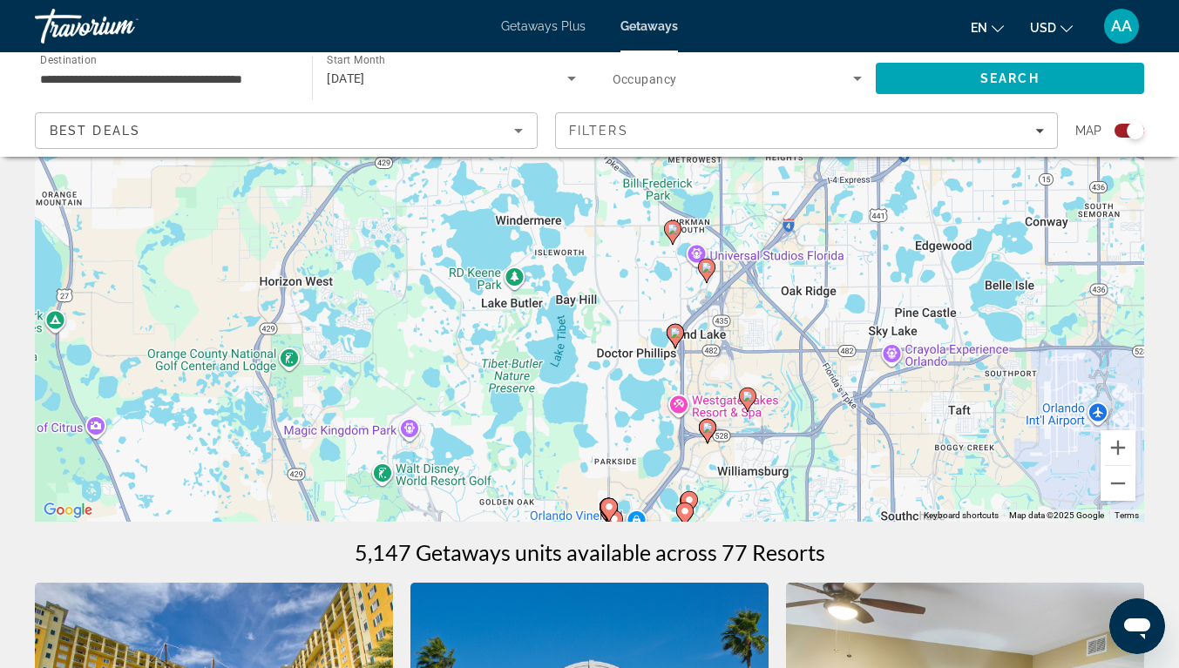
drag, startPoint x: 644, startPoint y: 385, endPoint x: 752, endPoint y: 308, distance: 133.0
click at [752, 308] on div "To activate drag with keyboard, press Alt + Enter. Once in keyboard drag state,…" at bounding box center [589, 260] width 1109 height 523
click at [663, 307] on div "To activate drag with keyboard, press Alt + Enter. Once in keyboard drag state,…" at bounding box center [589, 260] width 1109 height 523
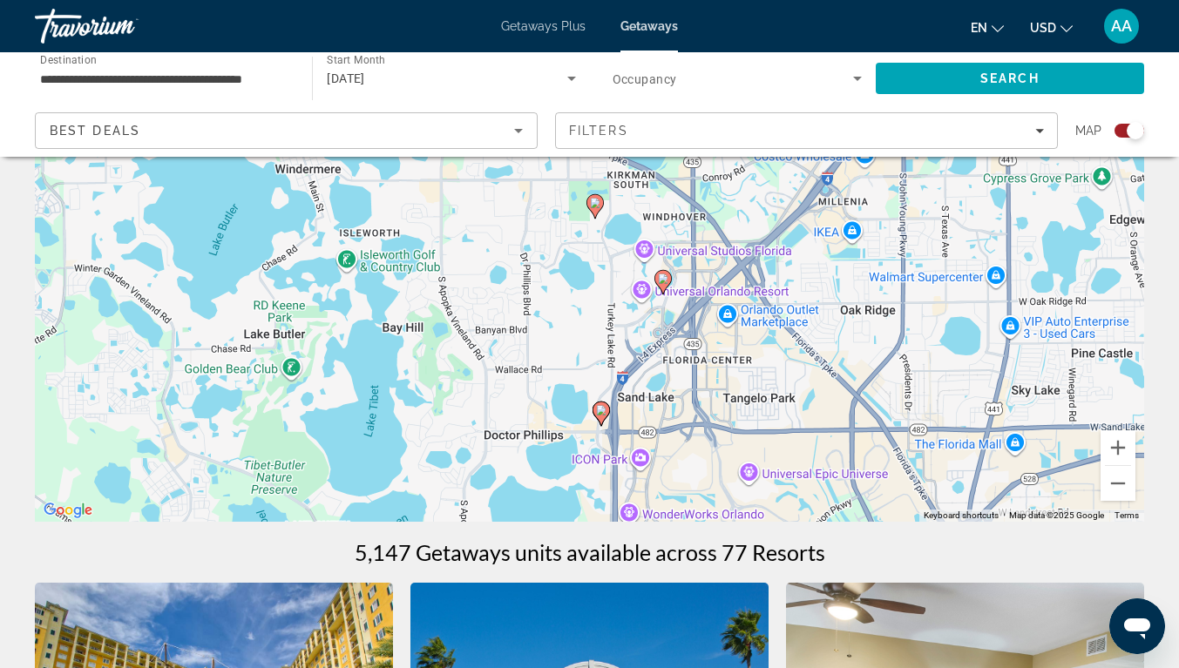
drag, startPoint x: 830, startPoint y: 352, endPoint x: 734, endPoint y: 392, distance: 103.9
click at [734, 392] on div "To activate drag with keyboard, press Alt + Enter. Once in keyboard drag state,…" at bounding box center [589, 260] width 1109 height 523
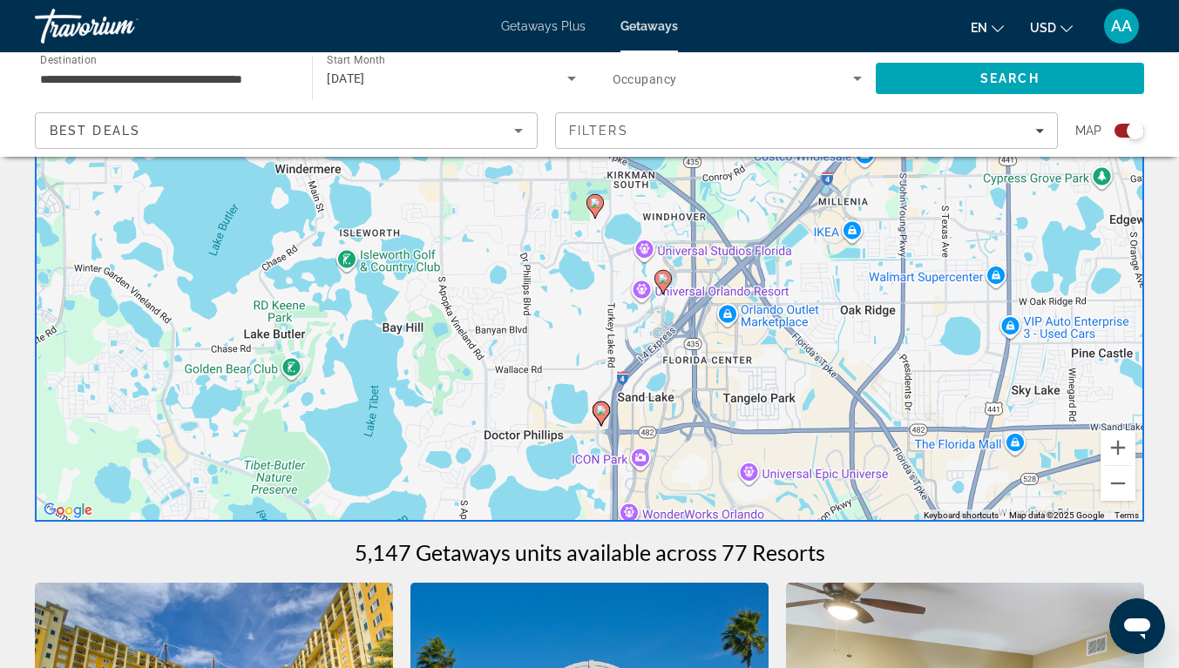
click at [651, 417] on div "To activate drag with keyboard, press Alt + Enter. Once in keyboard drag state,…" at bounding box center [589, 260] width 1109 height 523
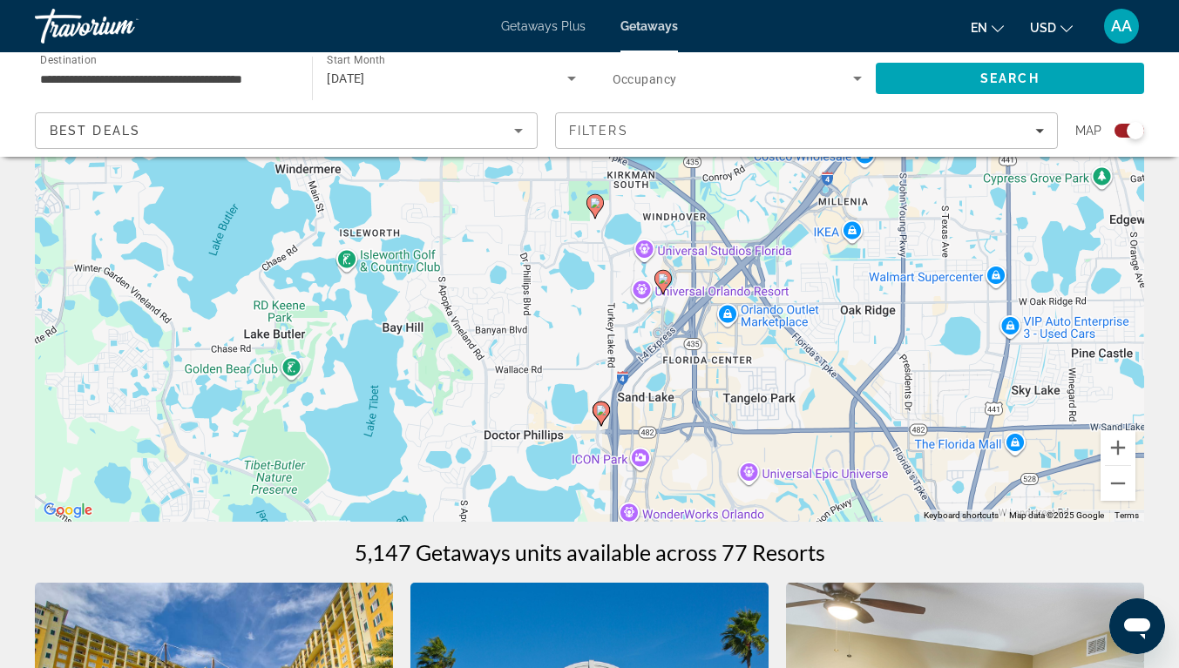
click at [651, 417] on div "To activate drag with keyboard, press Alt + Enter. Once in keyboard drag state,…" at bounding box center [589, 260] width 1109 height 523
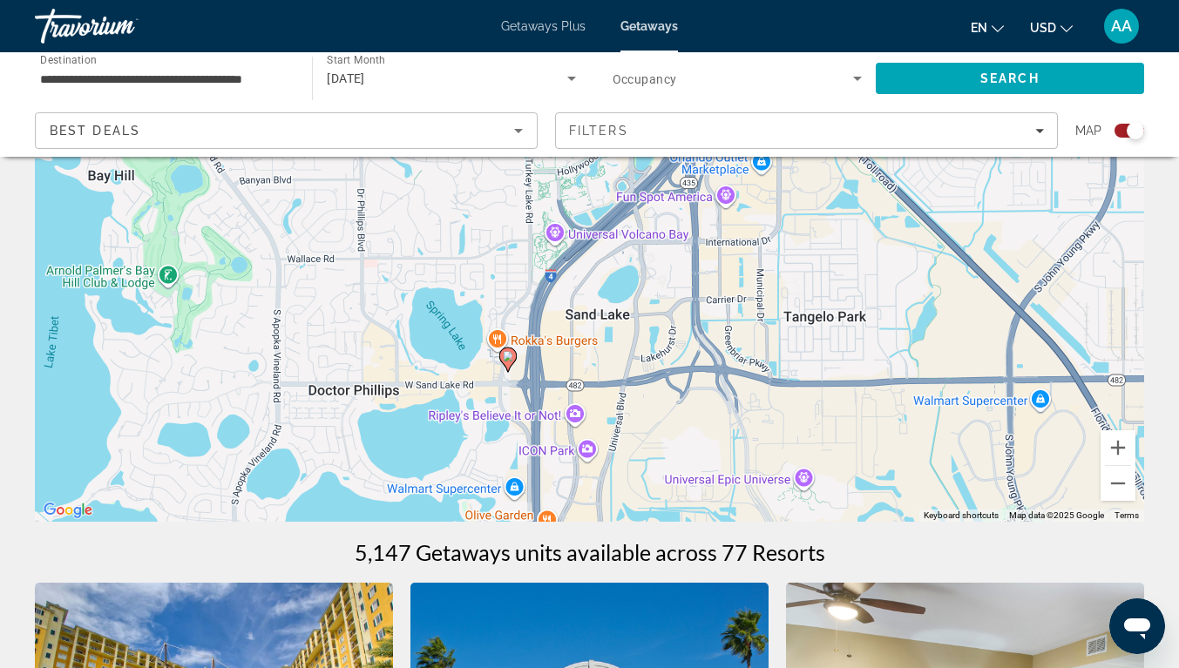
drag, startPoint x: 841, startPoint y: 326, endPoint x: 795, endPoint y: 268, distance: 73.8
click at [795, 268] on div "To activate drag with keyboard, press Alt + Enter. Once in keyboard drag state,…" at bounding box center [589, 260] width 1109 height 523
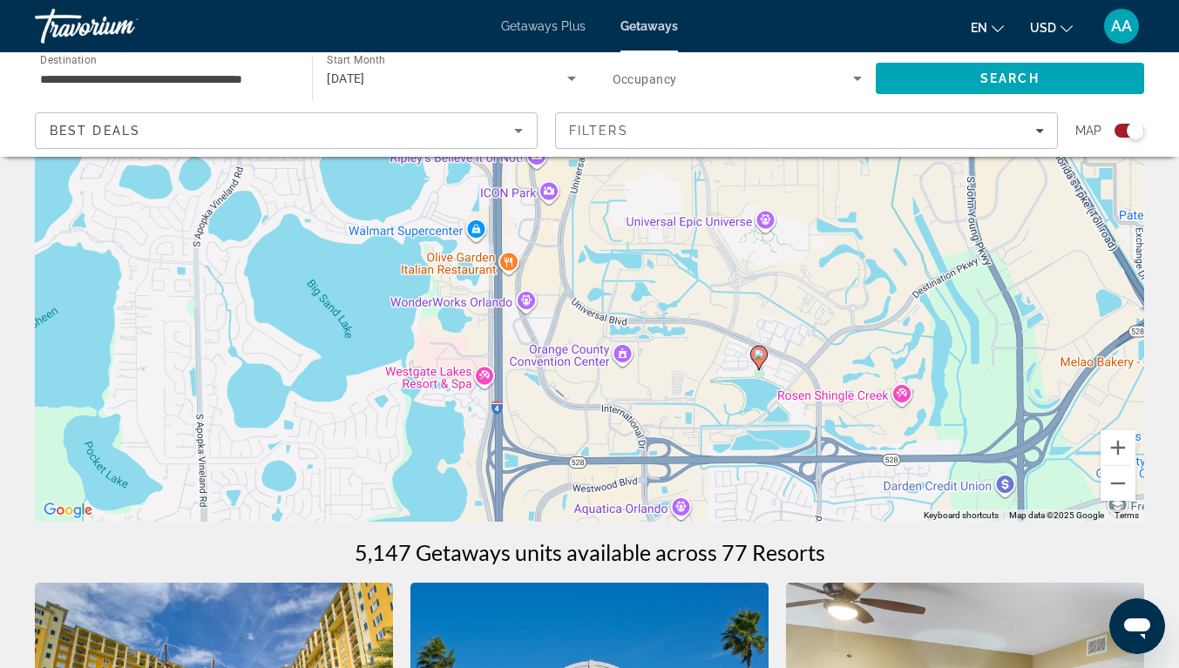
drag, startPoint x: 687, startPoint y: 440, endPoint x: 648, endPoint y: 180, distance: 262.5
click at [648, 180] on div "To activate drag with keyboard, press Alt + Enter. Once in keyboard drag state,…" at bounding box center [589, 260] width 1109 height 523
click at [1118, 491] on button "Zoom out" at bounding box center [1118, 483] width 35 height 35
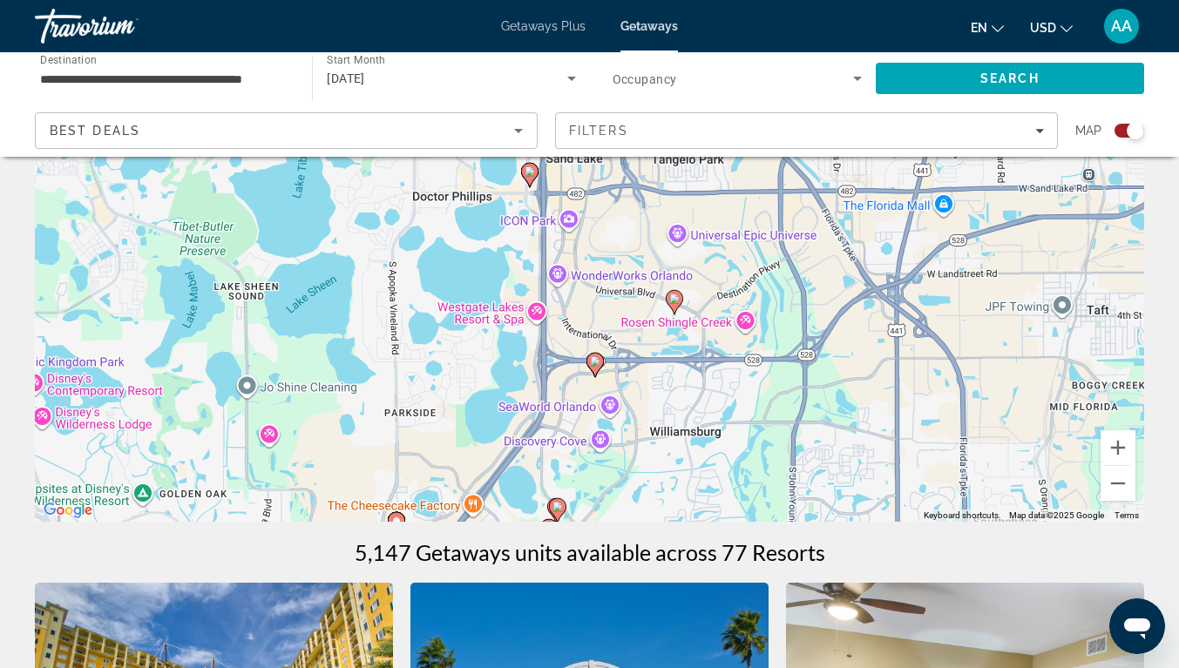
click at [597, 363] on image "Main content" at bounding box center [595, 361] width 10 height 10
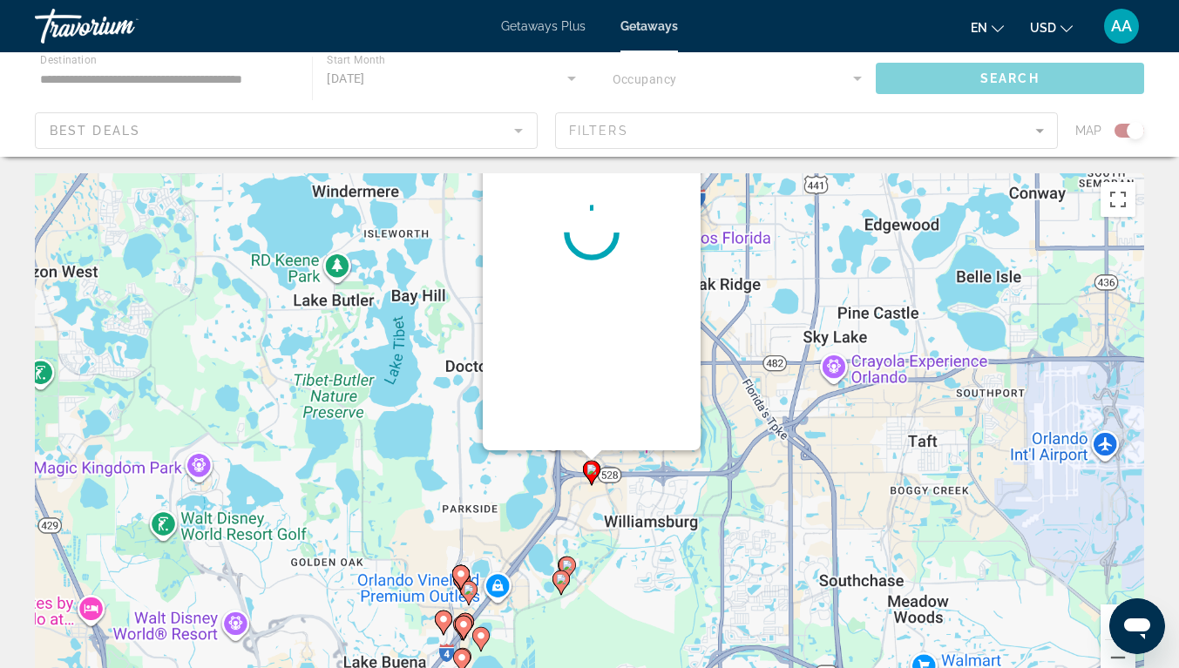
scroll to position [0, 0]
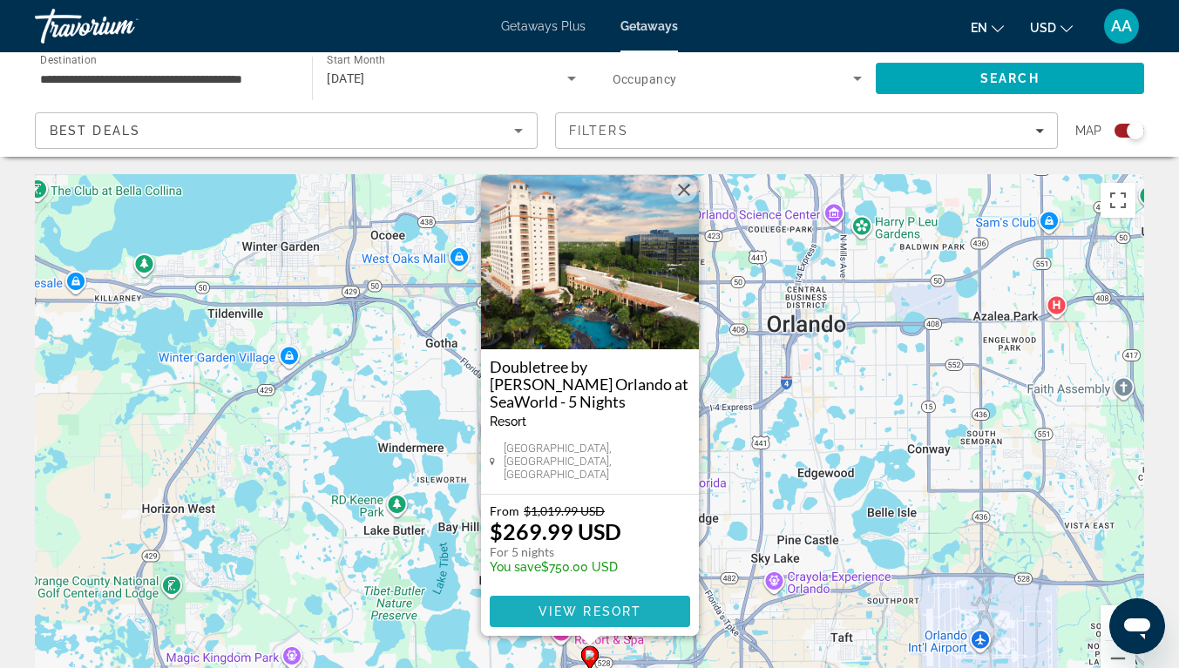
click at [572, 611] on span "View Resort" at bounding box center [589, 612] width 103 height 14
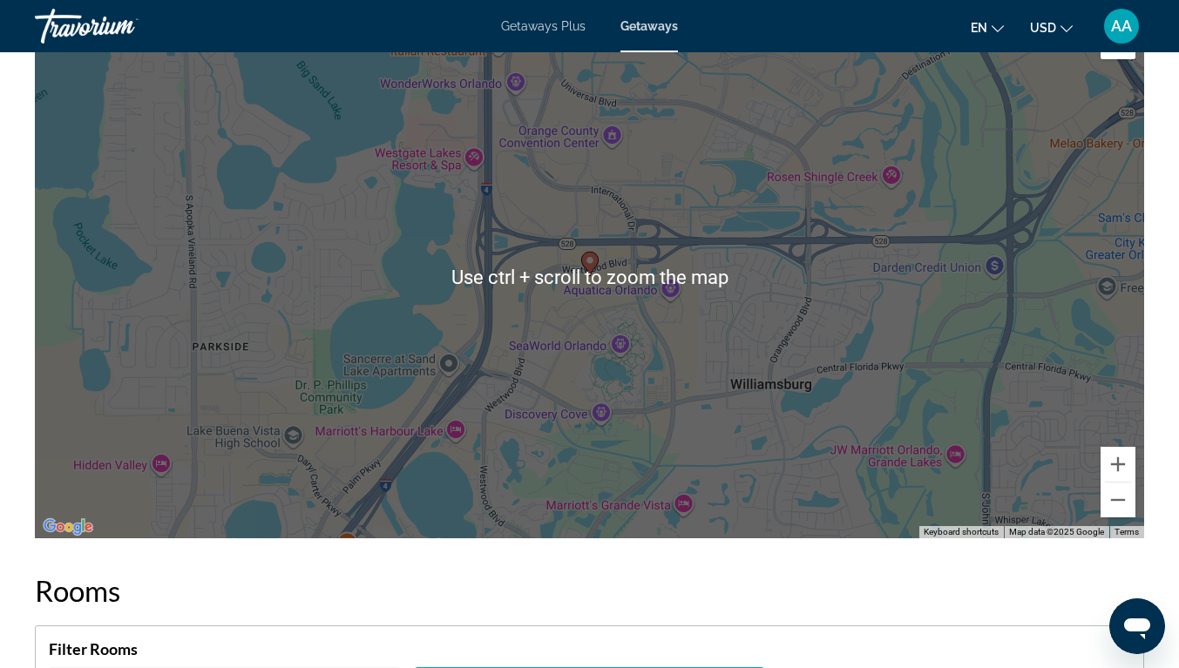
scroll to position [2316, 0]
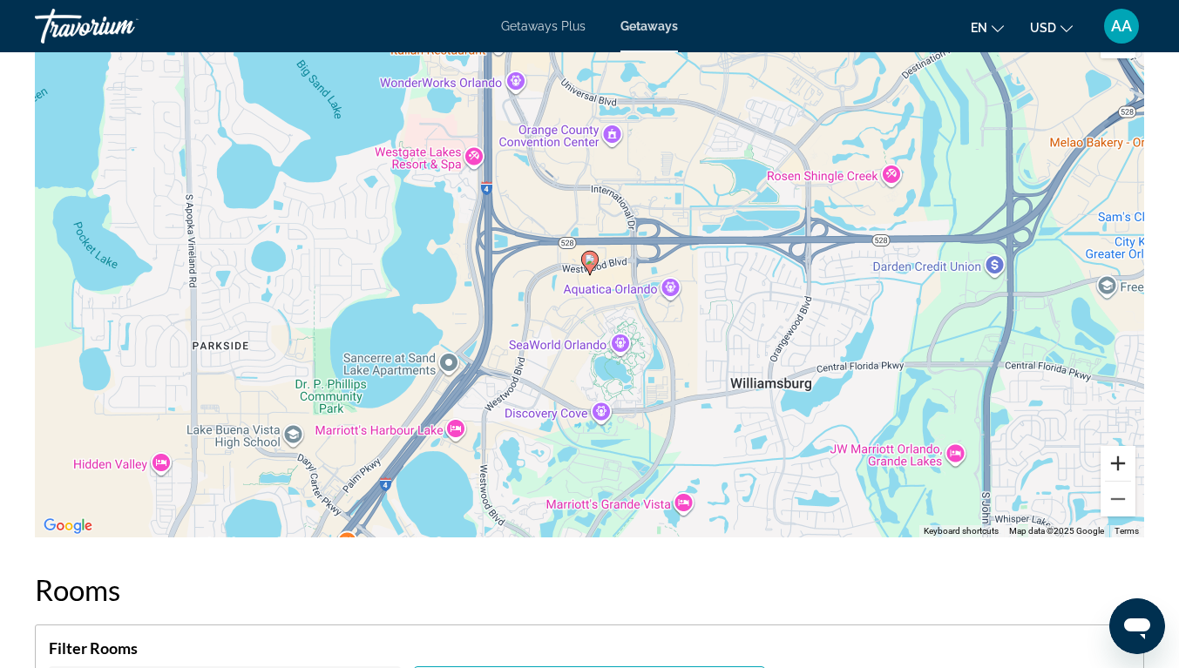
click at [1119, 471] on button "Zoom in" at bounding box center [1118, 463] width 35 height 35
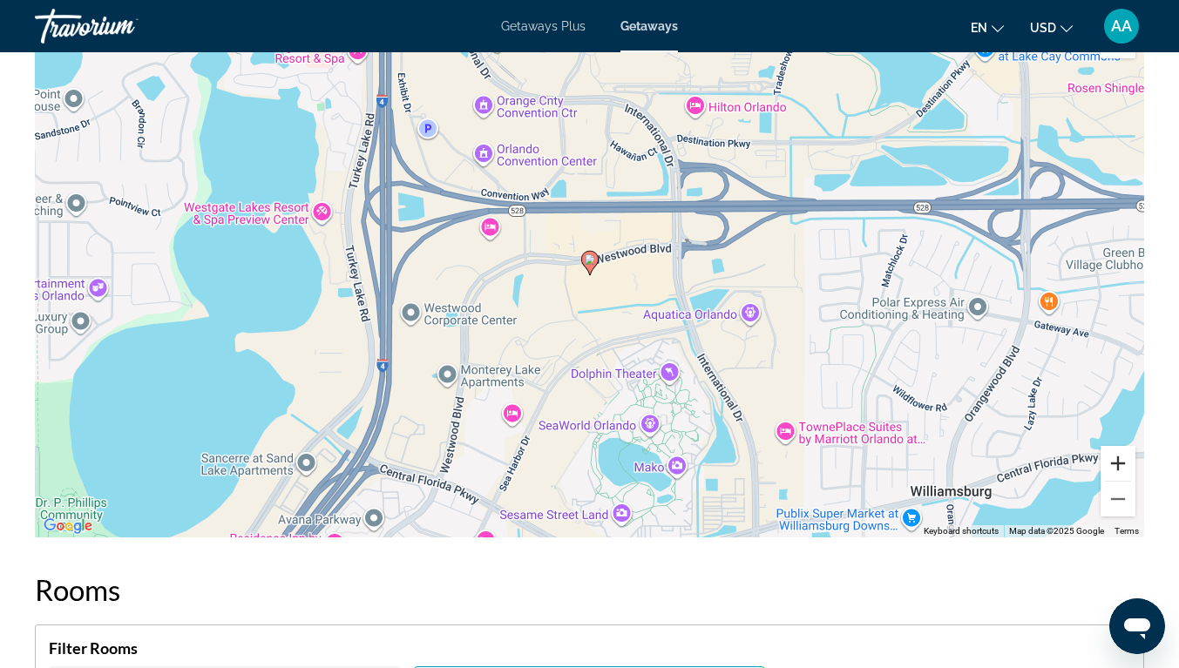
click at [1119, 471] on button "Zoom in" at bounding box center [1118, 463] width 35 height 35
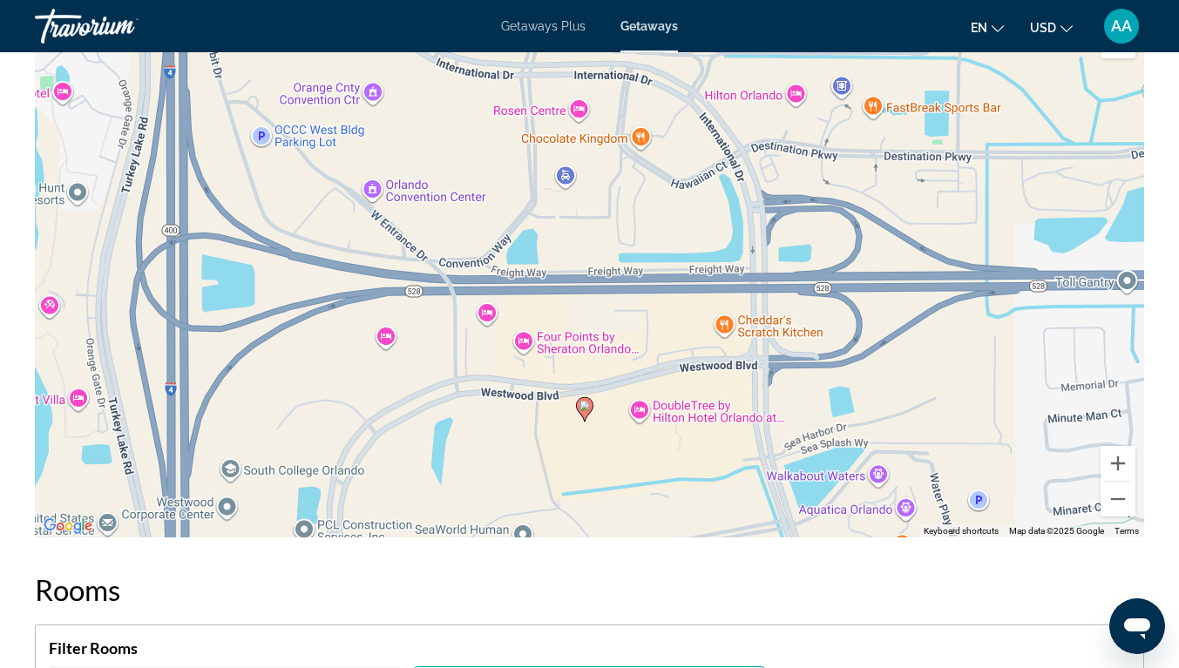
drag, startPoint x: 719, startPoint y: 264, endPoint x: 712, endPoint y: 411, distance: 147.5
click at [712, 411] on div "To activate drag with keyboard, press Alt + Enter. Once in keyboard drag state,…" at bounding box center [589, 276] width 1109 height 523
click at [1122, 497] on button "Zoom out" at bounding box center [1118, 499] width 35 height 35
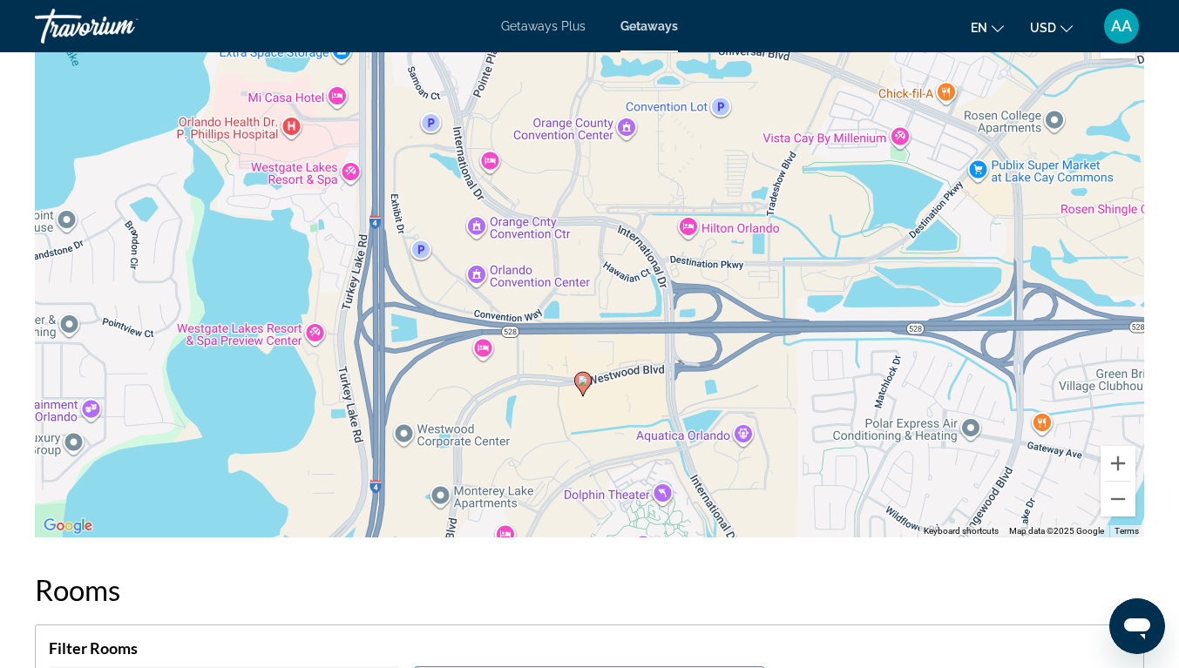
drag, startPoint x: 584, startPoint y: 270, endPoint x: 580, endPoint y: 320, distance: 49.9
click at [580, 320] on div "To activate drag with keyboard, press Alt + Enter. Once in keyboard drag state,…" at bounding box center [589, 276] width 1109 height 523
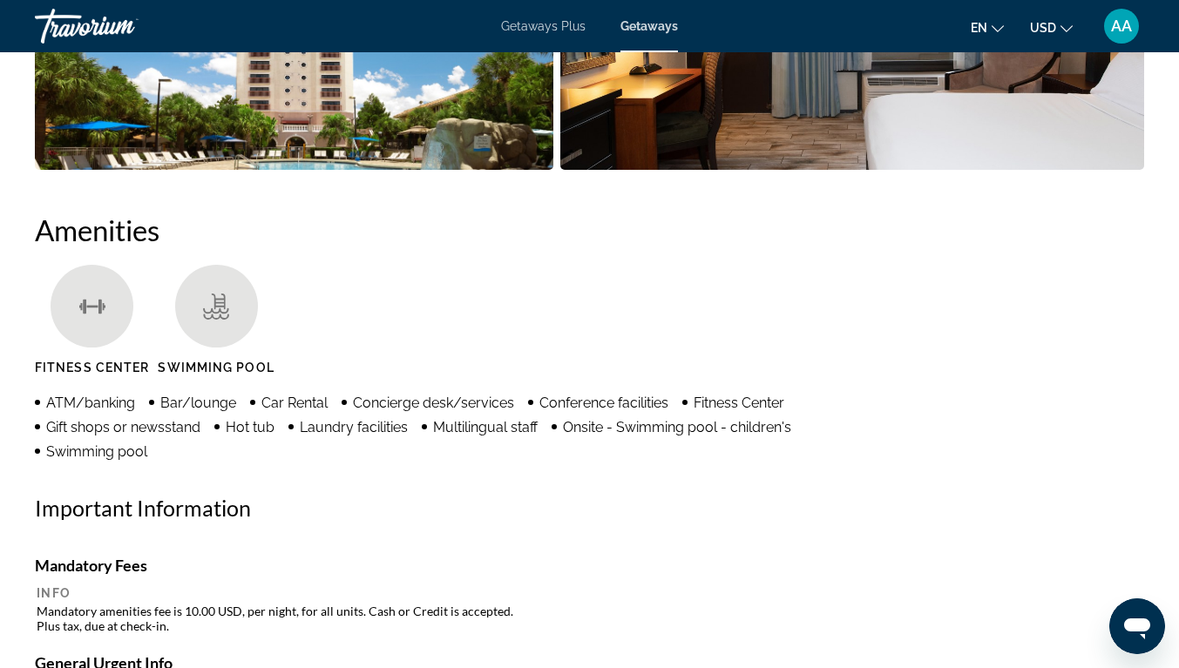
scroll to position [1283, 0]
